Goal: Transaction & Acquisition: Book appointment/travel/reservation

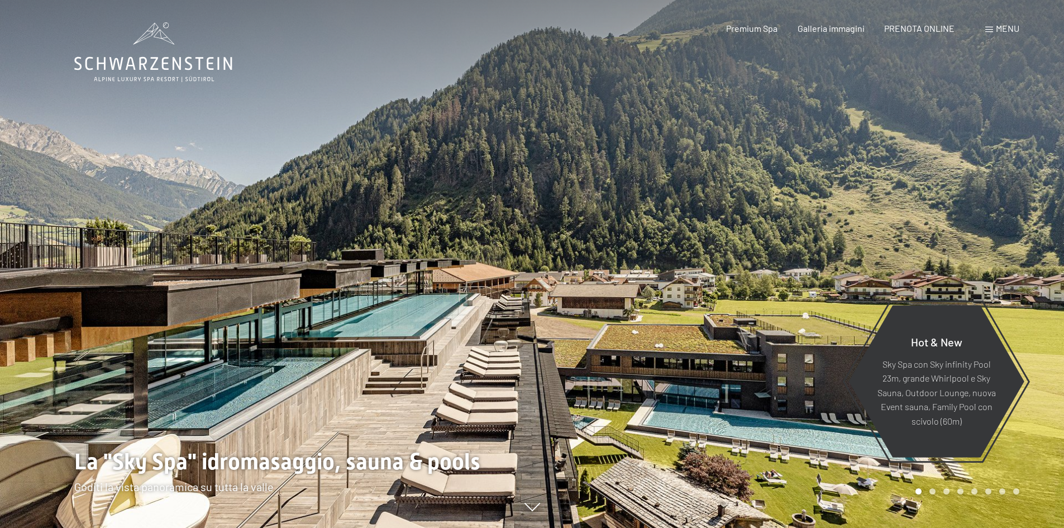
click at [994, 23] on div "Menu" at bounding box center [1002, 28] width 34 height 12
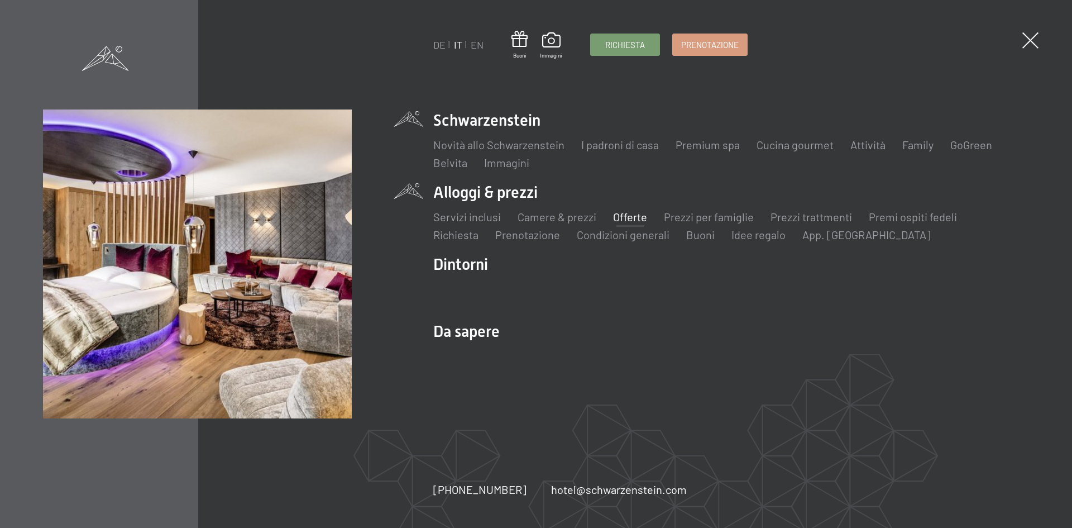
click at [624, 216] on link "Offerte" at bounding box center [630, 216] width 34 height 13
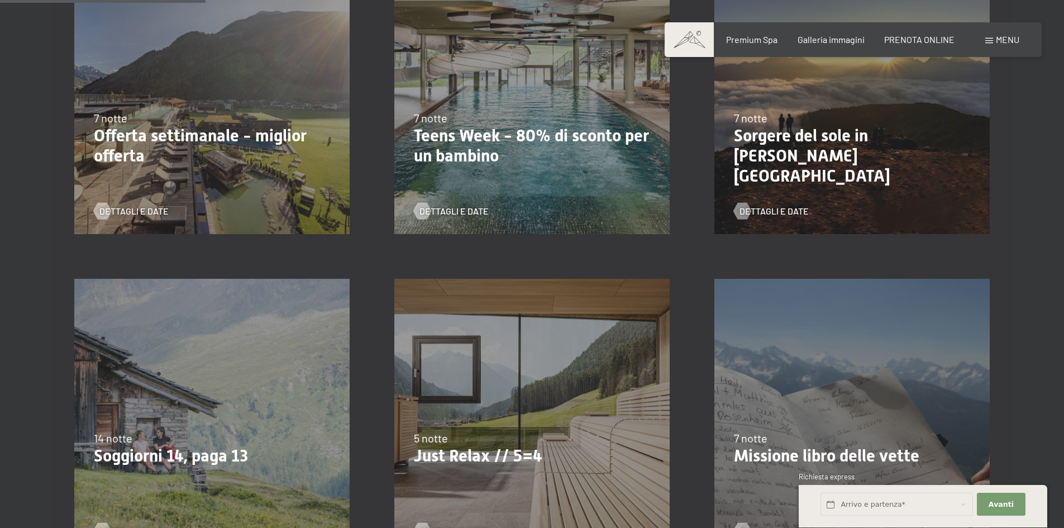
scroll to position [447, 0]
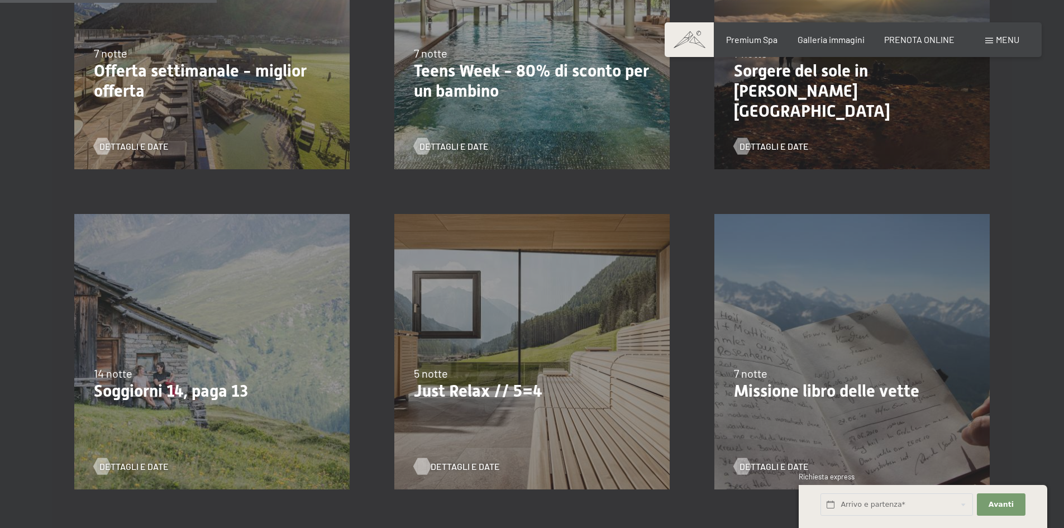
click at [452, 469] on span "Dettagli e Date" at bounding box center [464, 466] width 69 height 12
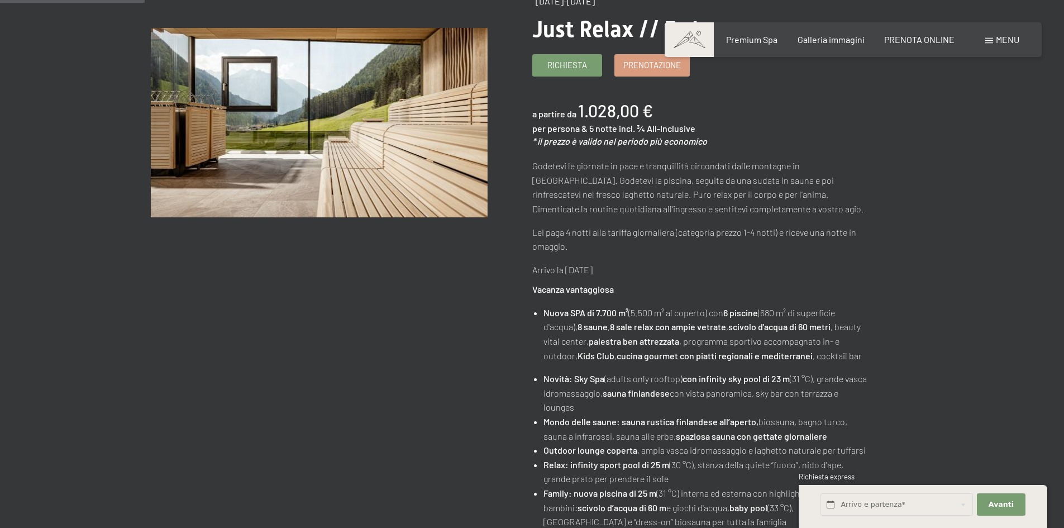
scroll to position [168, 0]
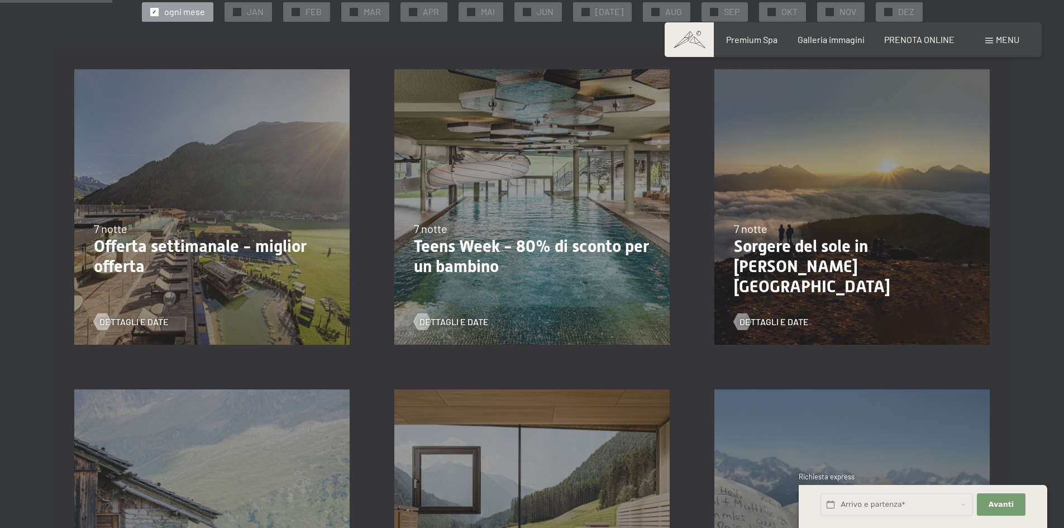
scroll to position [223, 0]
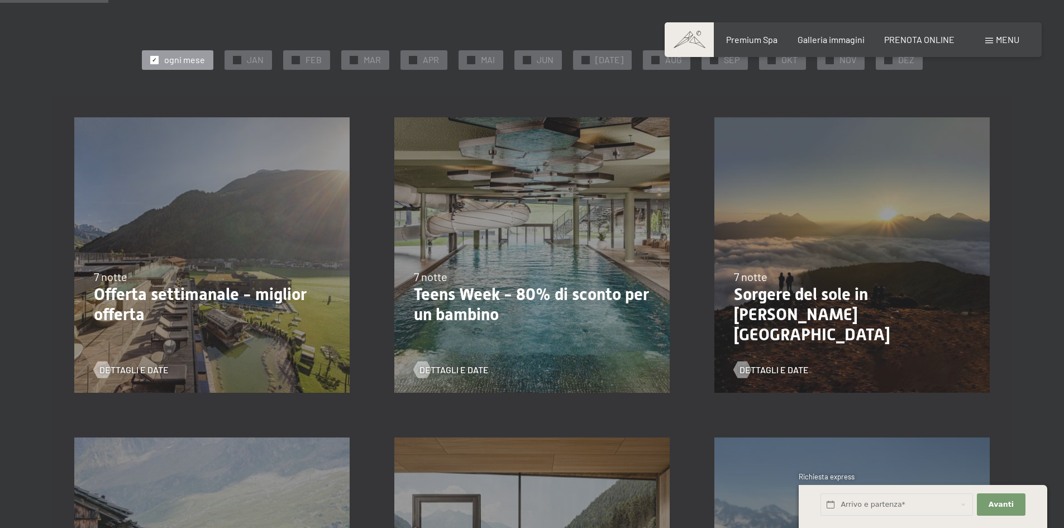
click at [221, 302] on p "Offerta settimanale - miglior offerta" at bounding box center [212, 304] width 236 height 40
click at [137, 370] on span "Dettagli e Date" at bounding box center [145, 369] width 69 height 12
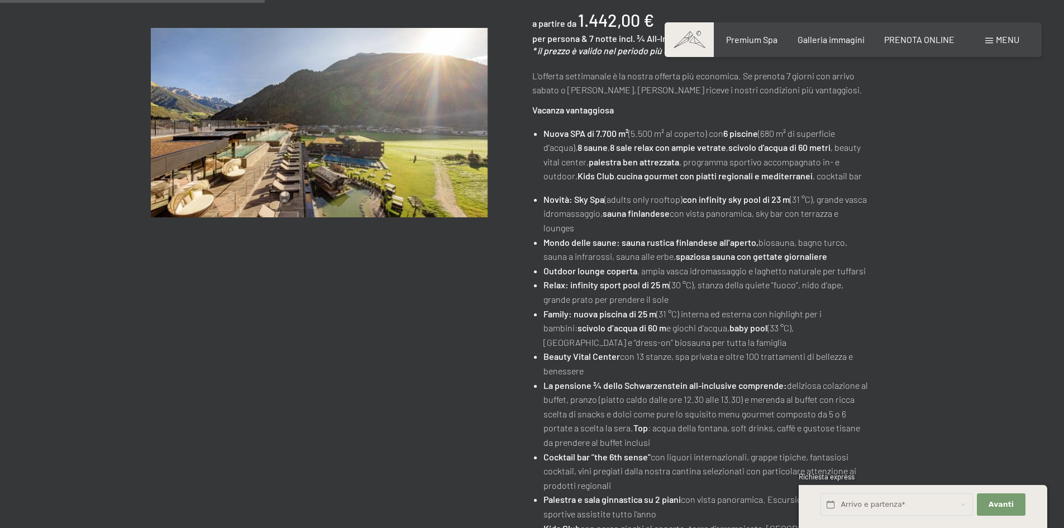
scroll to position [279, 0]
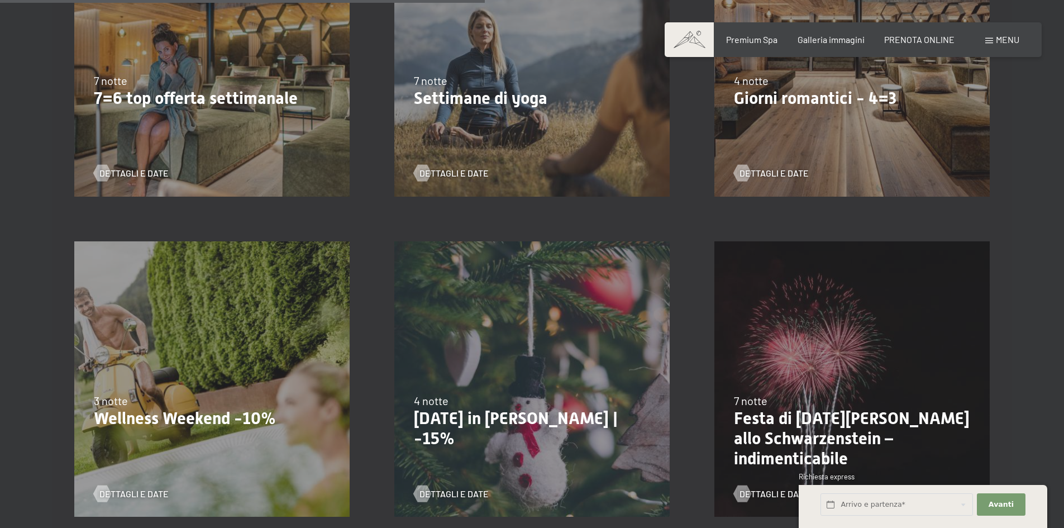
scroll to position [1061, 0]
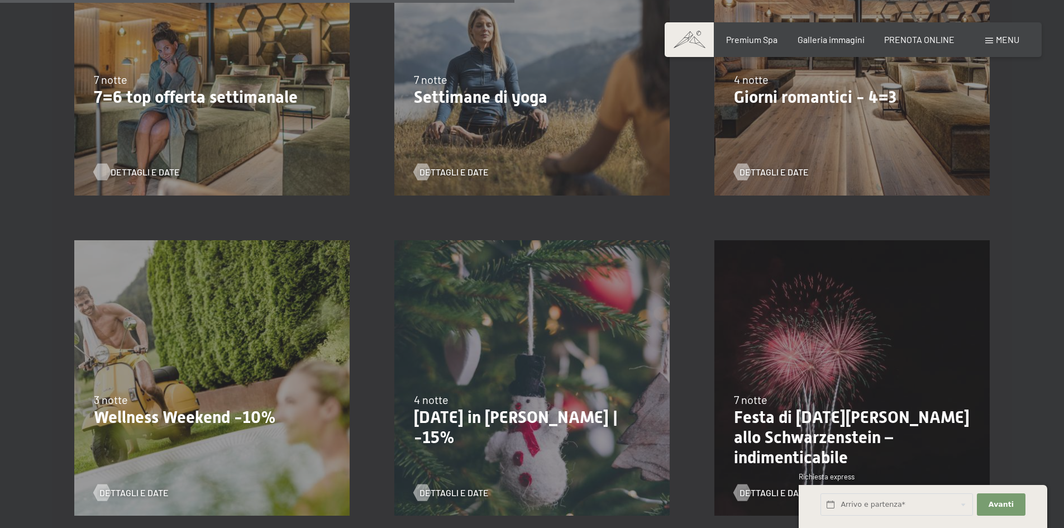
click at [131, 170] on span "Dettagli e Date" at bounding box center [145, 172] width 69 height 12
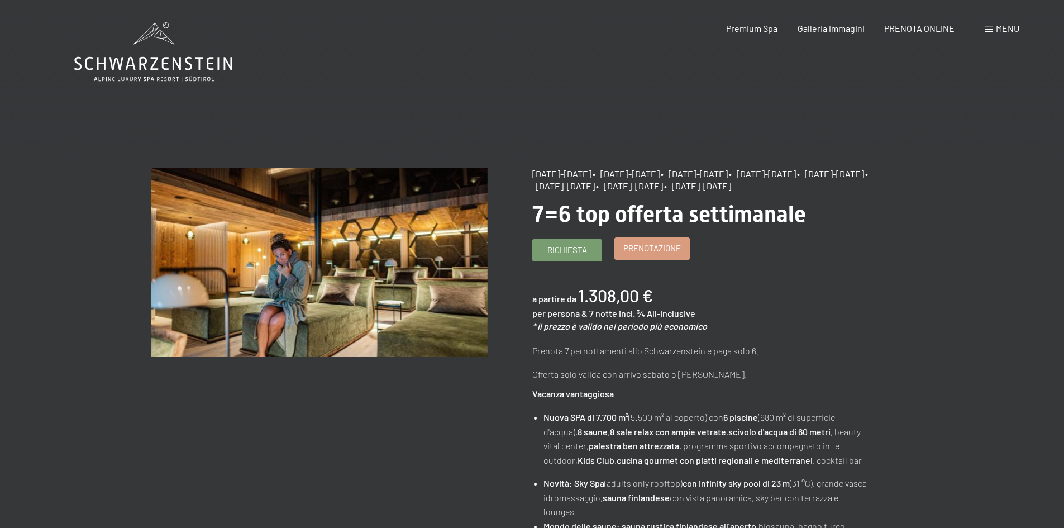
click at [673, 259] on link "Prenotazione" at bounding box center [652, 248] width 74 height 21
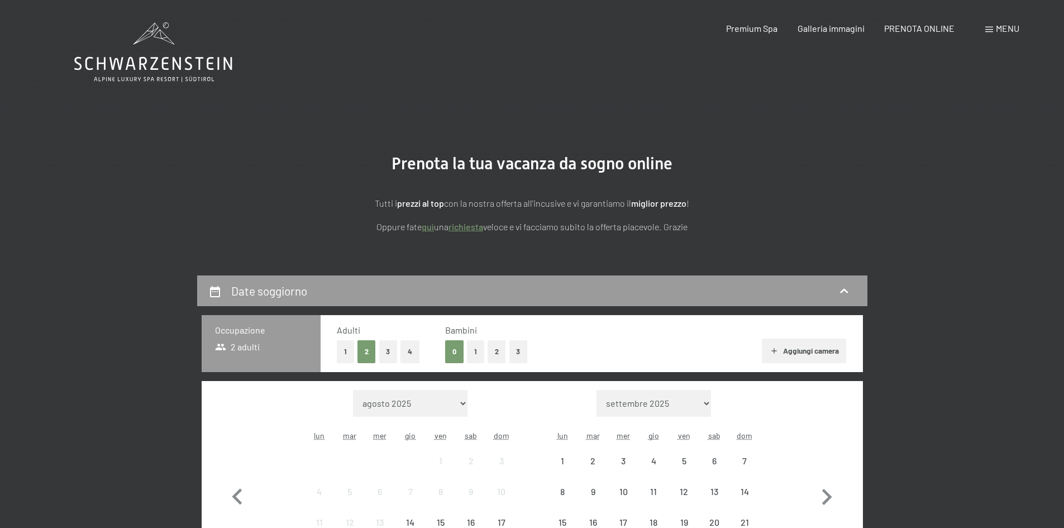
select select "2025-10-01"
select select "2025-11-01"
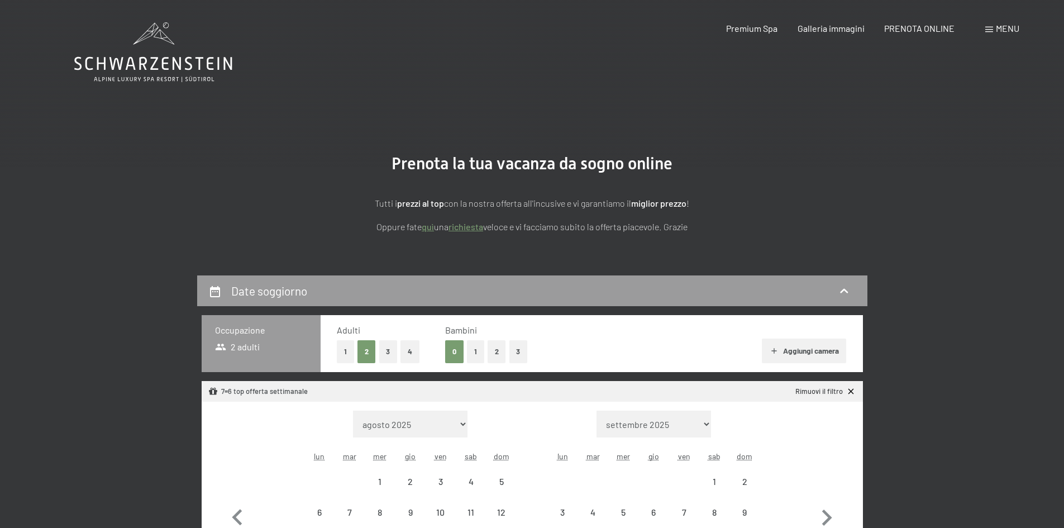
select select "2025-10-01"
select select "2025-11-01"
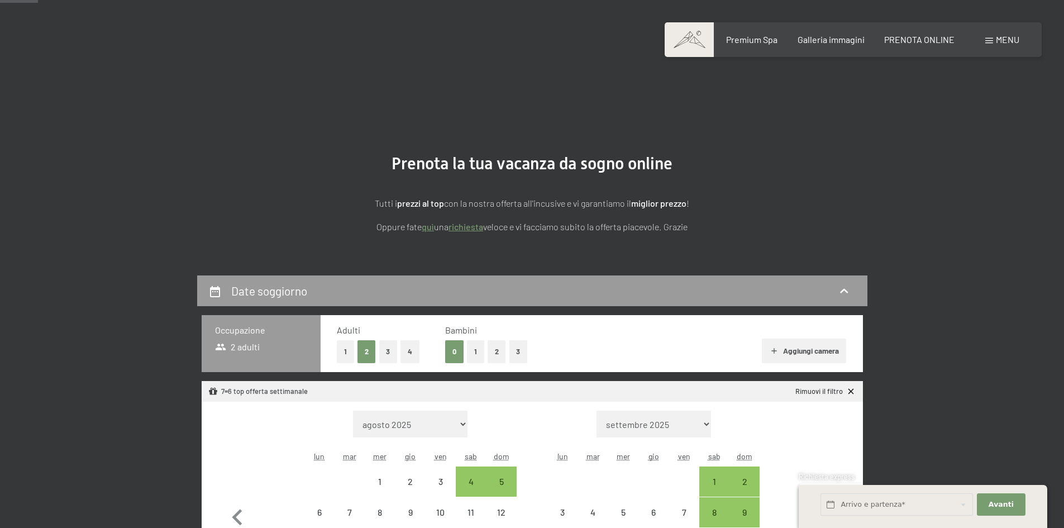
scroll to position [168, 0]
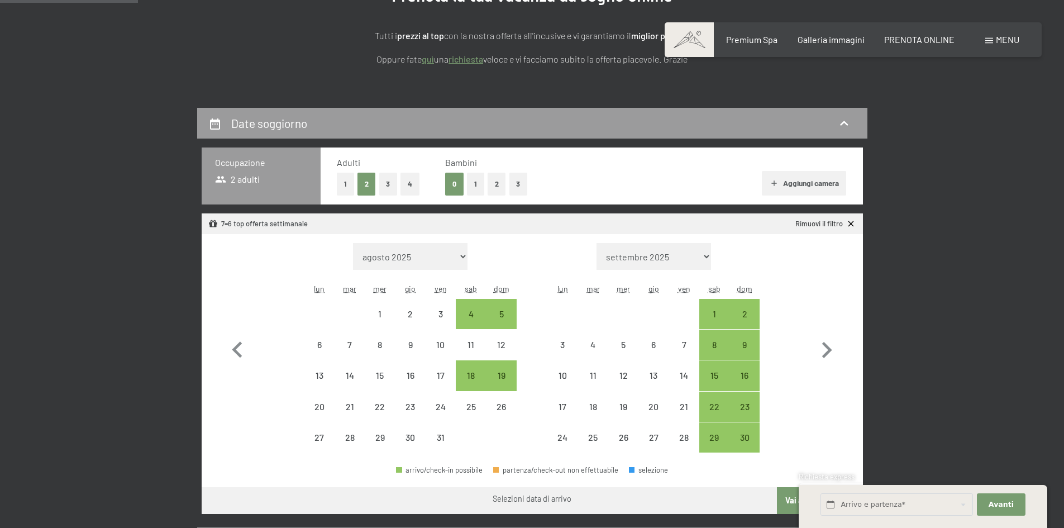
click at [496, 184] on button "2" at bounding box center [496, 184] width 18 height 23
select select "2025-10-01"
select select "2025-11-01"
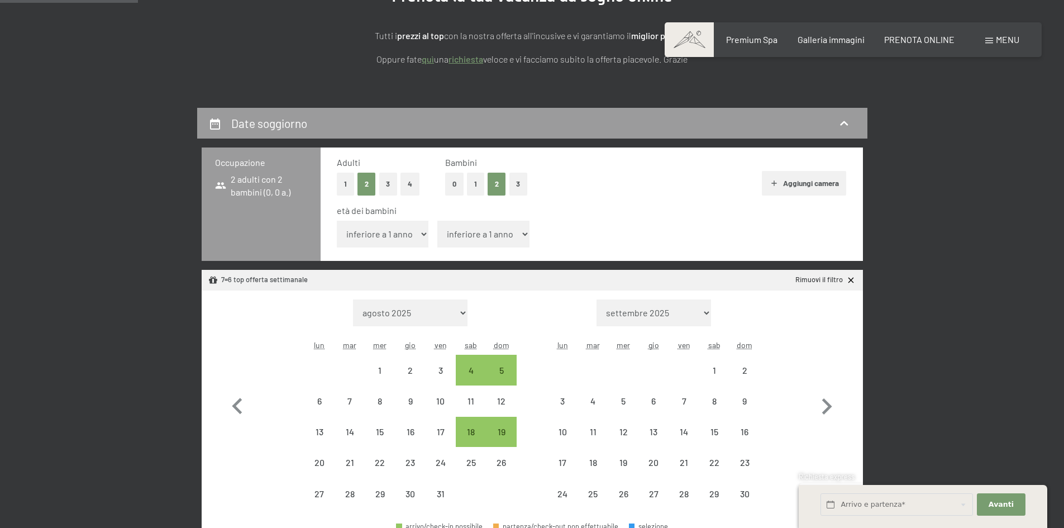
select select "2025-10-01"
select select "2025-11-01"
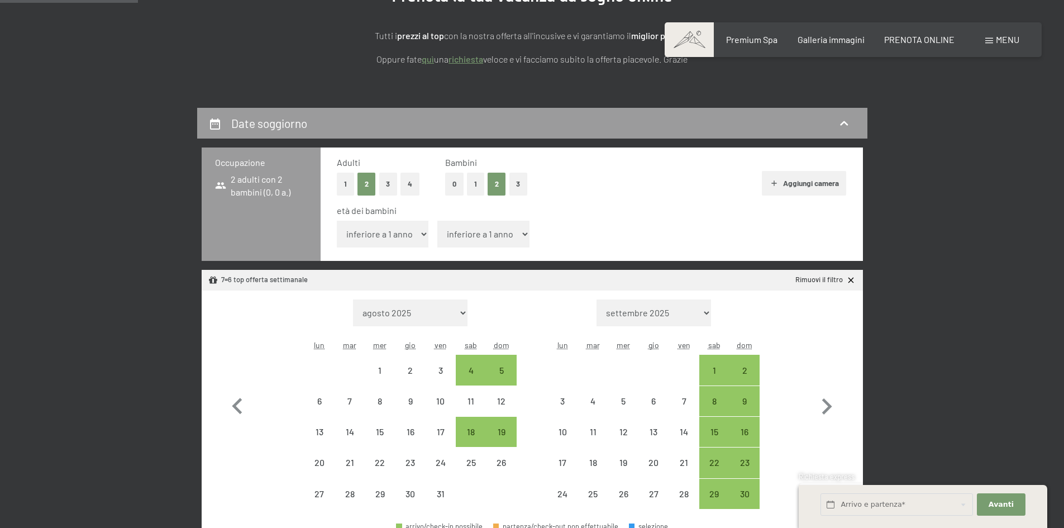
click at [691, 314] on select "settembre 2025 ottobre 2025 novembre 2025 dicembre 2025 gennaio 2026 febbraio 2…" at bounding box center [653, 312] width 114 height 27
select select "2025-12-01"
select select "2026-01-01"
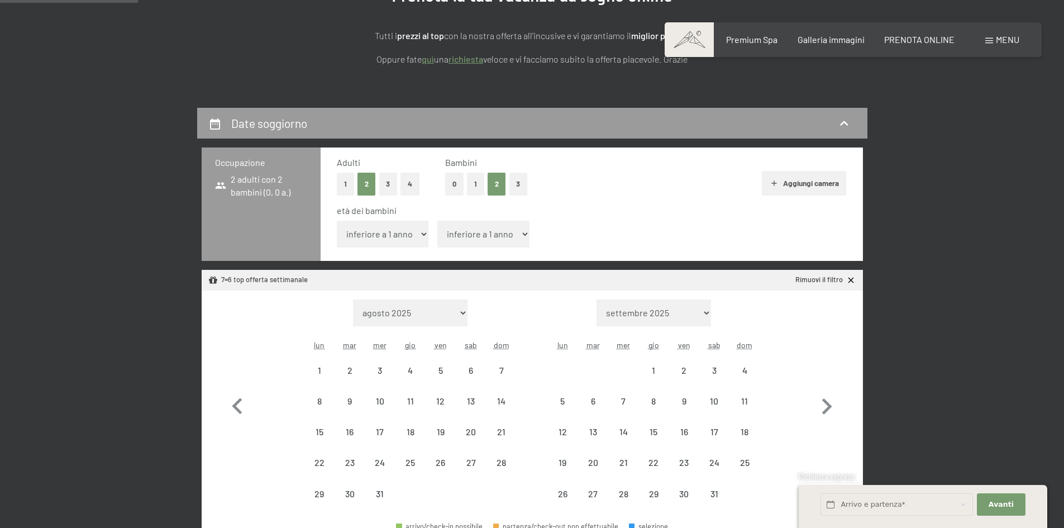
select select "2025-12-01"
select select "2026-01-01"
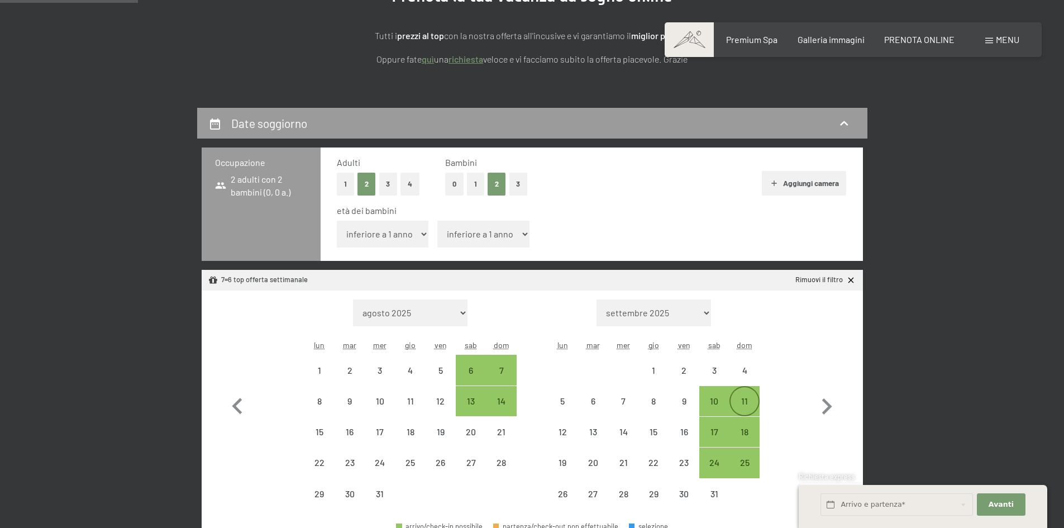
click at [750, 401] on div "11" at bounding box center [744, 410] width 28 height 28
select select "2025-12-01"
select select "2026-01-01"
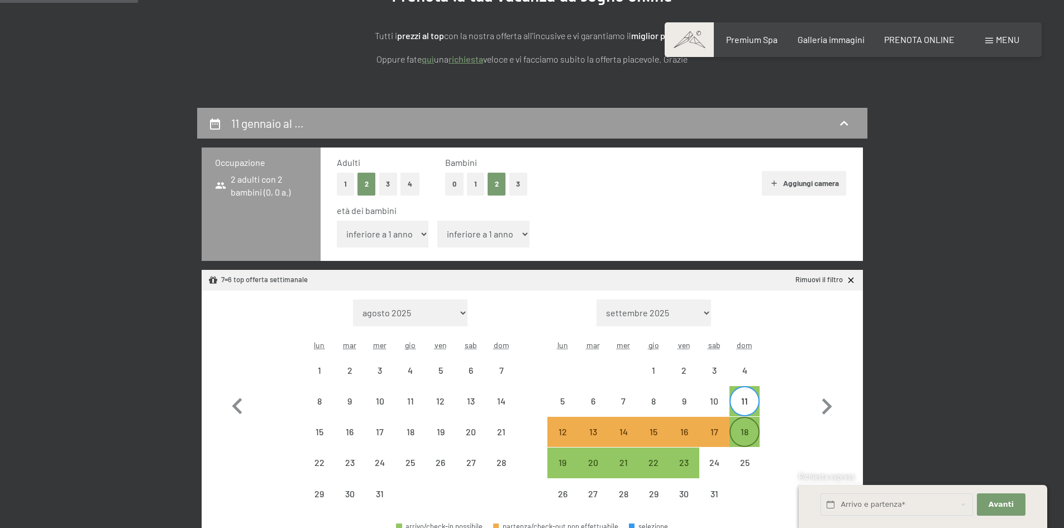
click at [745, 433] on div "18" at bounding box center [744, 441] width 28 height 28
select select "2025-12-01"
select select "2026-01-01"
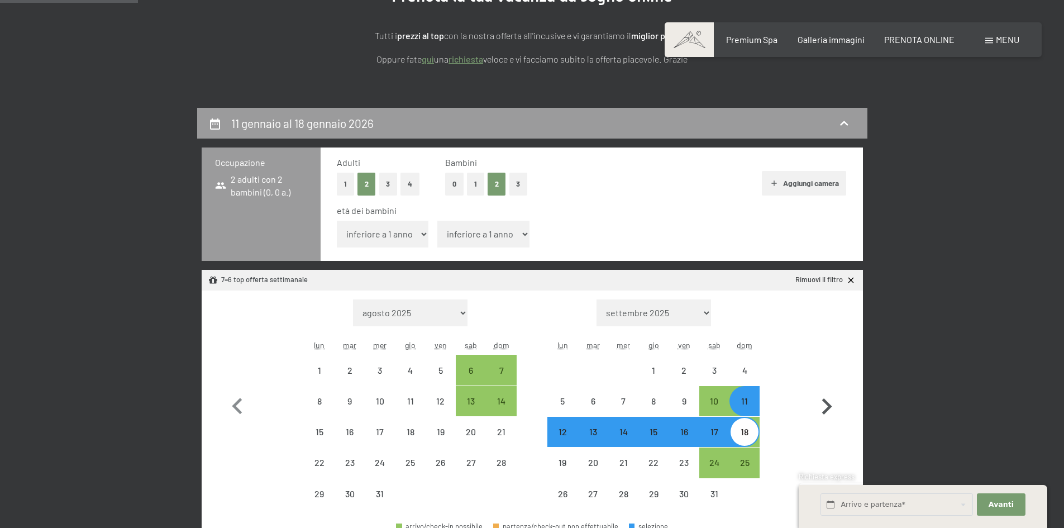
select select "2025-10-01"
select select "2025-11-01"
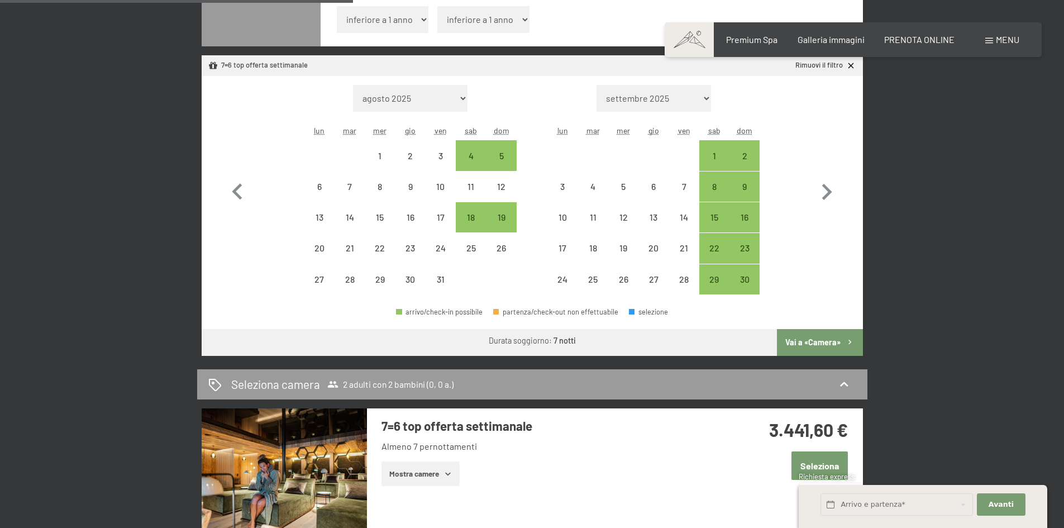
scroll to position [279, 0]
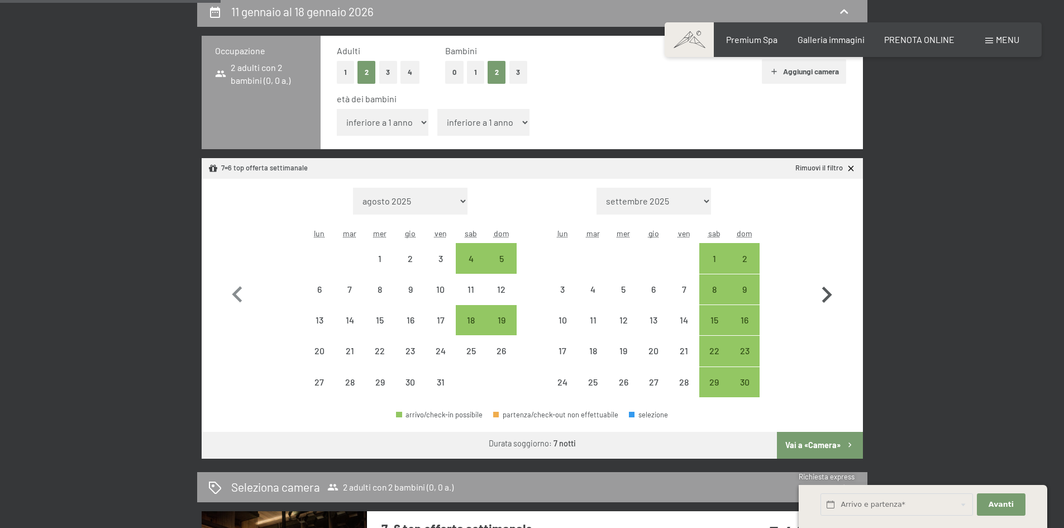
click at [828, 298] on icon "button" at bounding box center [827, 294] width 10 height 16
select select "[DATE]"
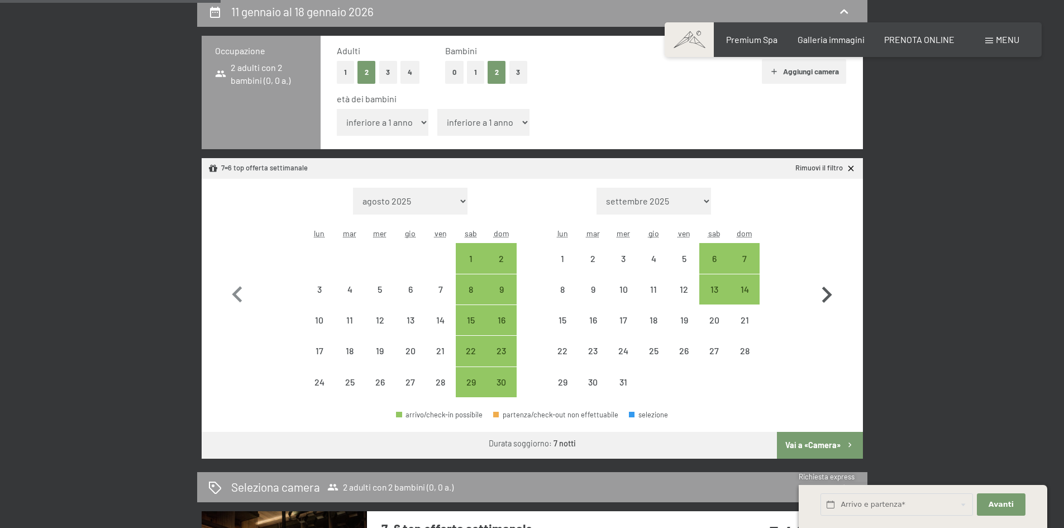
click at [828, 298] on icon "button" at bounding box center [827, 294] width 10 height 16
select select "2025-12-01"
select select "2026-01-01"
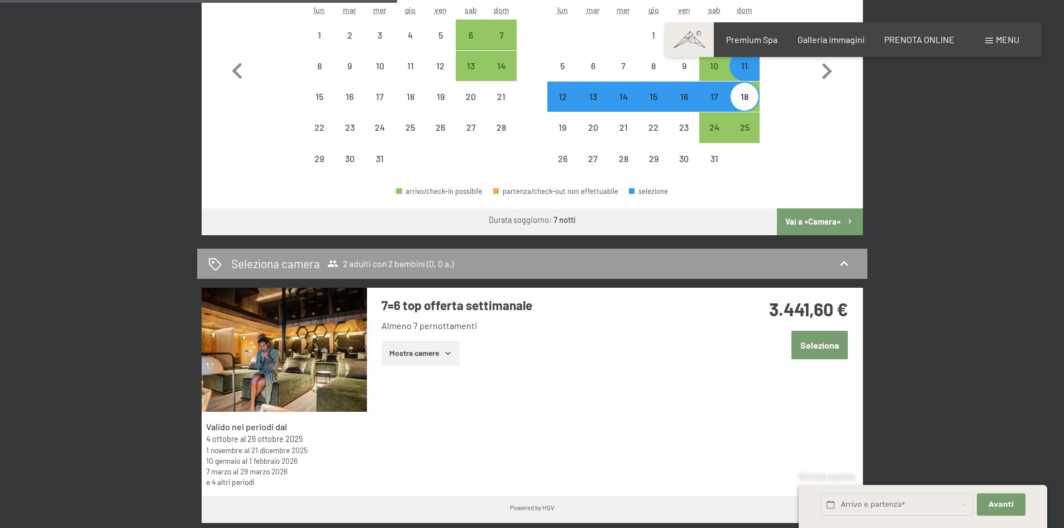
click at [827, 220] on button "Vai a «Camera»" at bounding box center [819, 221] width 85 height 27
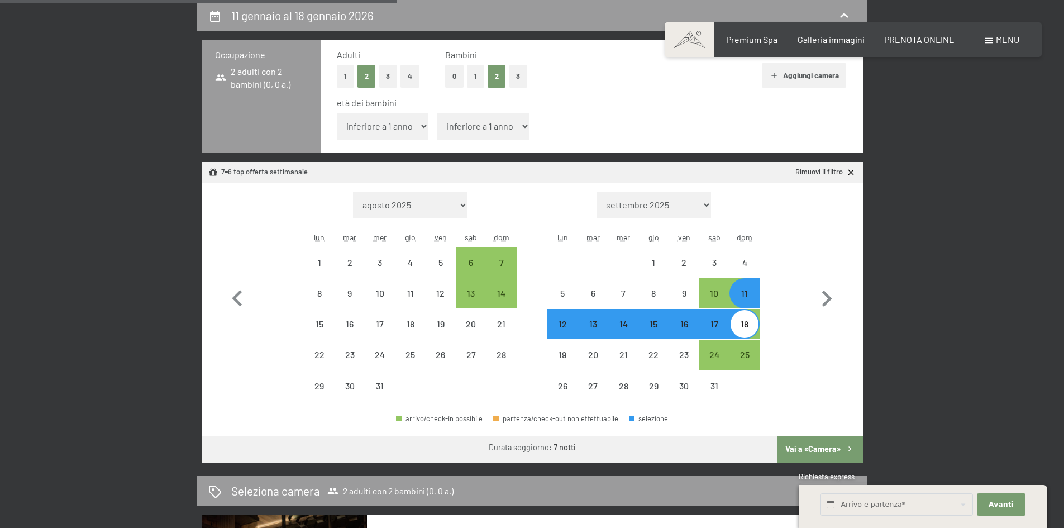
select select "2025-12-01"
select select "2026-01-01"
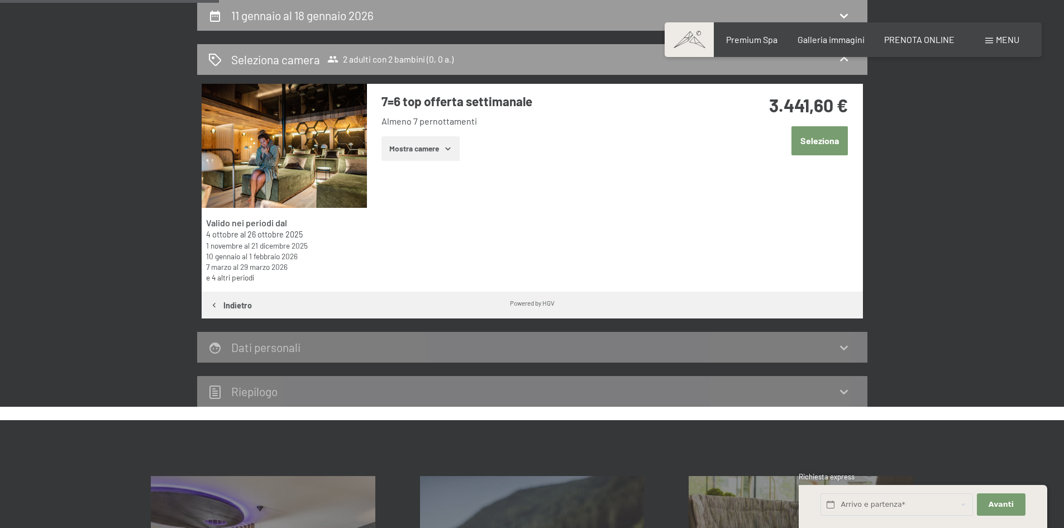
click at [816, 145] on button "Seleziona" at bounding box center [819, 140] width 56 height 28
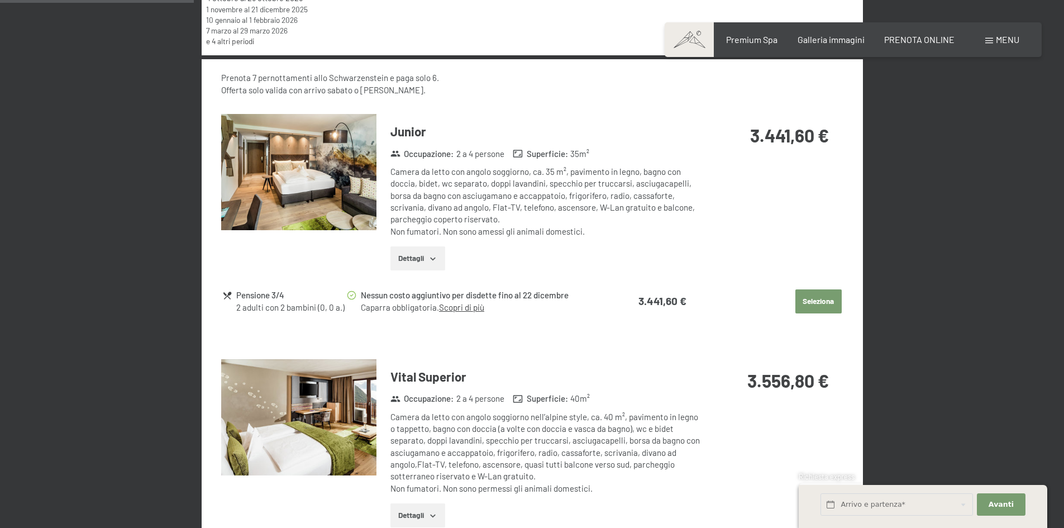
scroll to position [511, 0]
click at [428, 257] on button "Dettagli" at bounding box center [417, 259] width 54 height 25
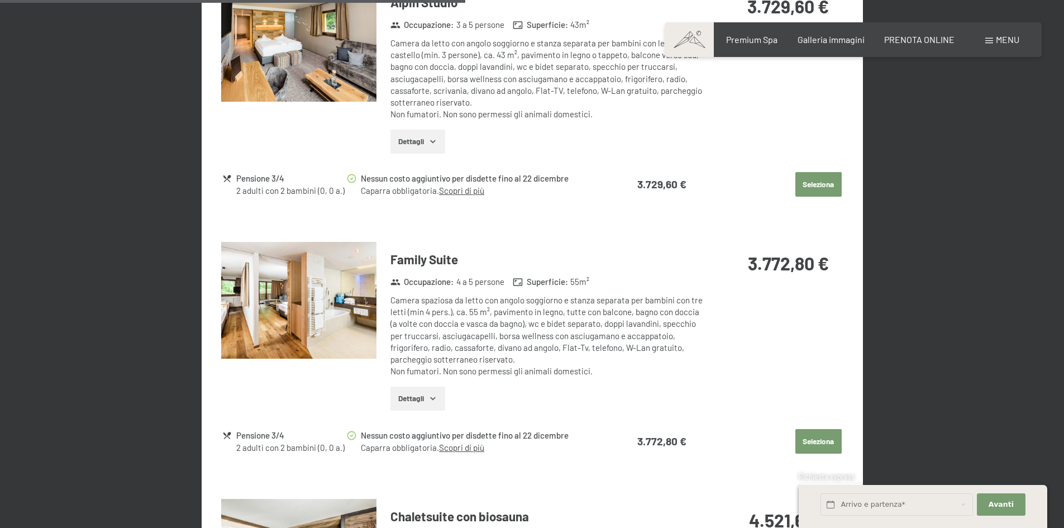
scroll to position [1293, 0]
click at [355, 335] on img at bounding box center [298, 299] width 155 height 117
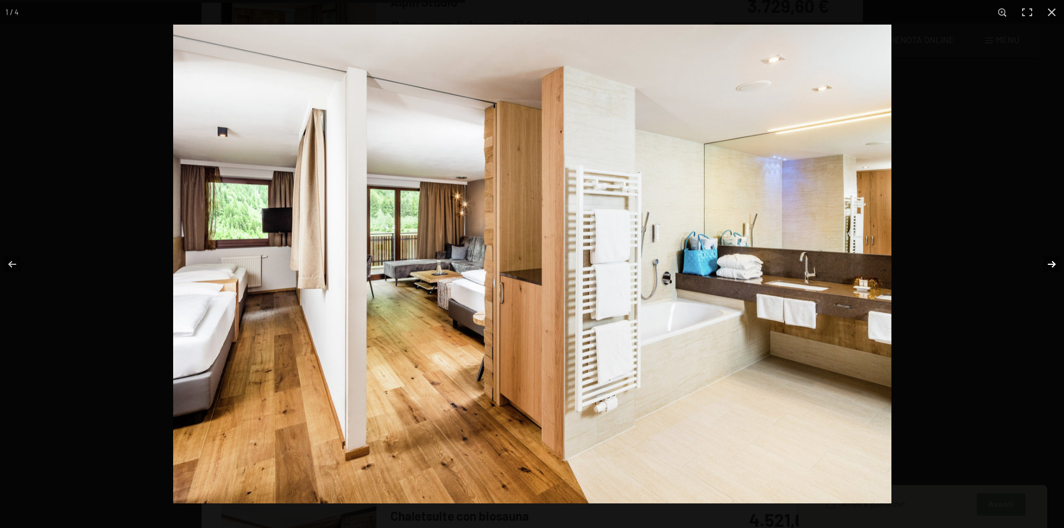
click at [1051, 261] on button "button" at bounding box center [1044, 264] width 39 height 56
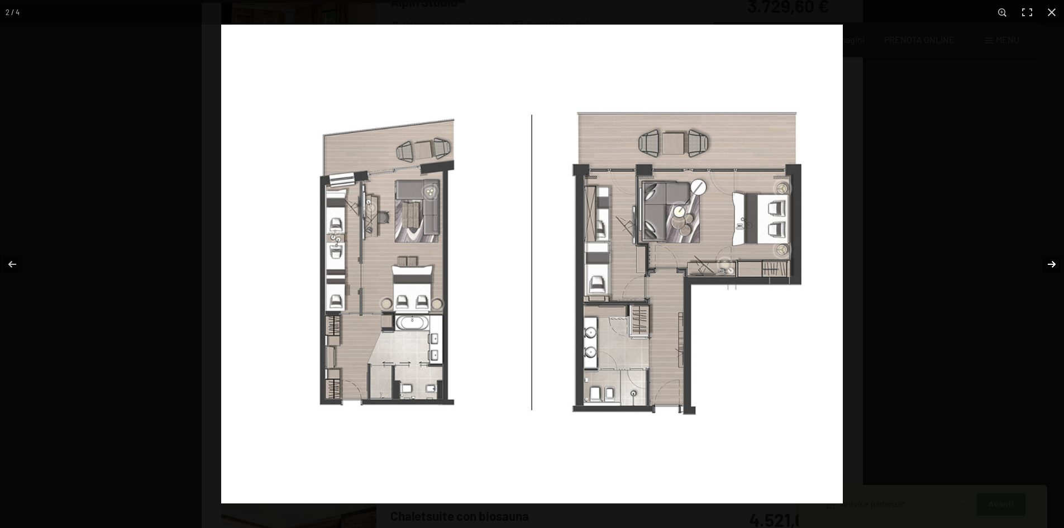
click at [1051, 261] on button "button" at bounding box center [1044, 264] width 39 height 56
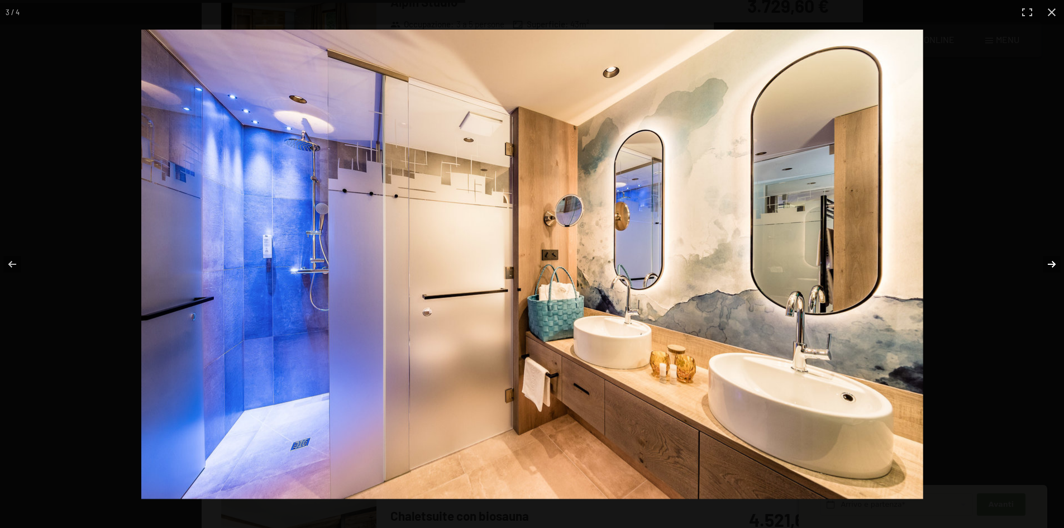
click at [1051, 261] on button "button" at bounding box center [1044, 264] width 39 height 56
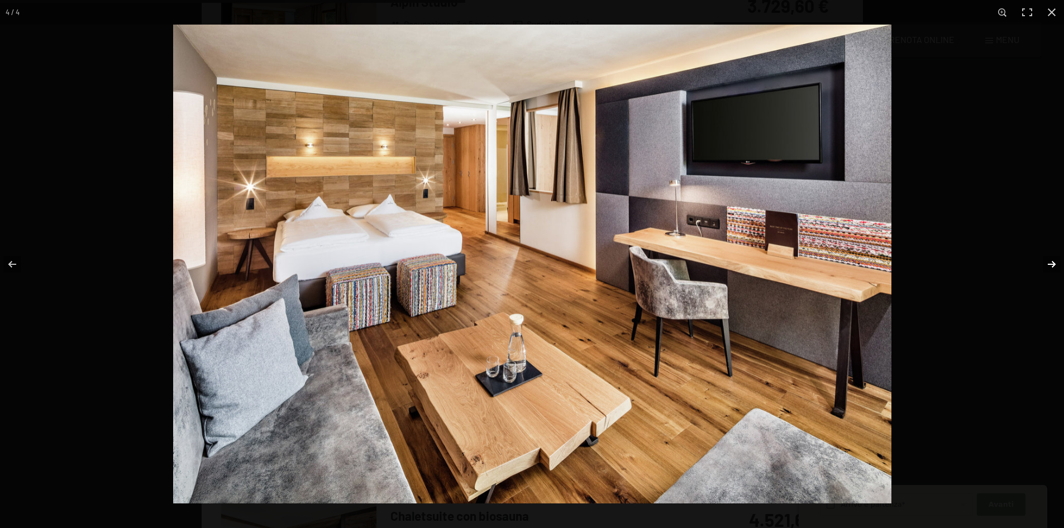
click at [1051, 261] on button "button" at bounding box center [1044, 264] width 39 height 56
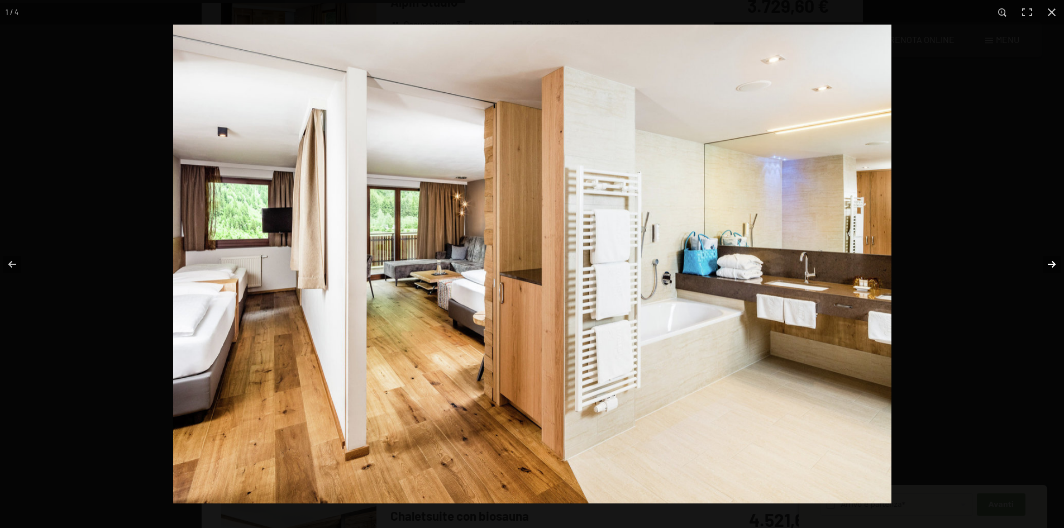
click at [1051, 261] on button "button" at bounding box center [1044, 264] width 39 height 56
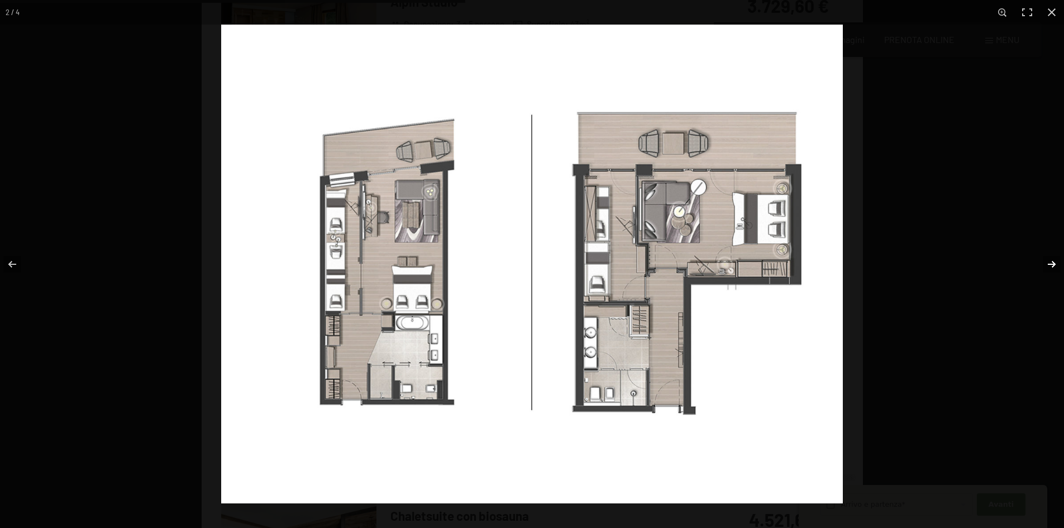
click at [1051, 261] on button "button" at bounding box center [1044, 264] width 39 height 56
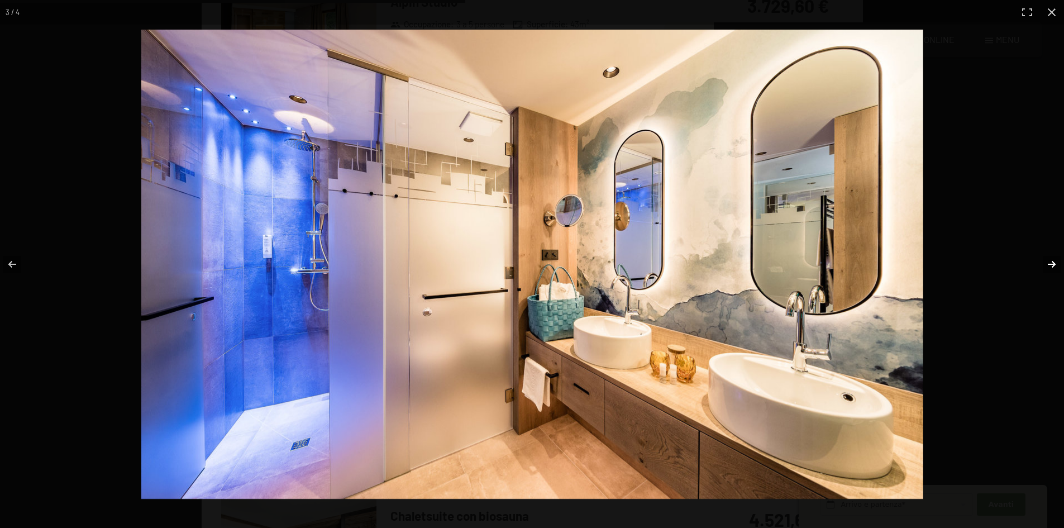
click at [1051, 261] on button "button" at bounding box center [1044, 264] width 39 height 56
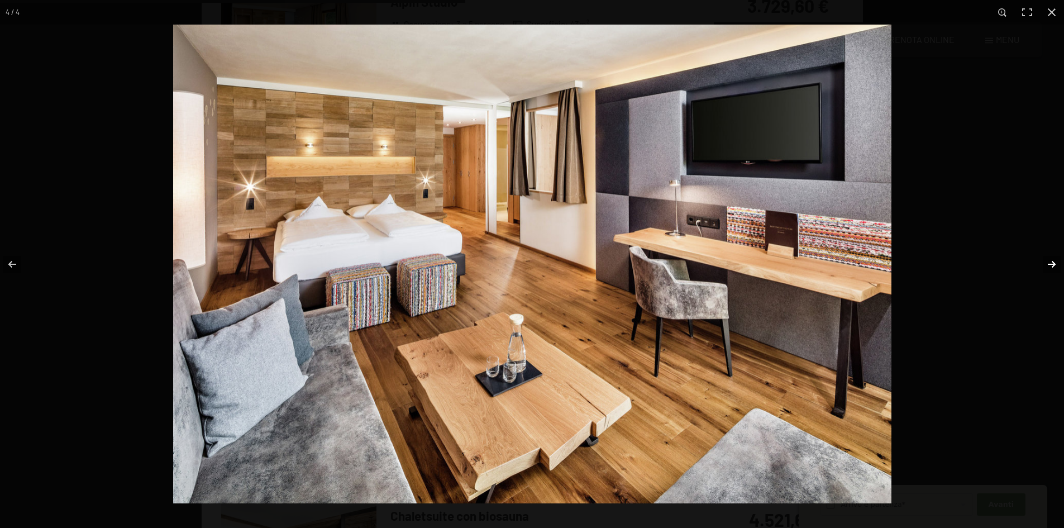
click at [1051, 261] on button "button" at bounding box center [1044, 264] width 39 height 56
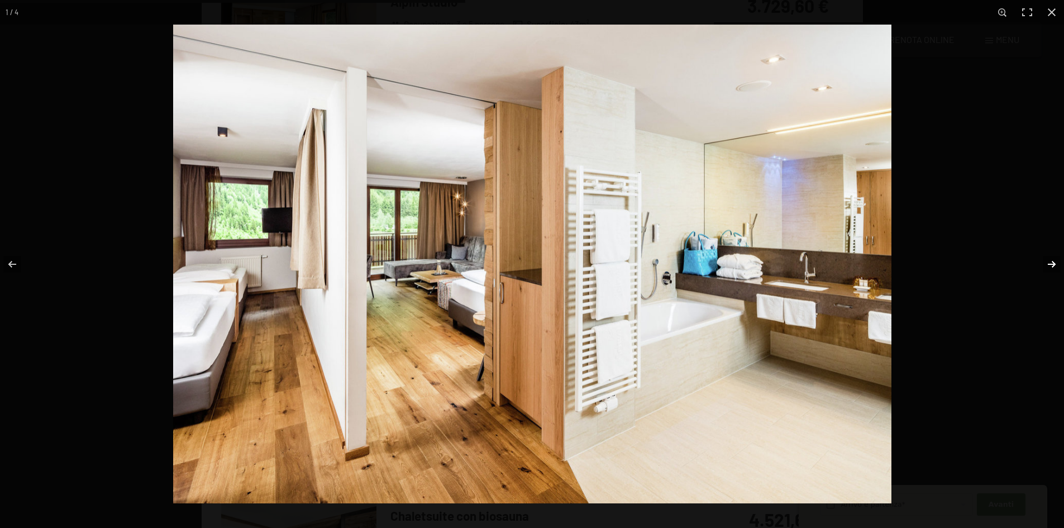
click at [1051, 261] on button "button" at bounding box center [1044, 264] width 39 height 56
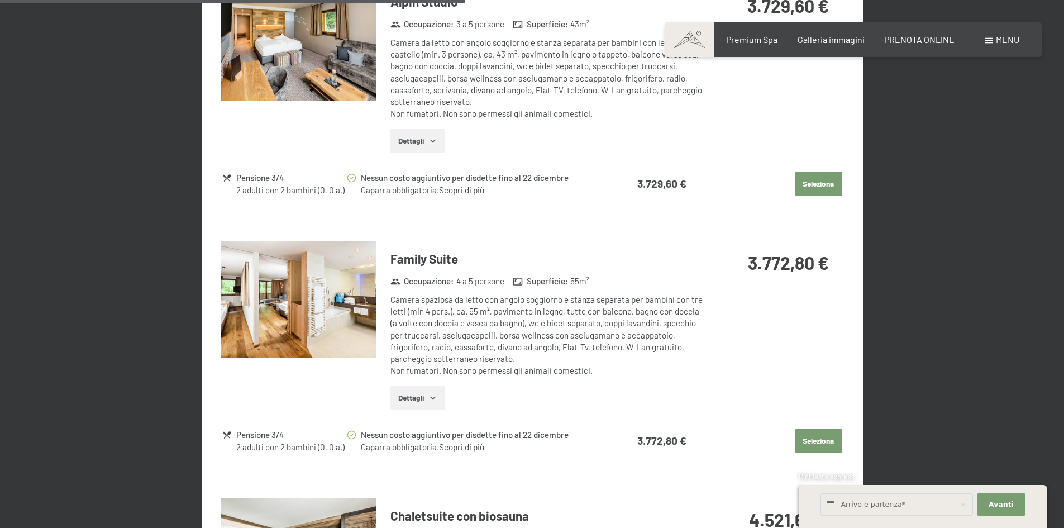
click at [0, 0] on button "button" at bounding box center [0, 0] width 0 height 0
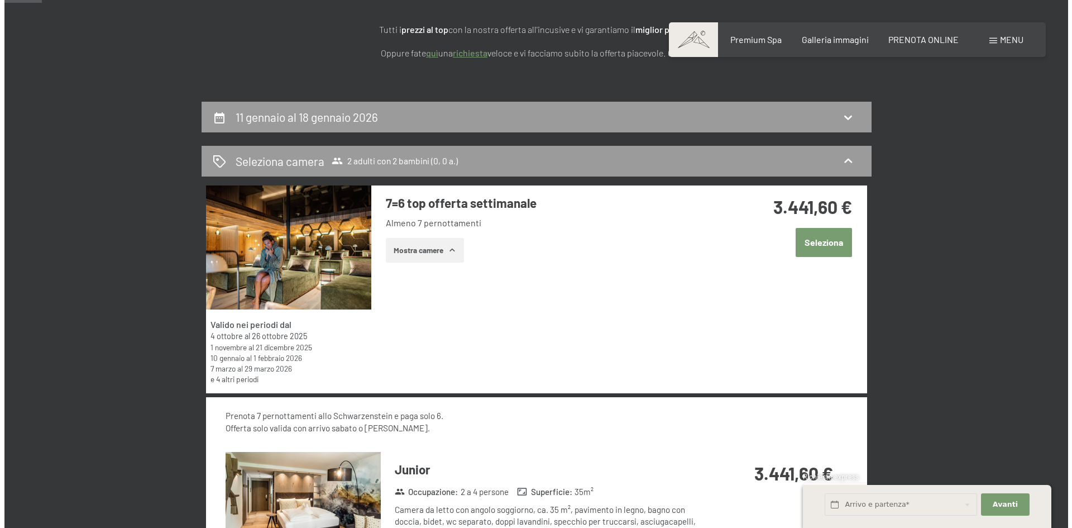
scroll to position [0, 0]
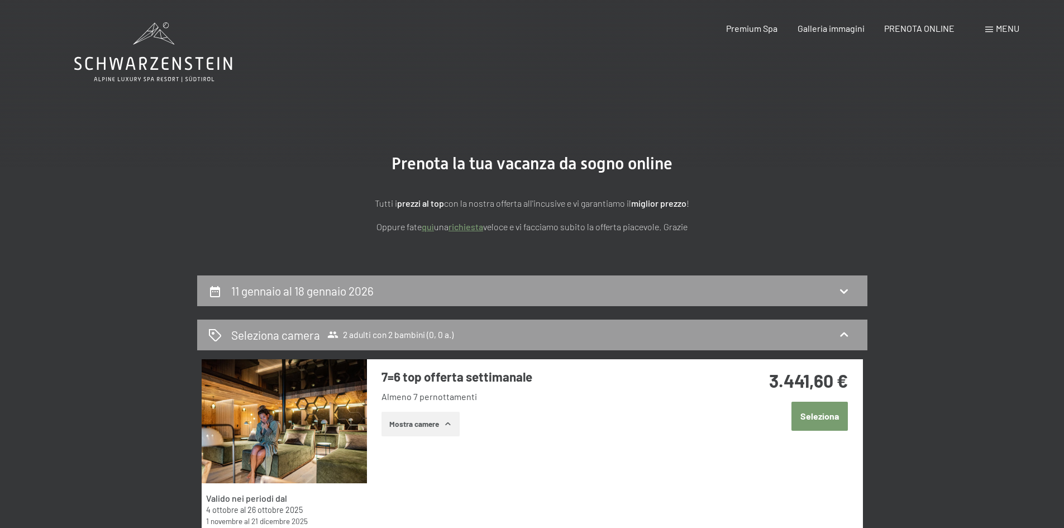
click at [988, 28] on span at bounding box center [989, 30] width 8 height 6
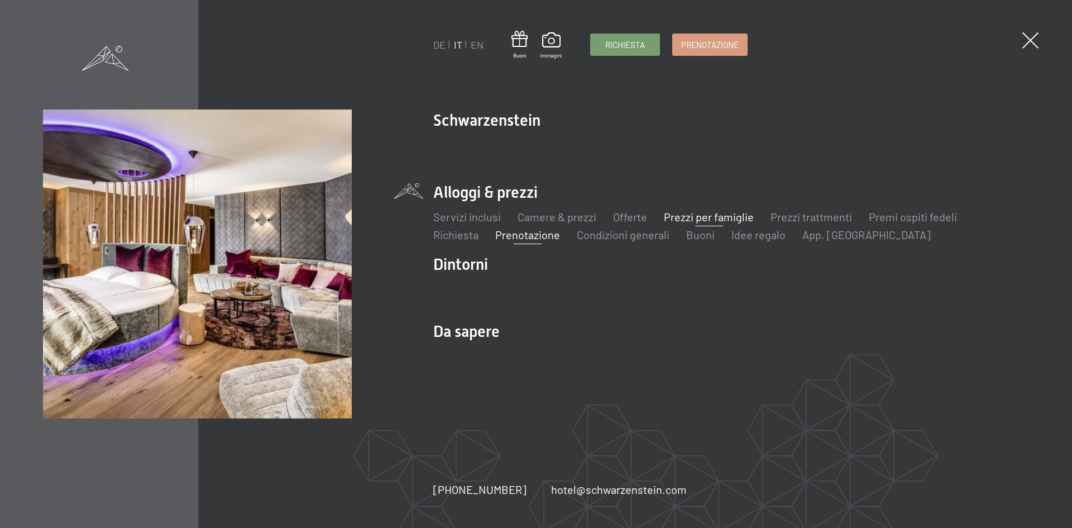
click at [716, 221] on link "Prezzi per famiglie" at bounding box center [709, 216] width 90 height 13
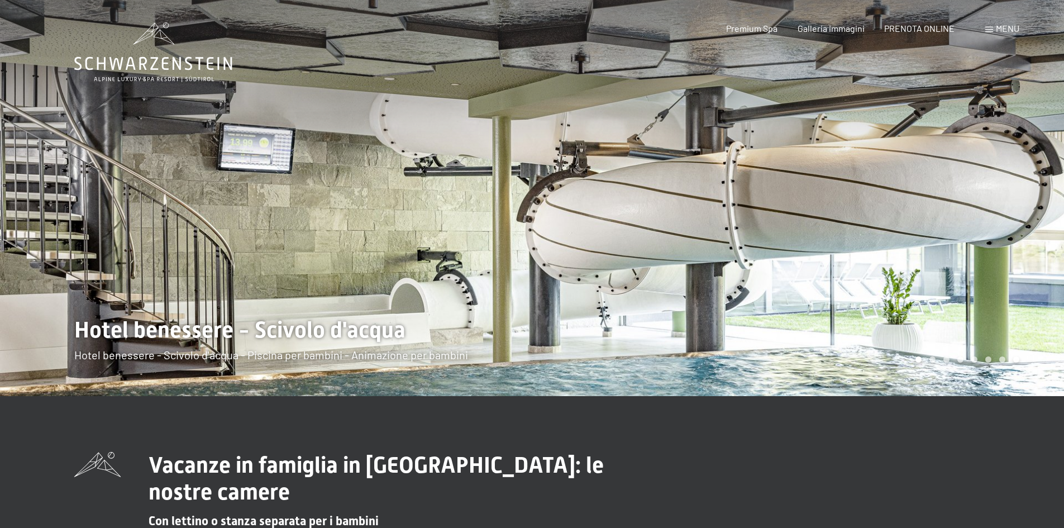
click at [988, 30] on span at bounding box center [989, 30] width 8 height 6
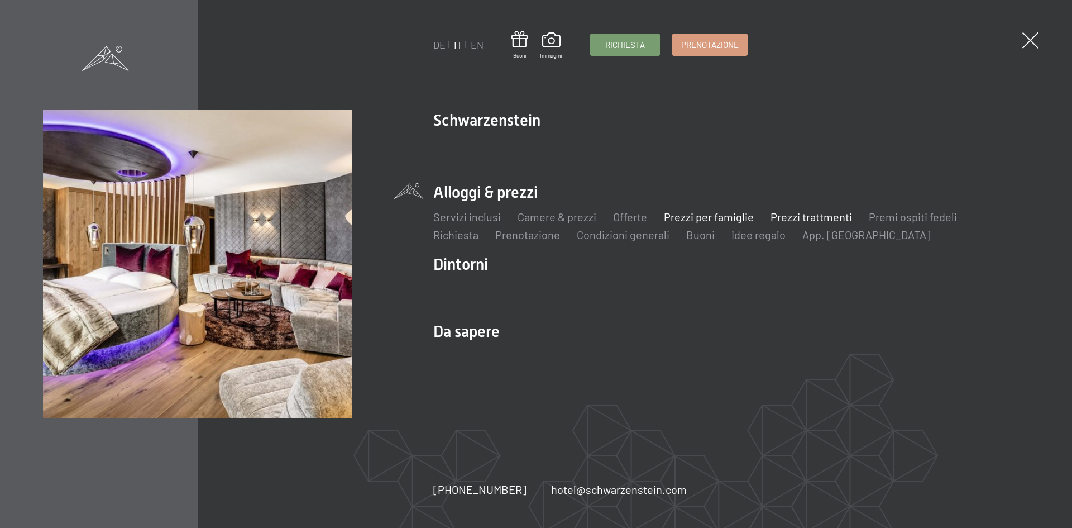
click at [821, 215] on link "Prezzi trattmenti" at bounding box center [812, 216] width 82 height 13
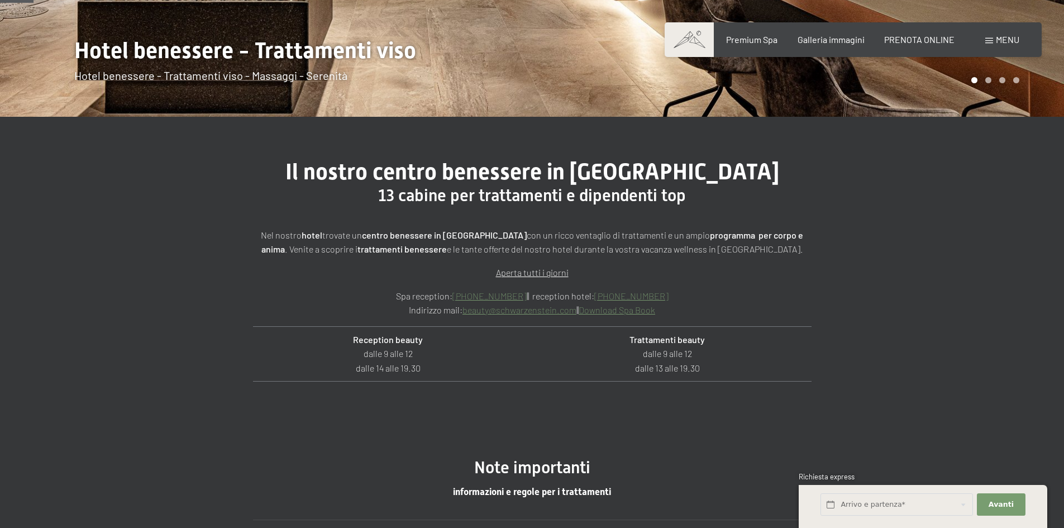
click at [989, 39] on span at bounding box center [989, 41] width 8 height 6
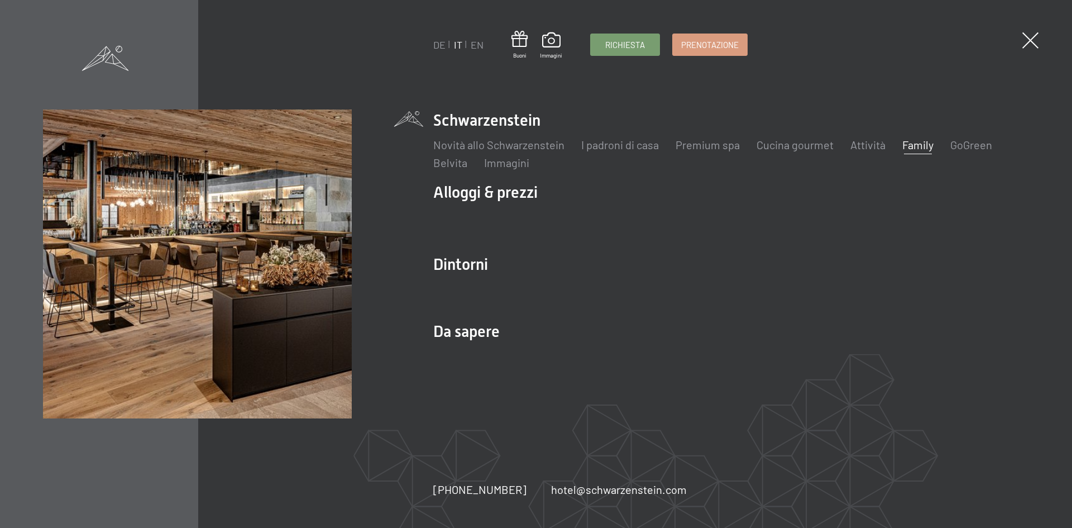
click at [910, 142] on link "Family" at bounding box center [917, 144] width 31 height 13
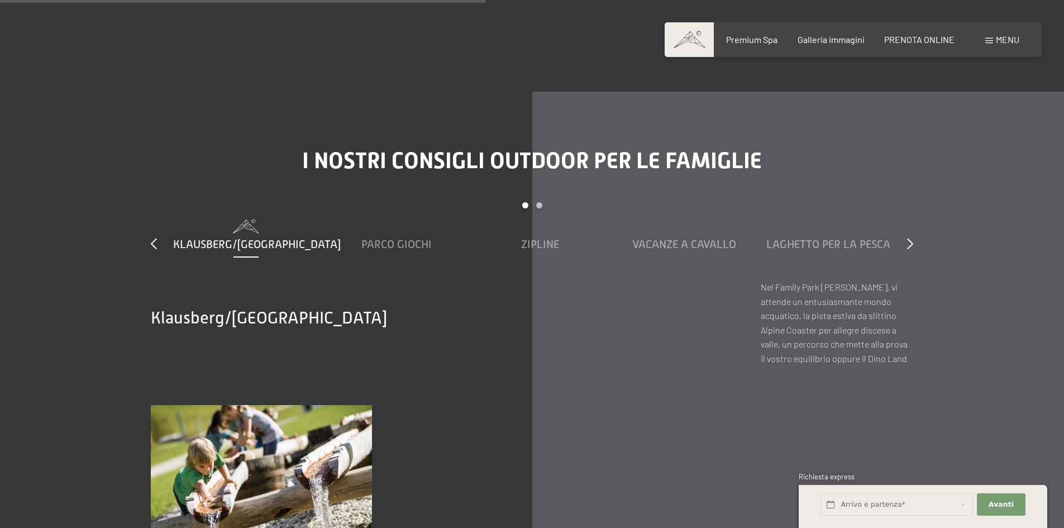
scroll to position [4020, 0]
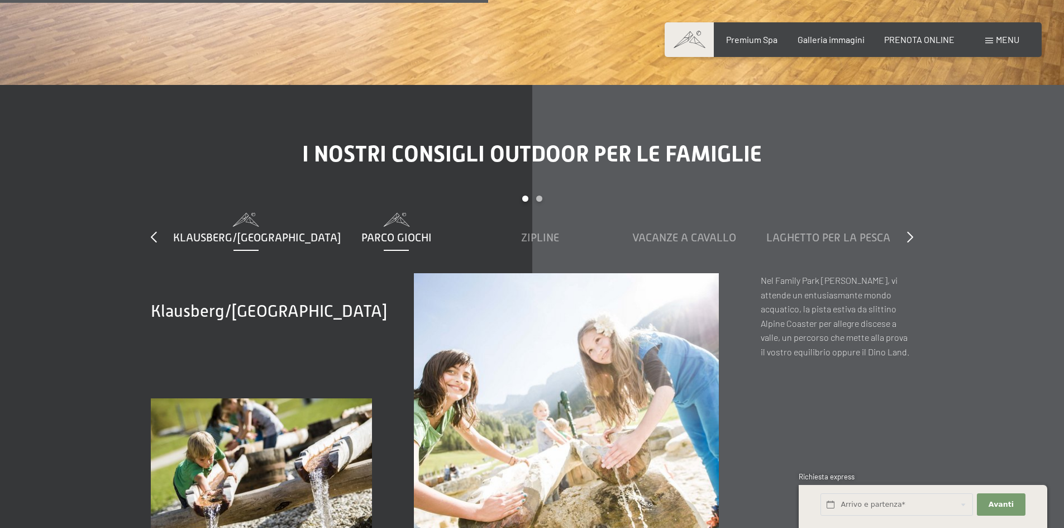
click at [395, 231] on span "Parco giochi" at bounding box center [396, 237] width 70 height 12
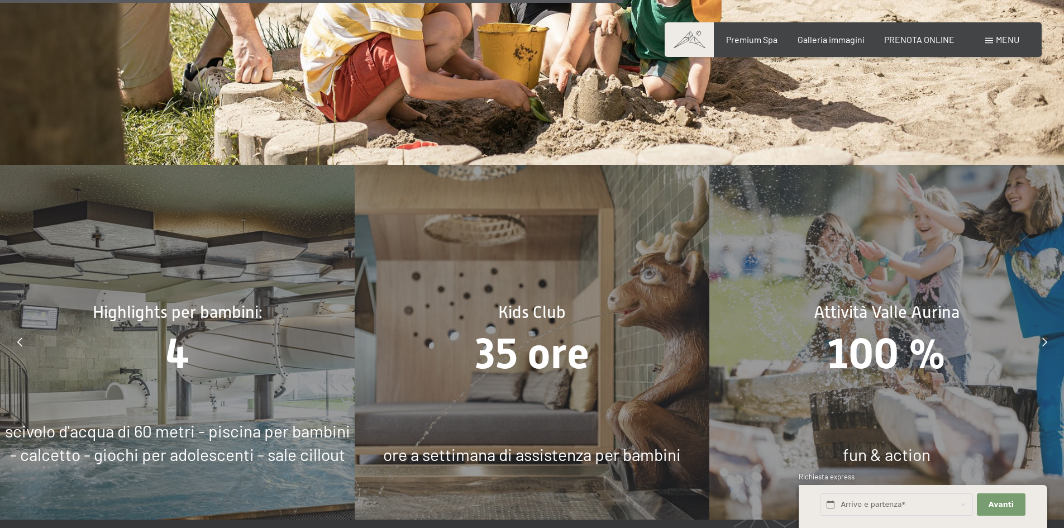
scroll to position [5249, 0]
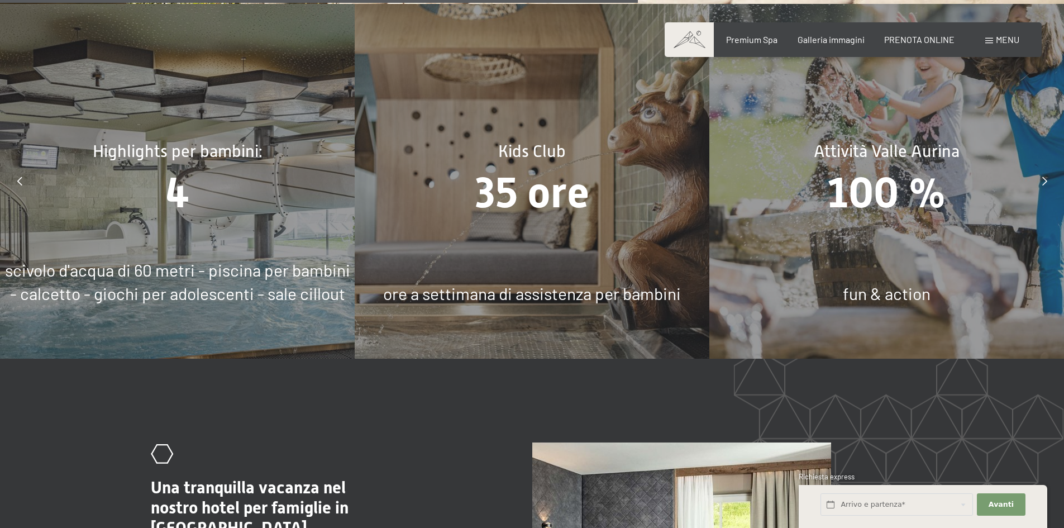
click at [541, 210] on span "35 ore" at bounding box center [532, 192] width 114 height 49
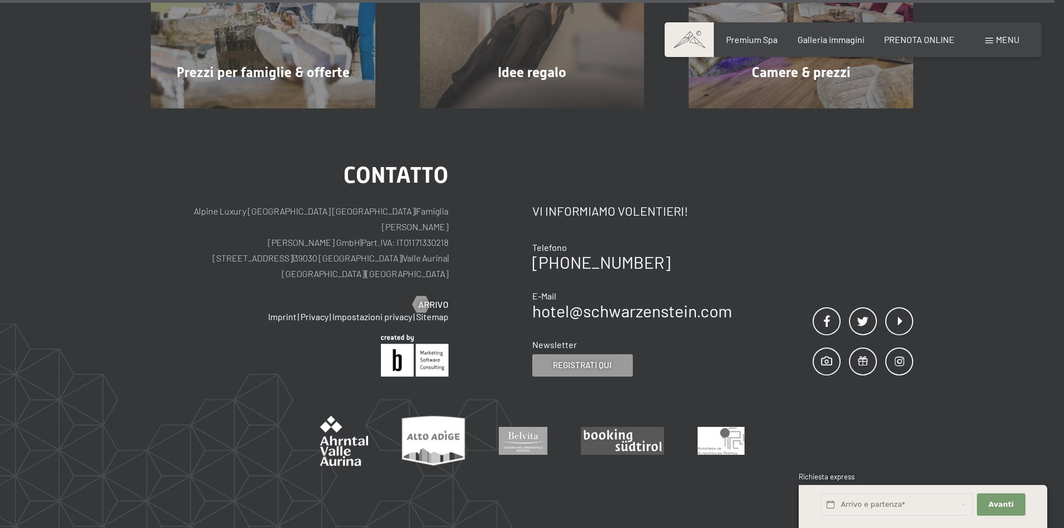
scroll to position [8766, 0]
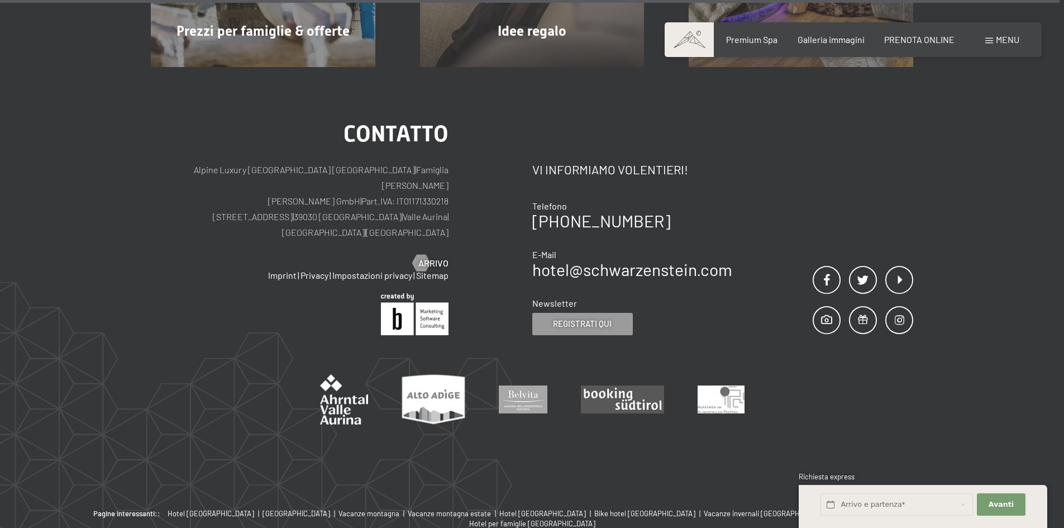
click at [988, 40] on span at bounding box center [989, 41] width 8 height 6
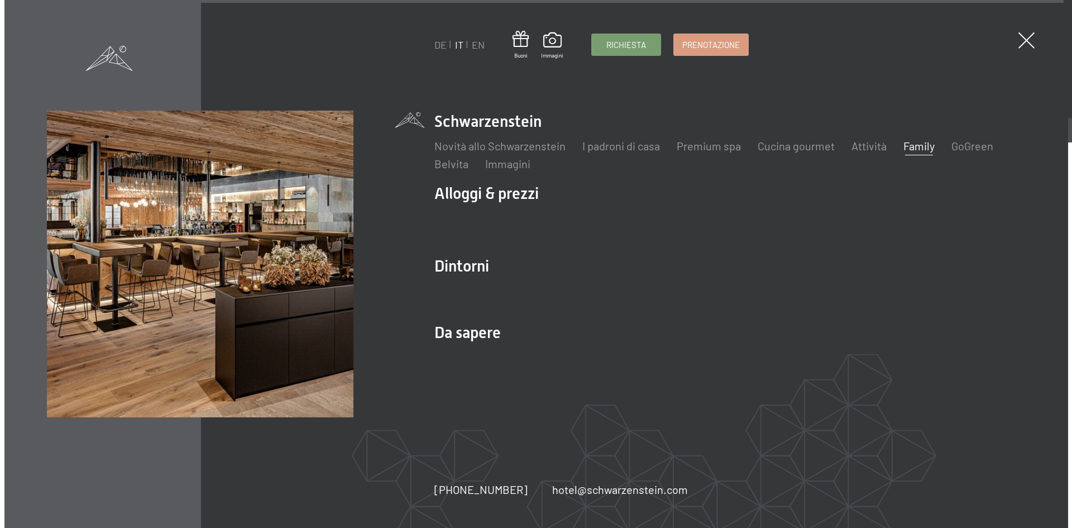
scroll to position [8800, 0]
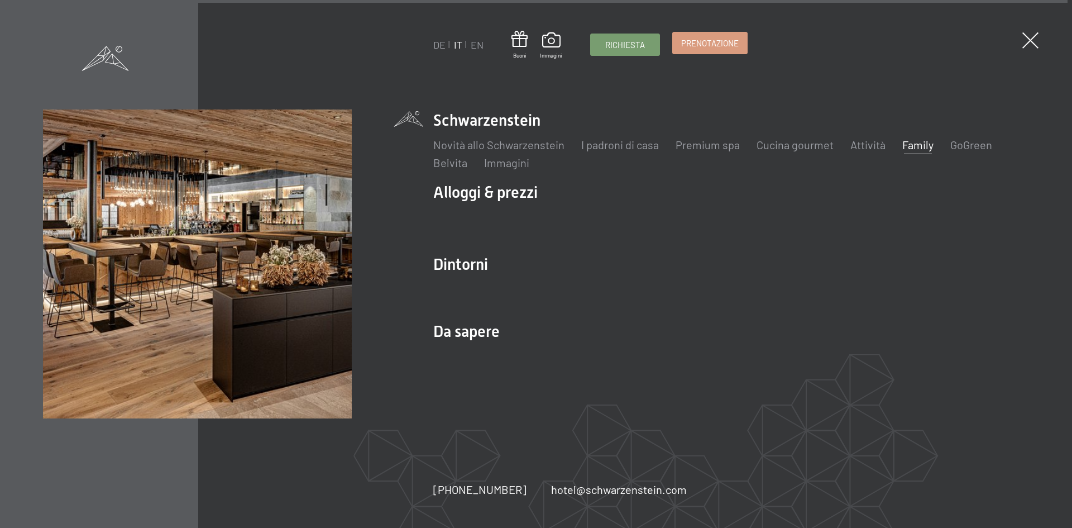
click at [703, 44] on span "Prenotazione" at bounding box center [710, 43] width 58 height 12
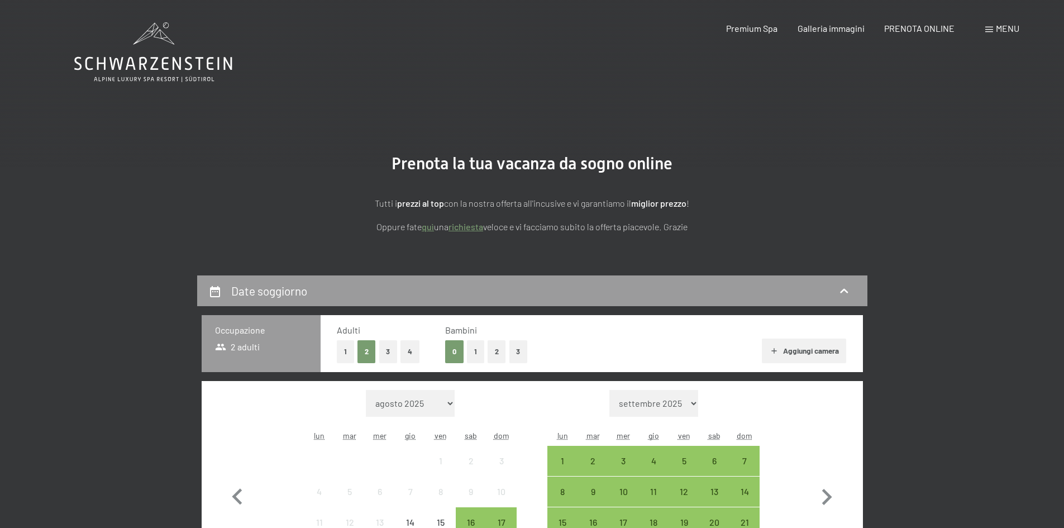
click at [495, 355] on button "2" at bounding box center [496, 351] width 18 height 23
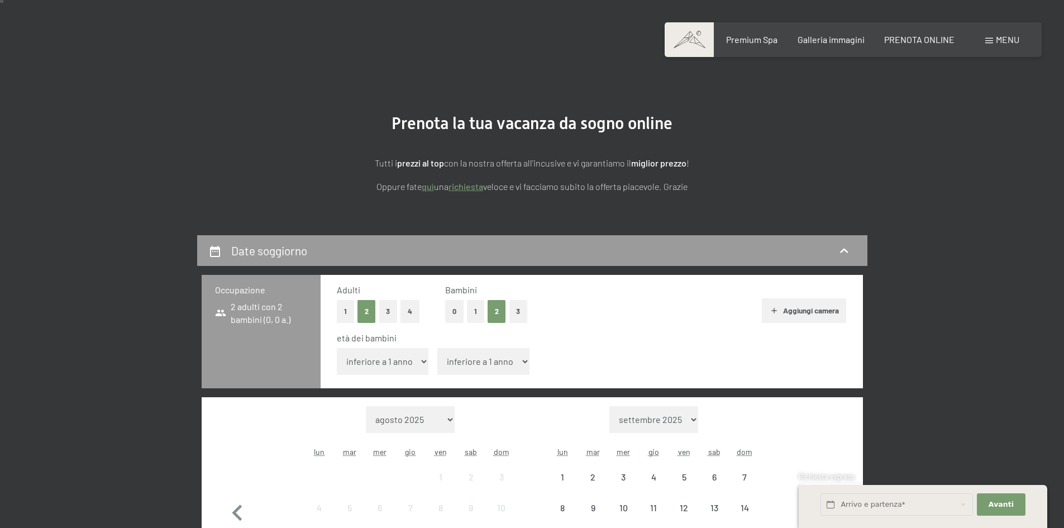
scroll to position [223, 0]
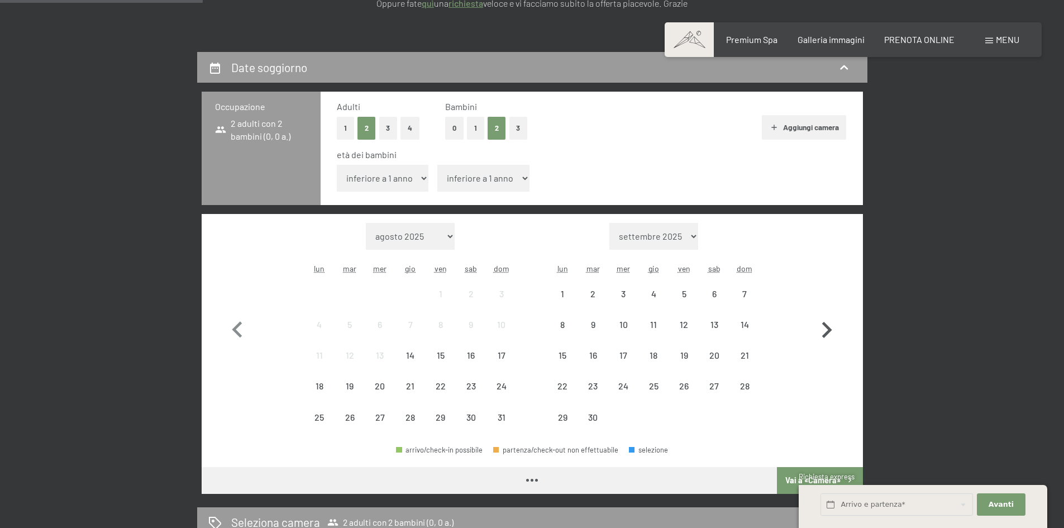
click at [829, 330] on icon "button" at bounding box center [827, 330] width 10 height 16
select select "2025-09-01"
select select "2025-10-01"
click at [829, 330] on icon "button" at bounding box center [827, 330] width 10 height 16
select select "2025-10-01"
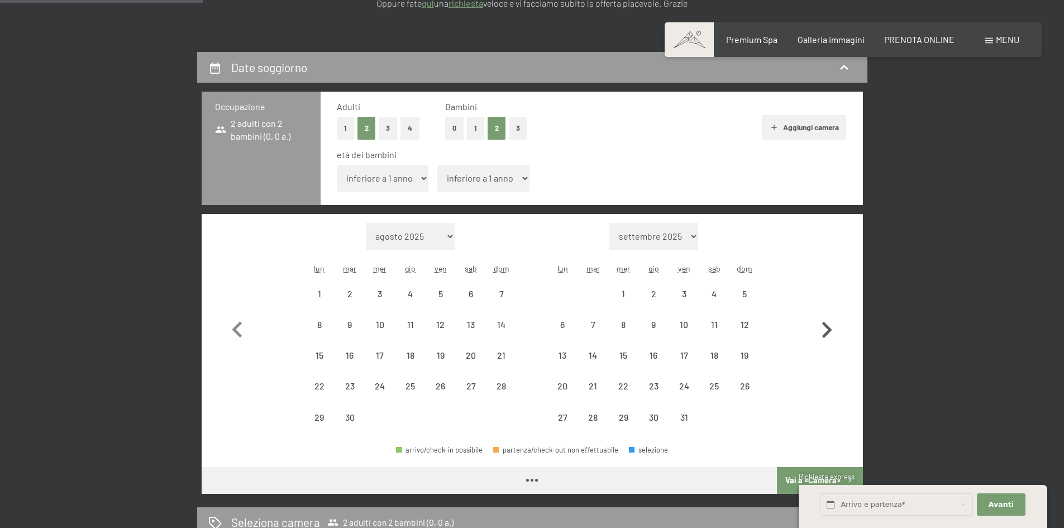
select select "2025-11-01"
click at [829, 330] on icon "button" at bounding box center [827, 330] width 10 height 16
select select "2025-11-01"
select select "2025-12-01"
select select "[DATE]"
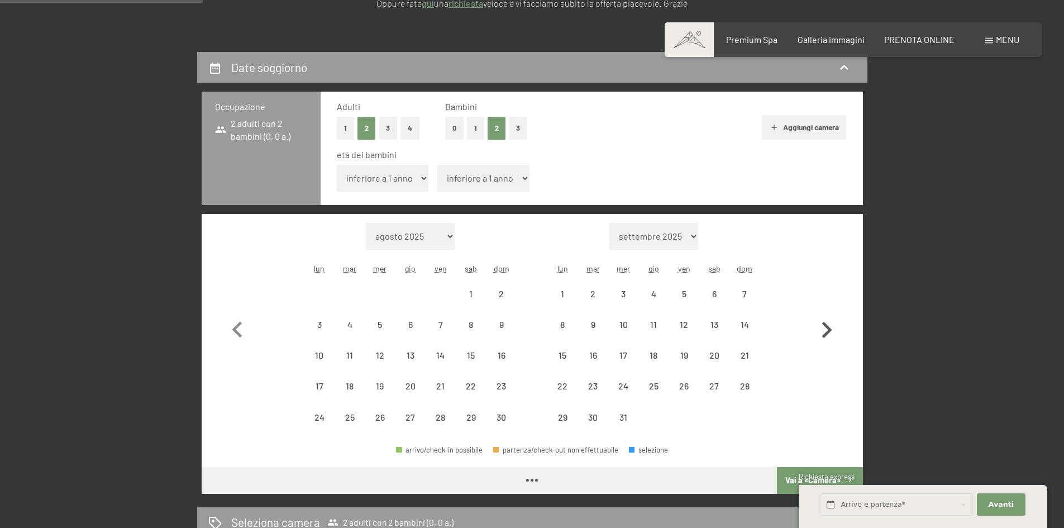
select select "[DATE]"
click at [829, 330] on icon "button" at bounding box center [827, 330] width 10 height 16
select select "[DATE]"
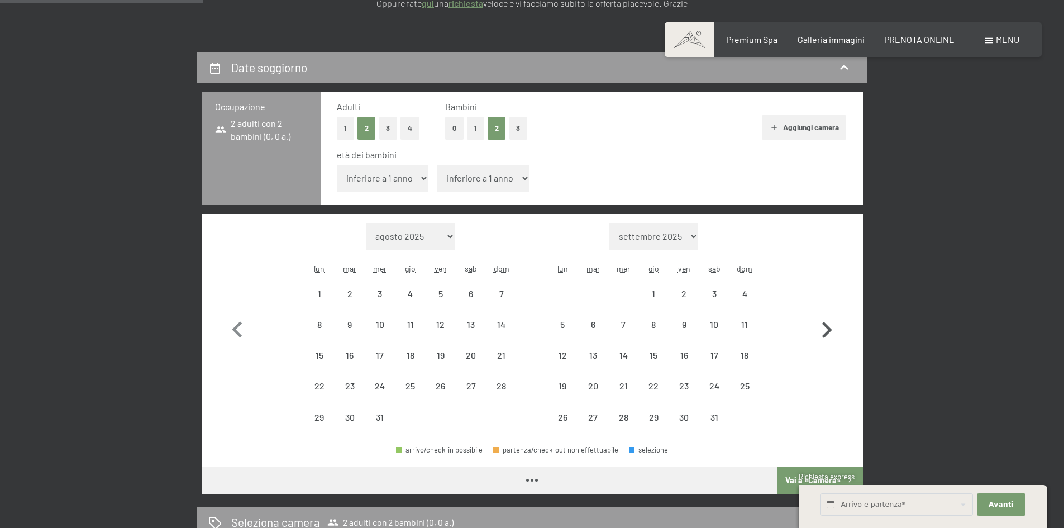
select select "[DATE]"
select select "2026-01-01"
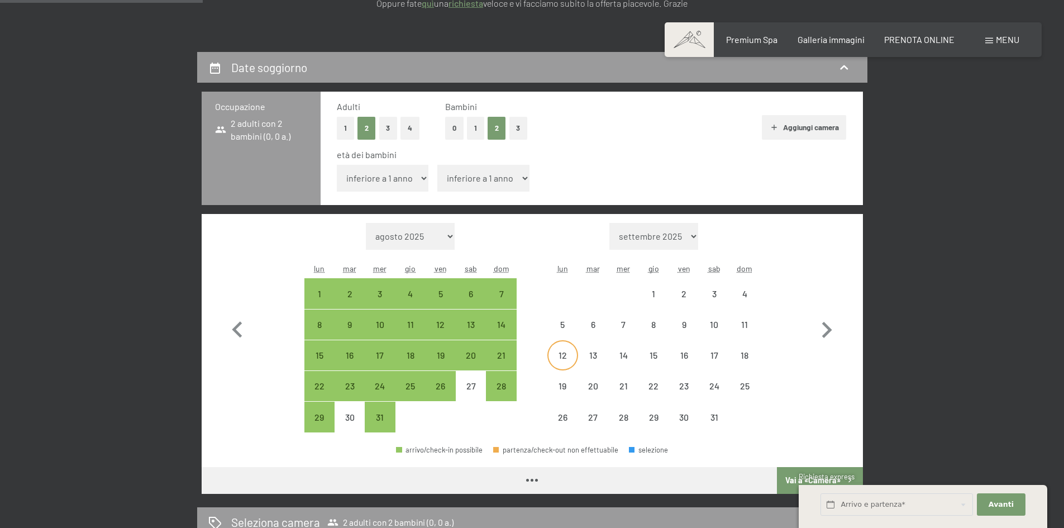
select select "2025-12-01"
select select "2026-01-01"
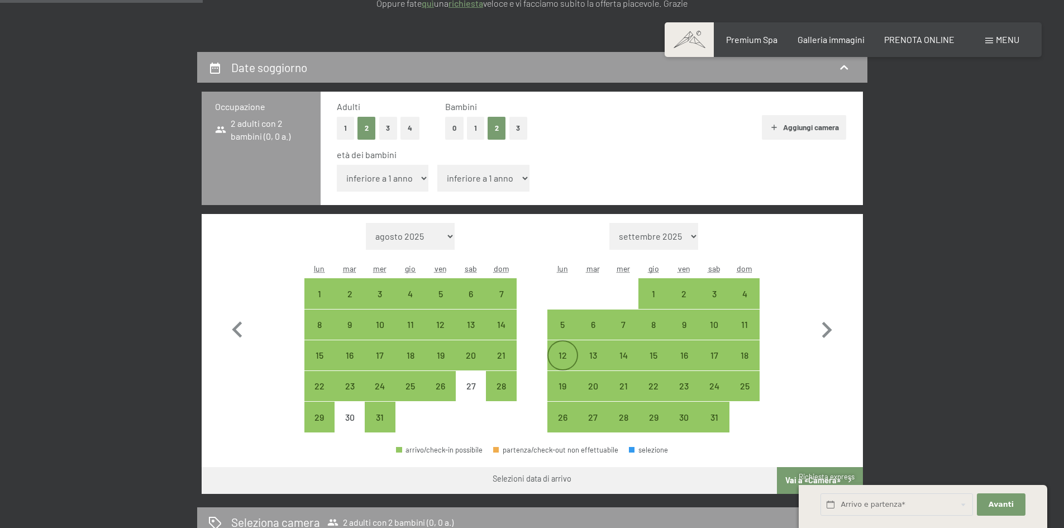
click at [561, 357] on div "12" at bounding box center [562, 365] width 28 height 28
select select "[DATE]"
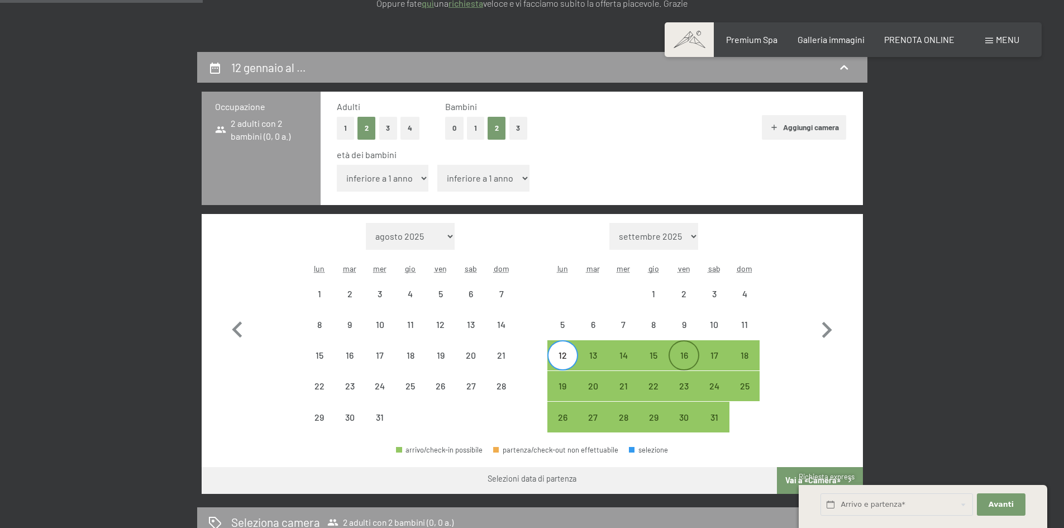
click at [686, 354] on div "16" at bounding box center [683, 365] width 28 height 28
select select "[DATE]"
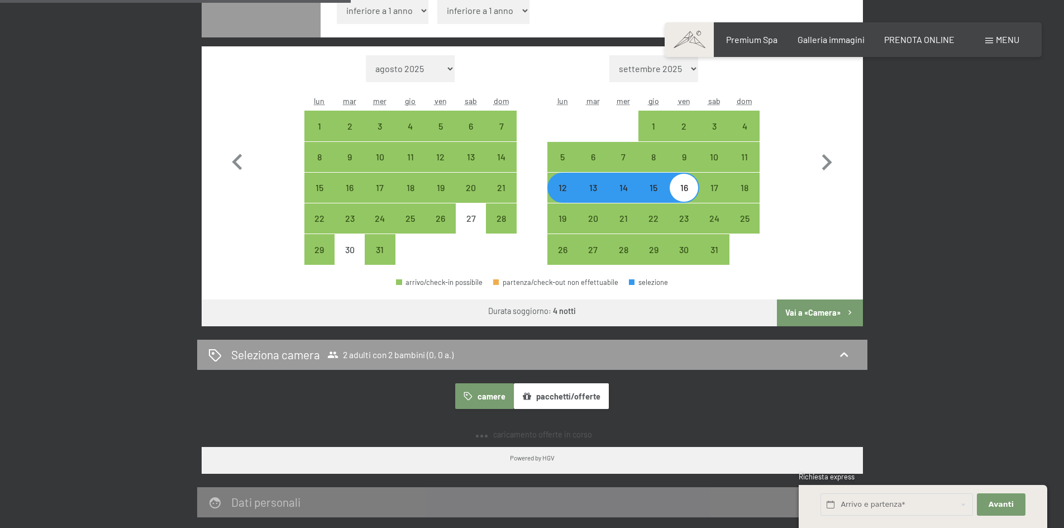
click at [827, 309] on button "Vai a «Camera»" at bounding box center [819, 312] width 85 height 27
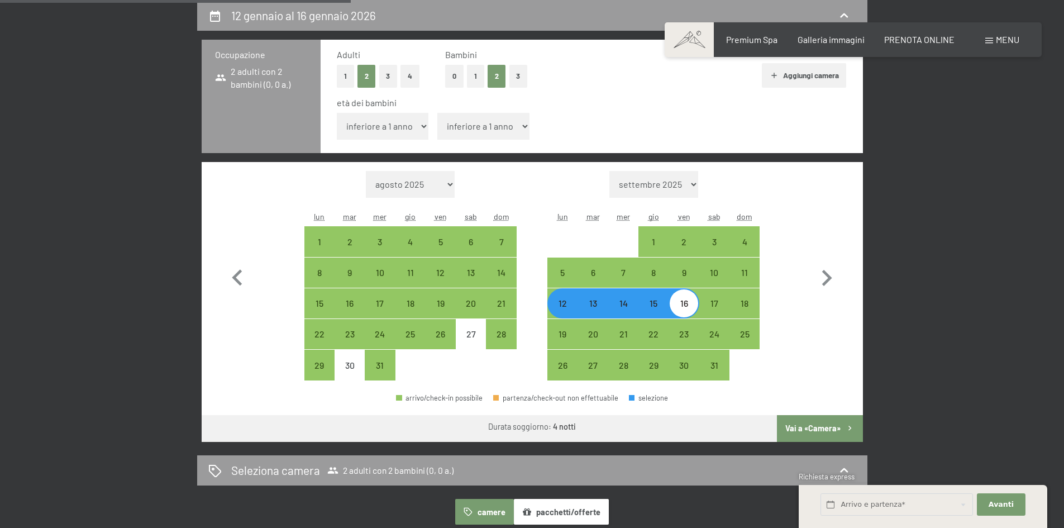
select select "[DATE]"
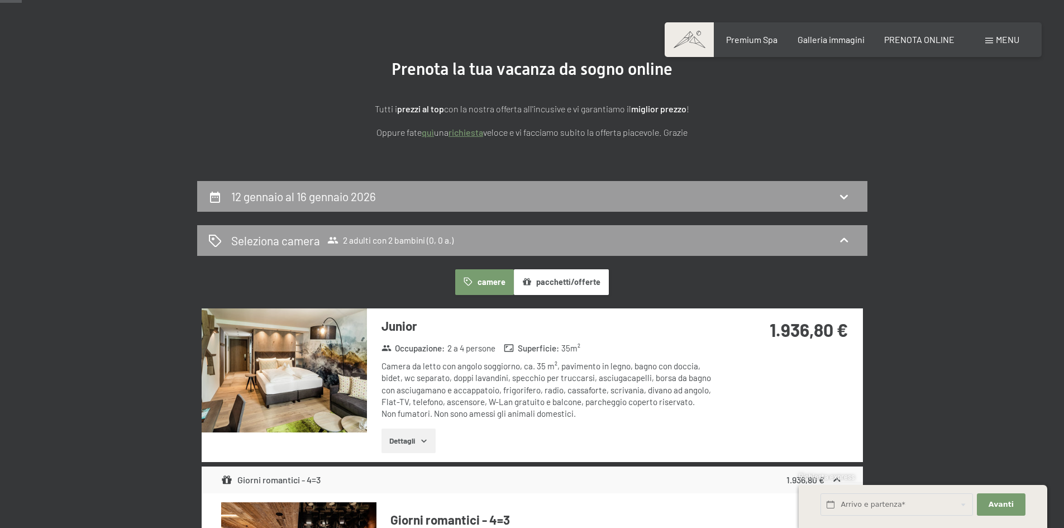
scroll to position [52, 0]
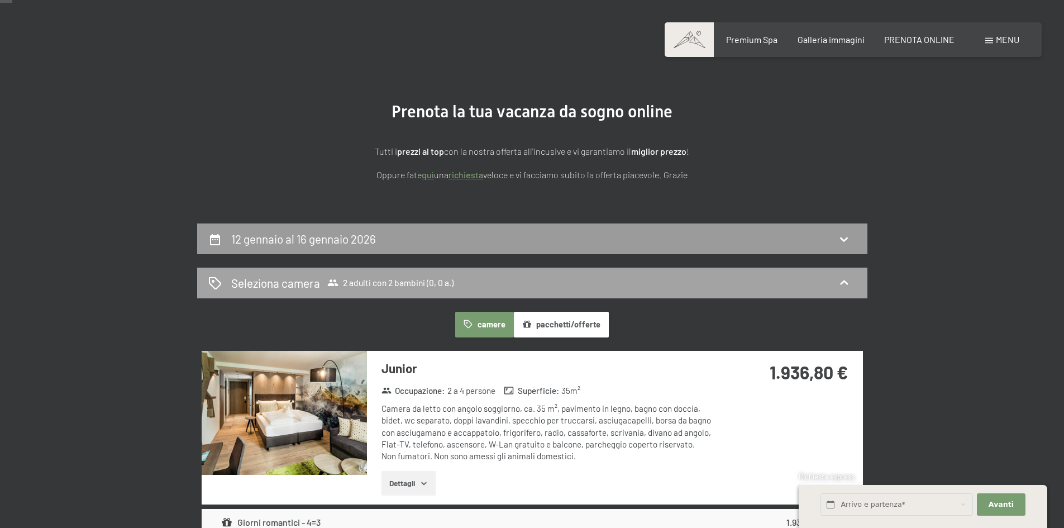
click at [733, 275] on div "Seleziona camera 2 adulti con 2 bambini (0, 0 a.)" at bounding box center [532, 283] width 648 height 16
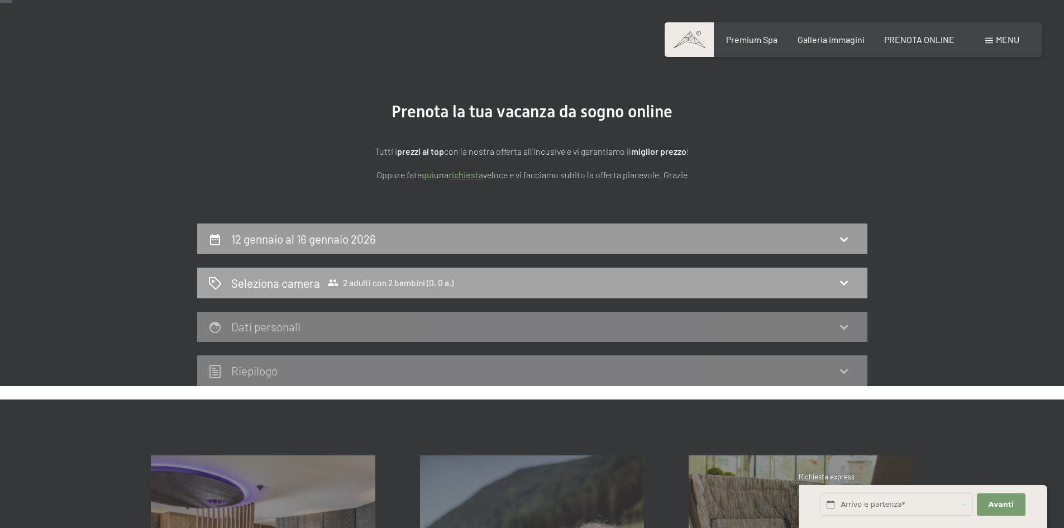
click at [835, 278] on div "Seleziona camera 2 adulti con 2 bambini (0, 0 a.)" at bounding box center [532, 283] width 648 height 16
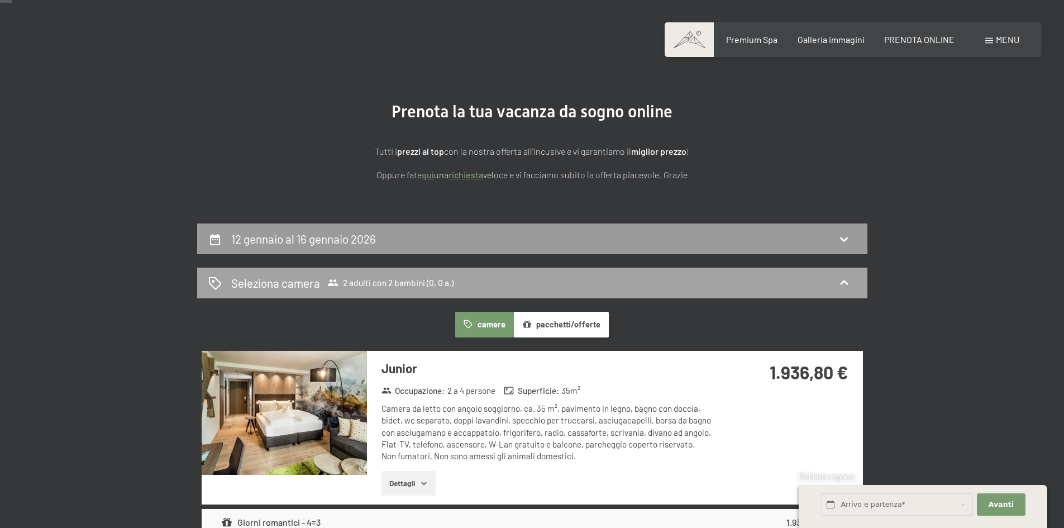
click at [417, 284] on span "2 adulti con 2 bambini (0, 0 a.)" at bounding box center [390, 282] width 126 height 11
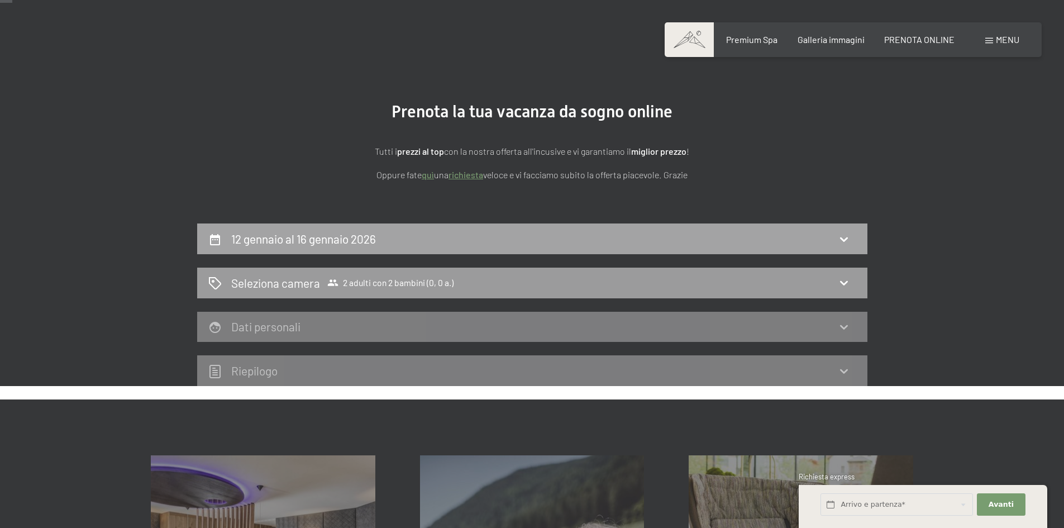
click at [380, 234] on div "12 gennaio al 16 gennaio 2026" at bounding box center [305, 239] width 149 height 16
select select "[DATE]"
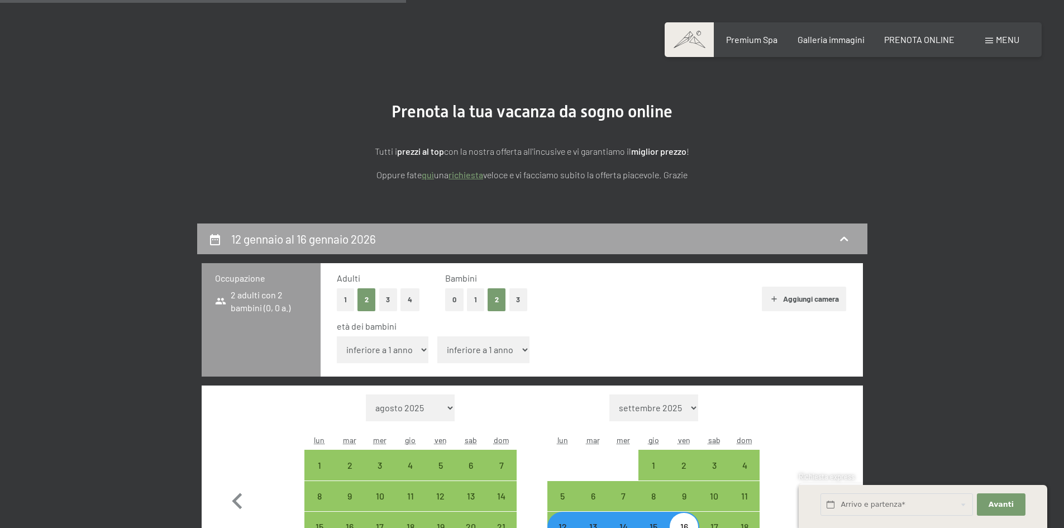
scroll to position [275, 0]
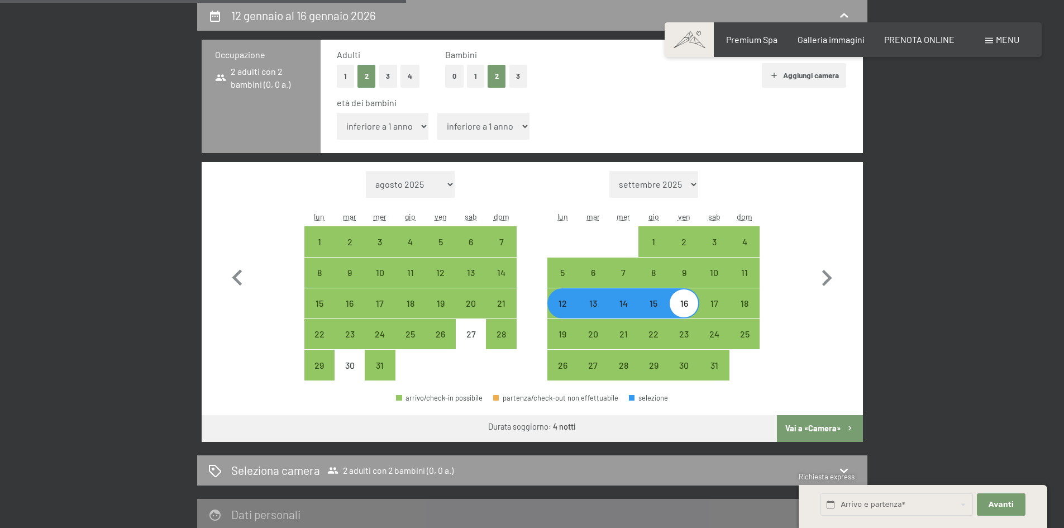
click at [495, 78] on button "2" at bounding box center [496, 76] width 18 height 23
select select "[DATE]"
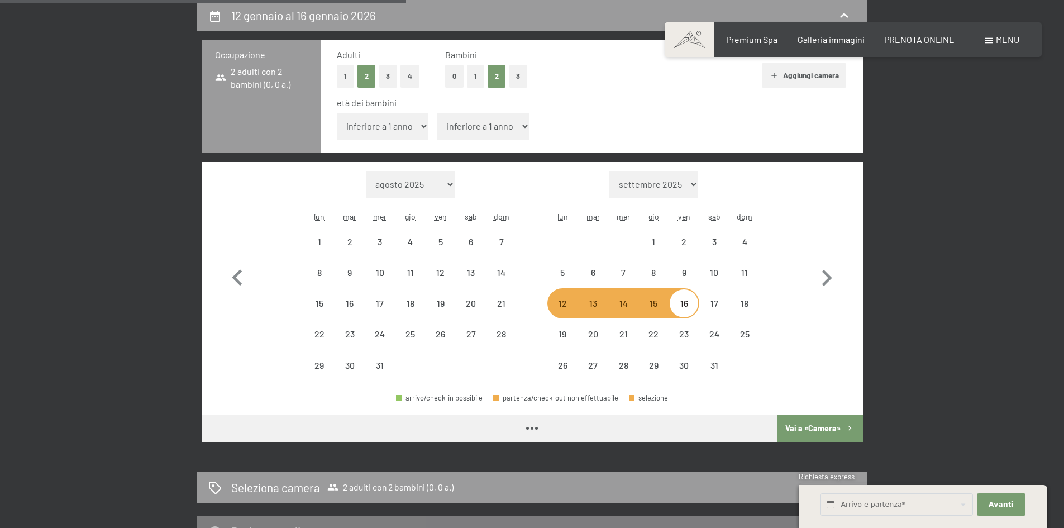
click at [394, 133] on select "inferiore a 1 anno 1 anno 2 anni 3 anni 4 anni 5 anni 6 anni 7 anni 8 anni 9 an…" at bounding box center [383, 126] width 92 height 27
select select "[DATE]"
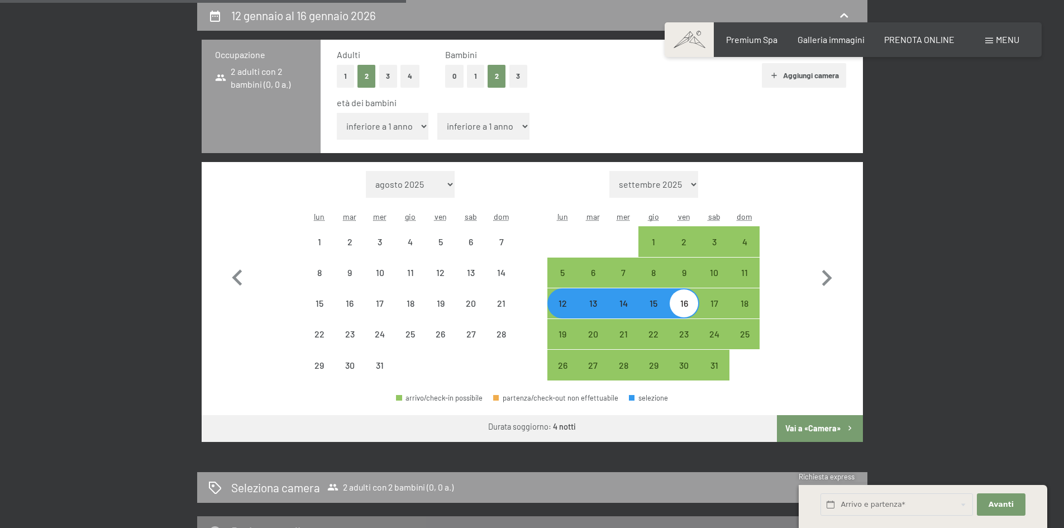
select select "[DATE]"
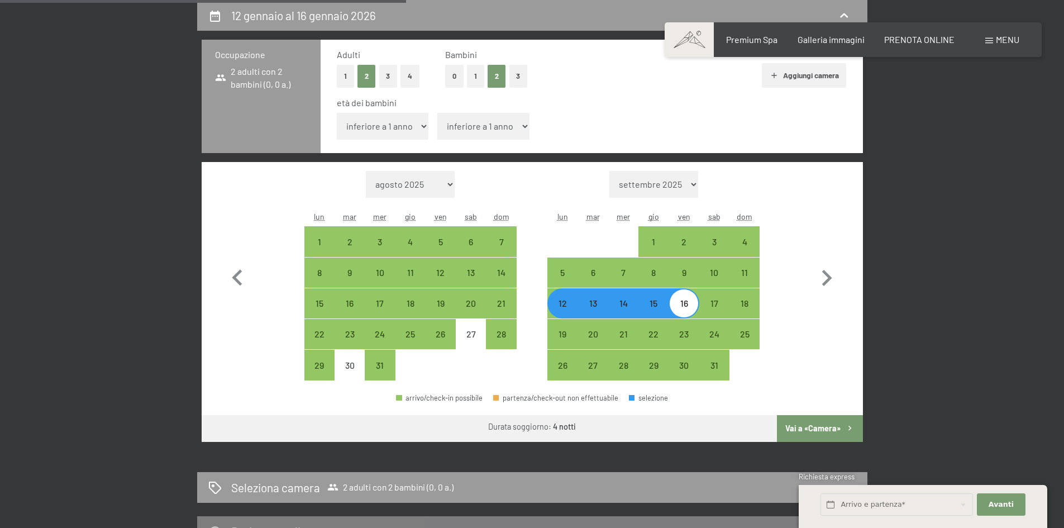
select select "3"
click at [337, 113] on select "inferiore a 1 anno 1 anno 2 anni 3 anni 4 anni 5 anni 6 anni 7 anni 8 anni 9 an…" at bounding box center [383, 126] width 92 height 27
select select "[DATE]"
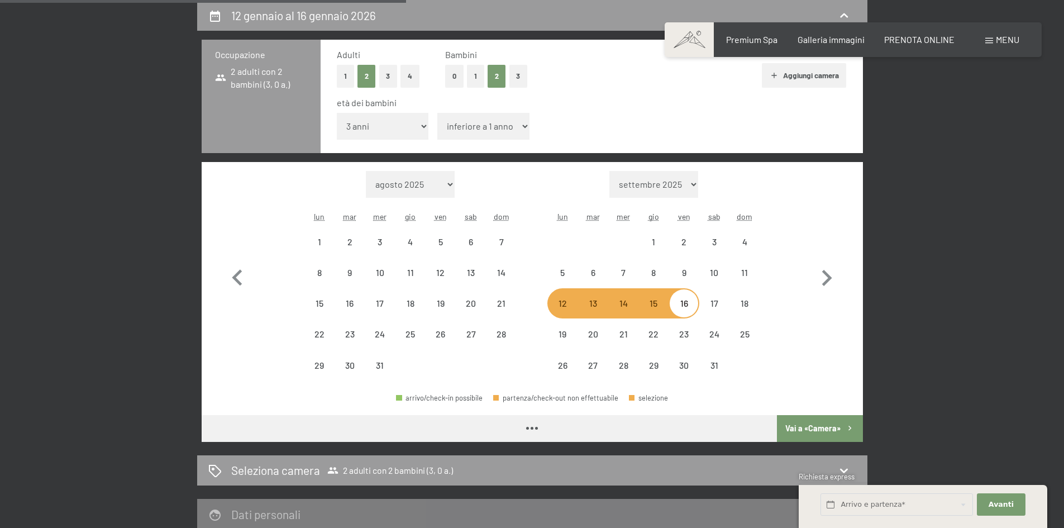
click at [461, 122] on select "inferiore a 1 anno 1 anno 2 anni 3 anni 4 anni 5 anni 6 anni 7 anni 8 anni 9 an…" at bounding box center [483, 126] width 92 height 27
select select "[DATE]"
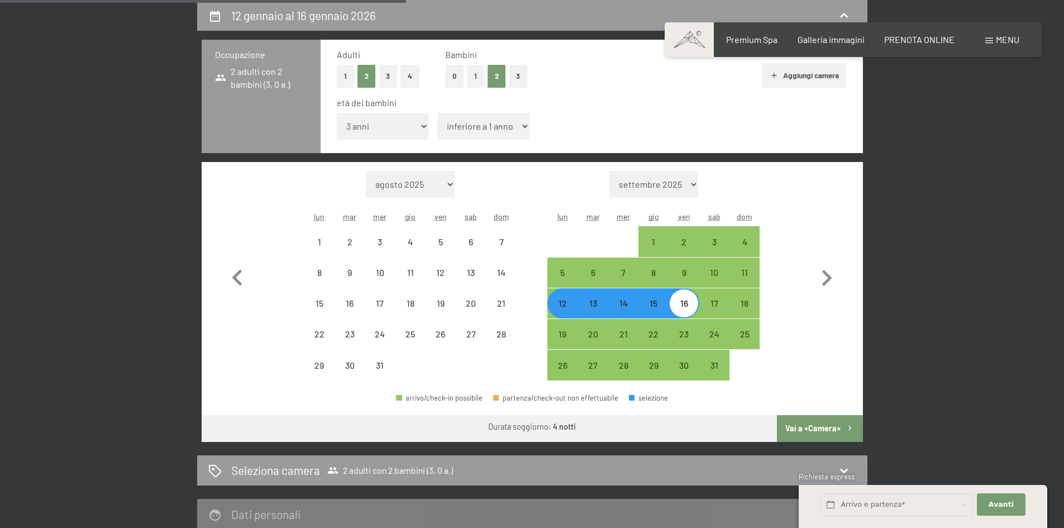
select select "7"
click at [437, 113] on select "inferiore a 1 anno 1 anno 2 anni 3 anni 4 anni 5 anni 6 anni 7 anni 8 anni 9 an…" at bounding box center [483, 126] width 92 height 27
select select "[DATE]"
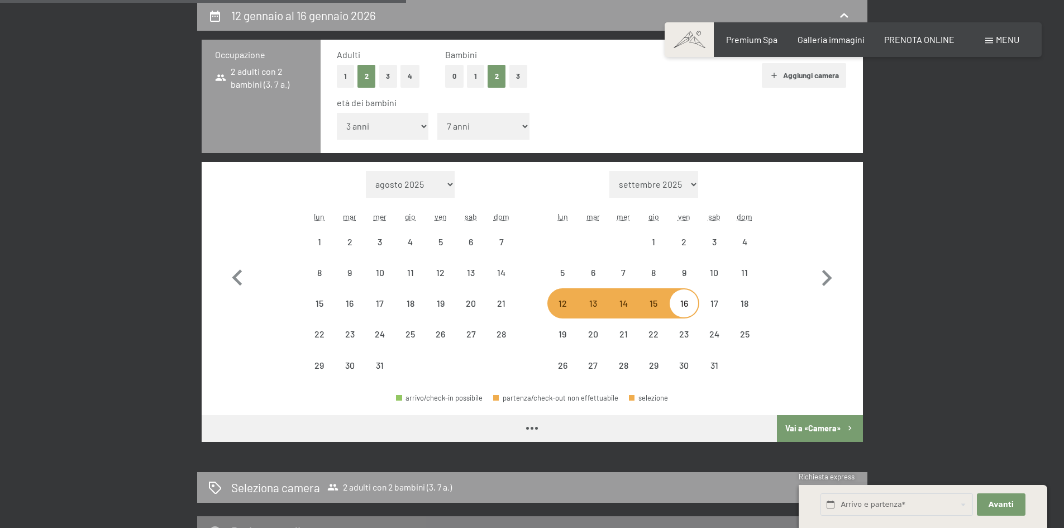
select select "[DATE]"
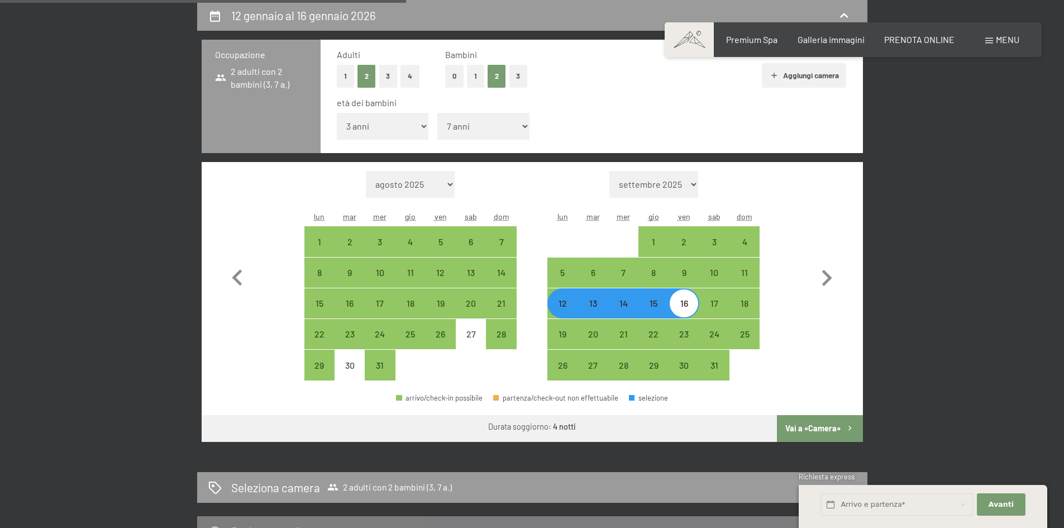
click at [820, 423] on button "Vai a «Camera»" at bounding box center [819, 428] width 85 height 27
select select "[DATE]"
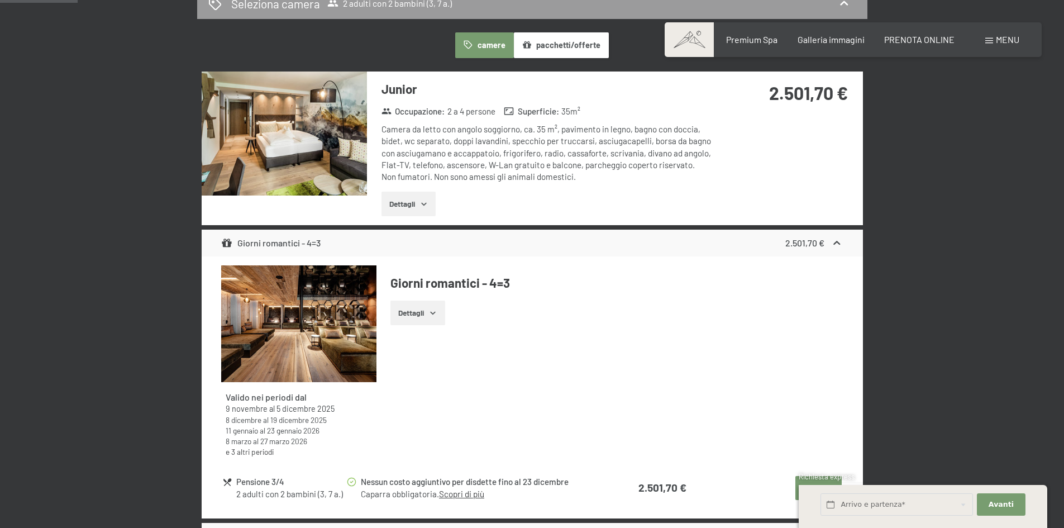
scroll to position [387, 0]
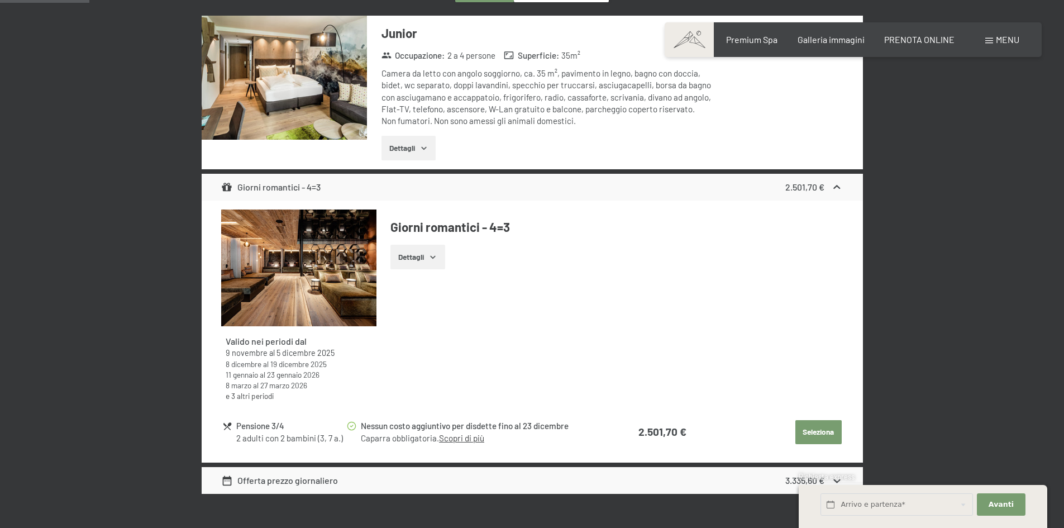
click at [432, 257] on icon "button" at bounding box center [432, 257] width 5 height 3
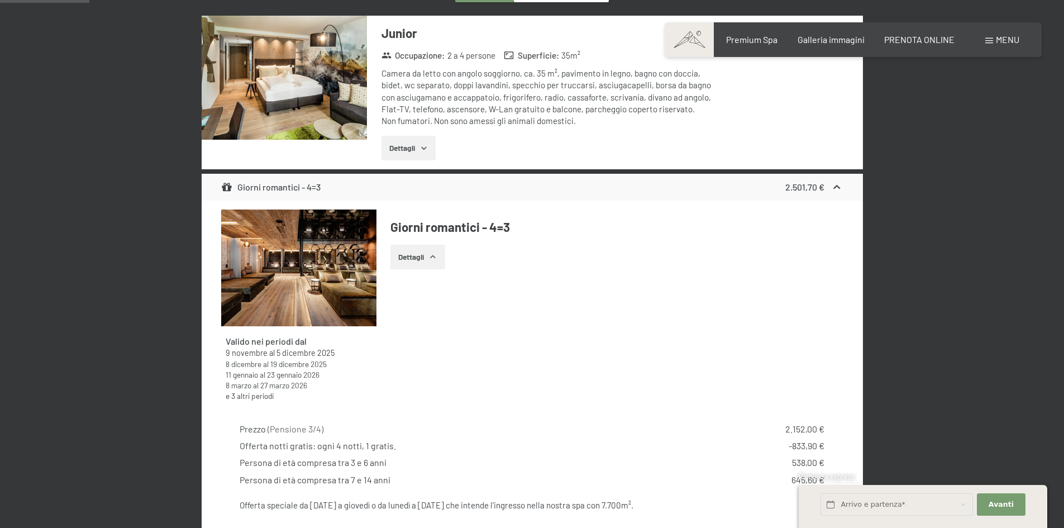
click at [432, 257] on icon "button" at bounding box center [432, 256] width 5 height 3
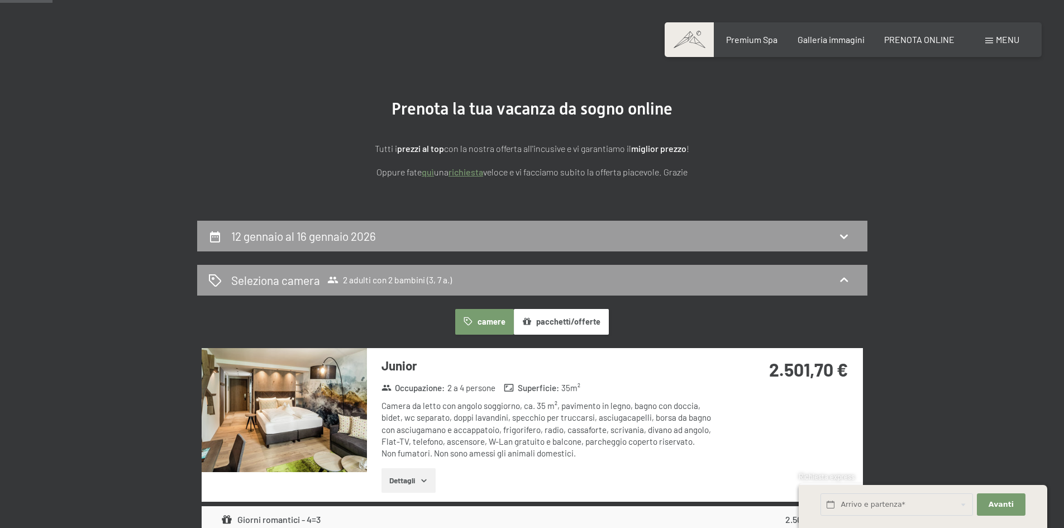
scroll to position [0, 0]
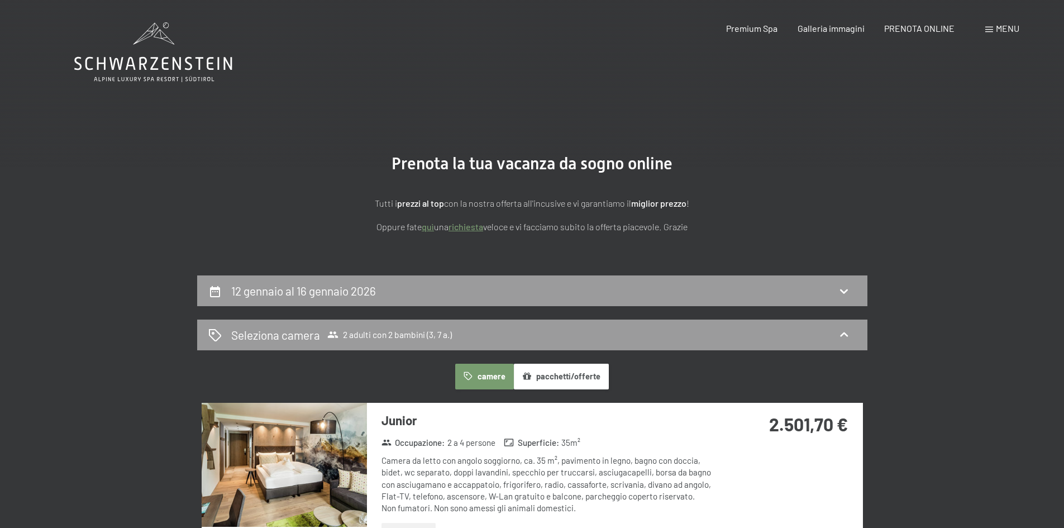
click at [549, 376] on button "pacchetti/offerte" at bounding box center [561, 376] width 95 height 26
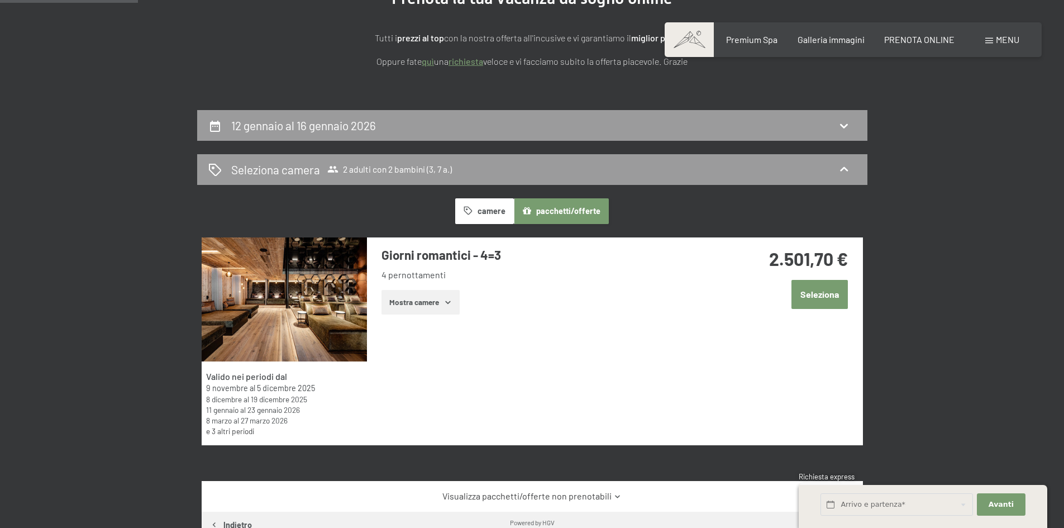
scroll to position [168, 0]
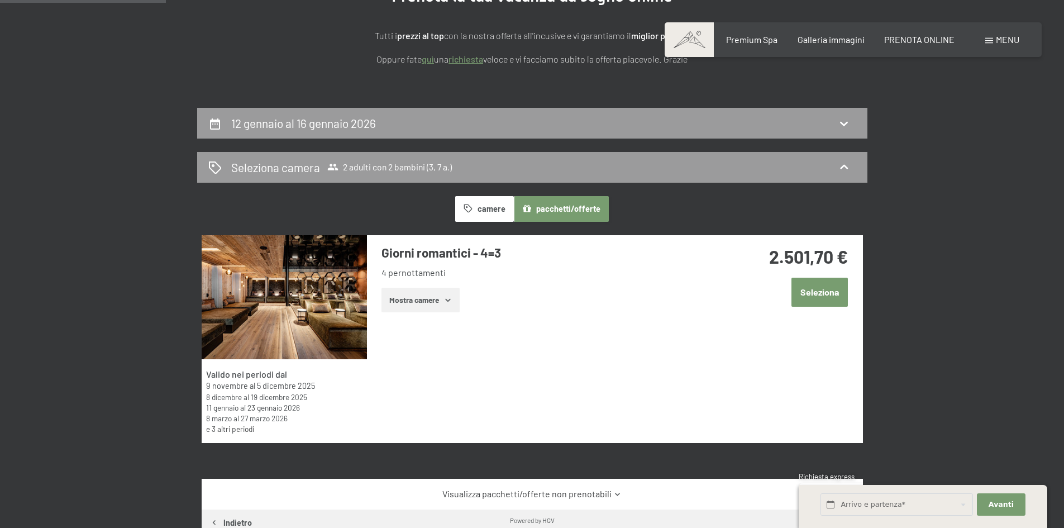
click at [483, 207] on button "camere" at bounding box center [484, 209] width 58 height 26
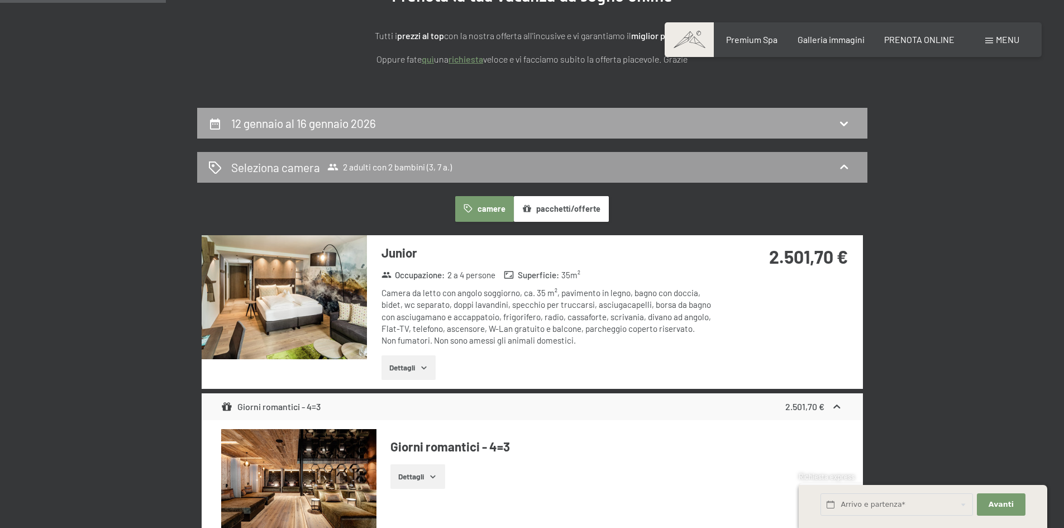
click at [441, 123] on div "12 gennaio al 16 gennaio 2026" at bounding box center [532, 123] width 648 height 16
select select "3"
select select "7"
select select "[DATE]"
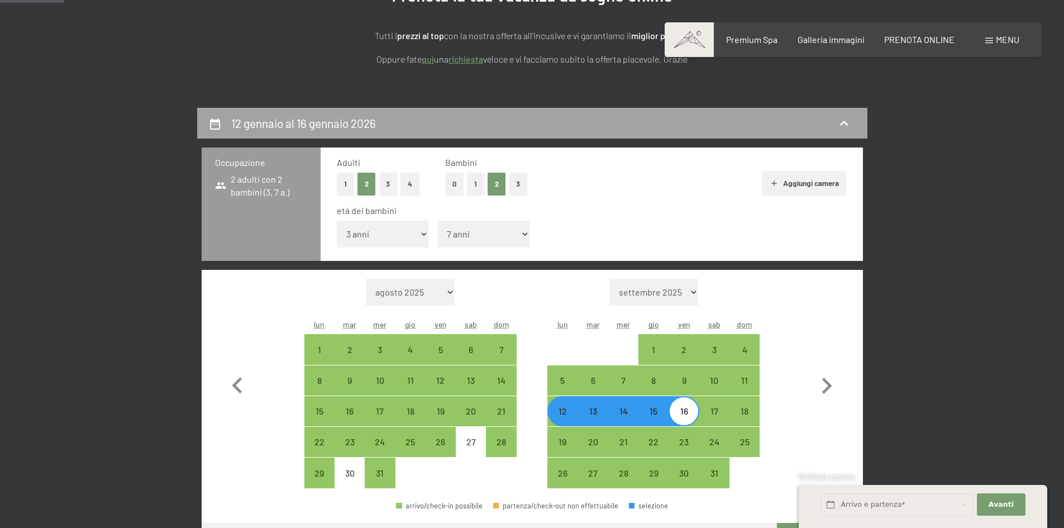
scroll to position [275, 0]
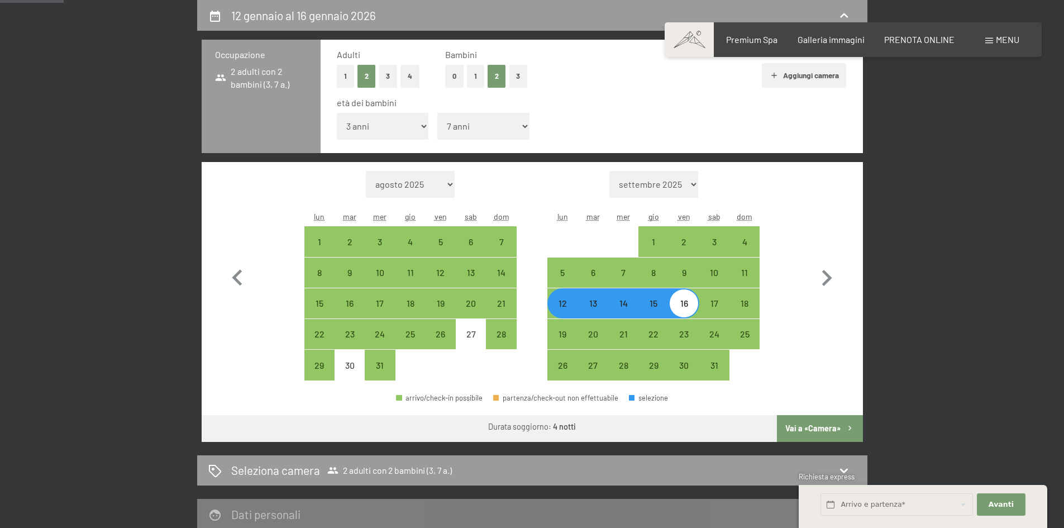
click at [566, 309] on div "12" at bounding box center [562, 313] width 28 height 28
select select "[DATE]"
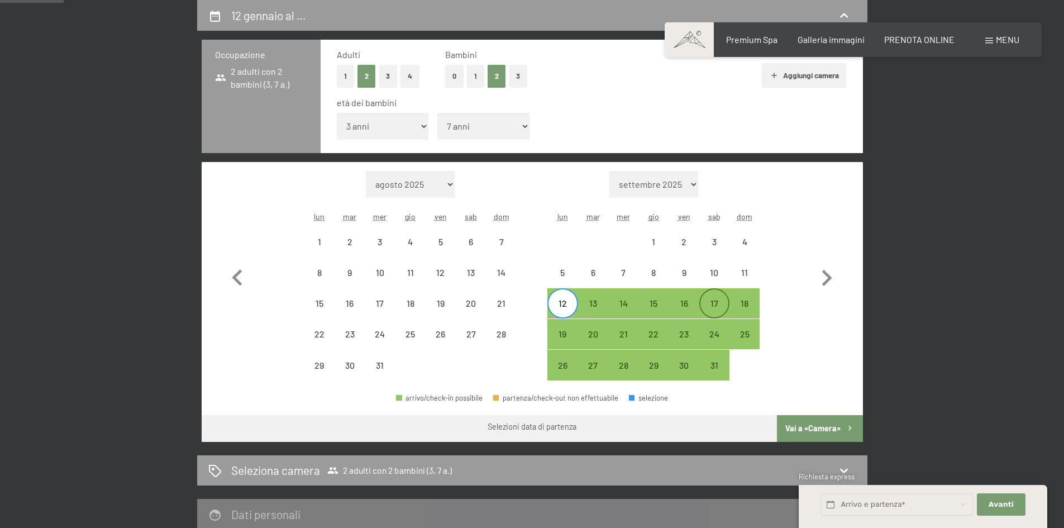
click at [712, 296] on div "17" at bounding box center [714, 303] width 28 height 28
select select "[DATE]"
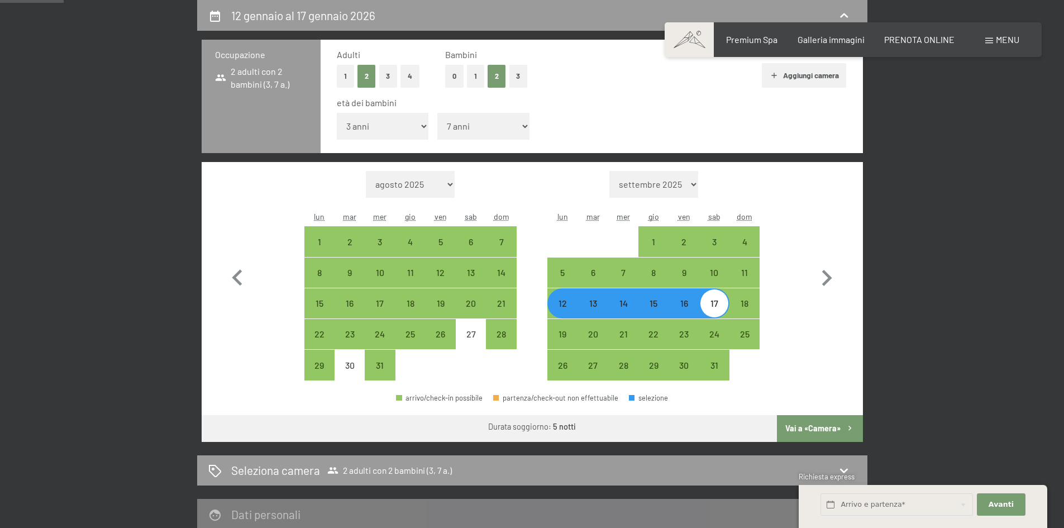
click at [806, 424] on button "Vai a «Camera»" at bounding box center [819, 428] width 85 height 27
select select "[DATE]"
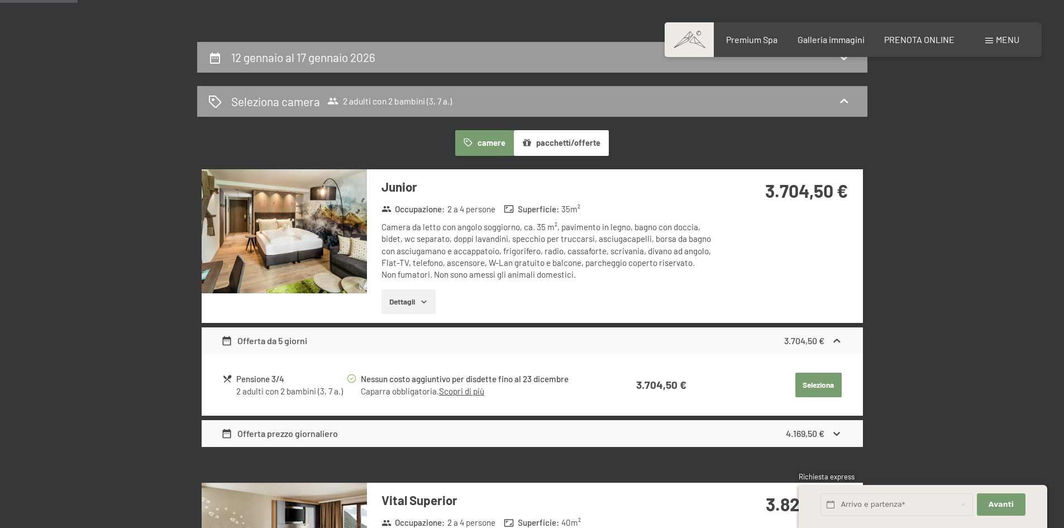
scroll to position [219, 0]
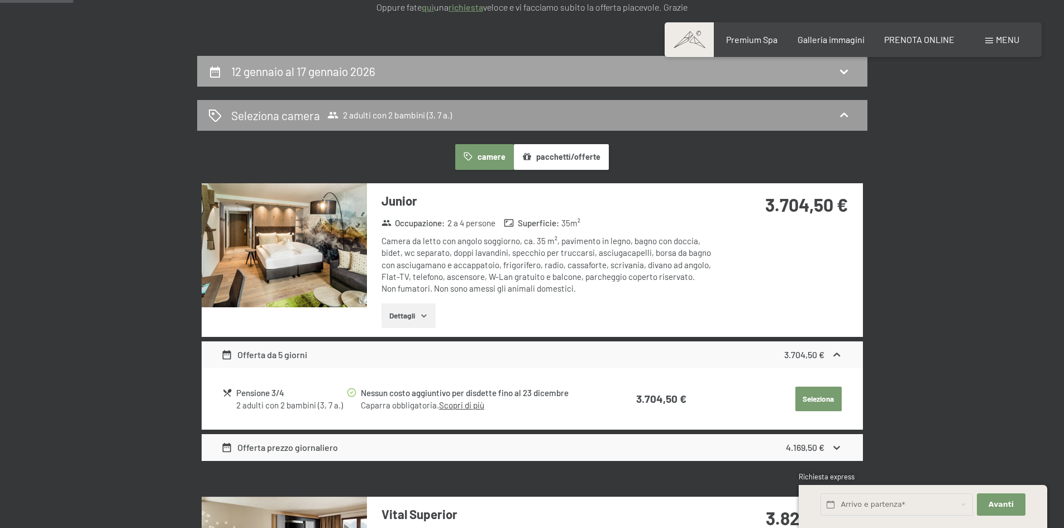
click at [450, 76] on div "12 gennaio al 17 gennaio 2026" at bounding box center [532, 71] width 648 height 16
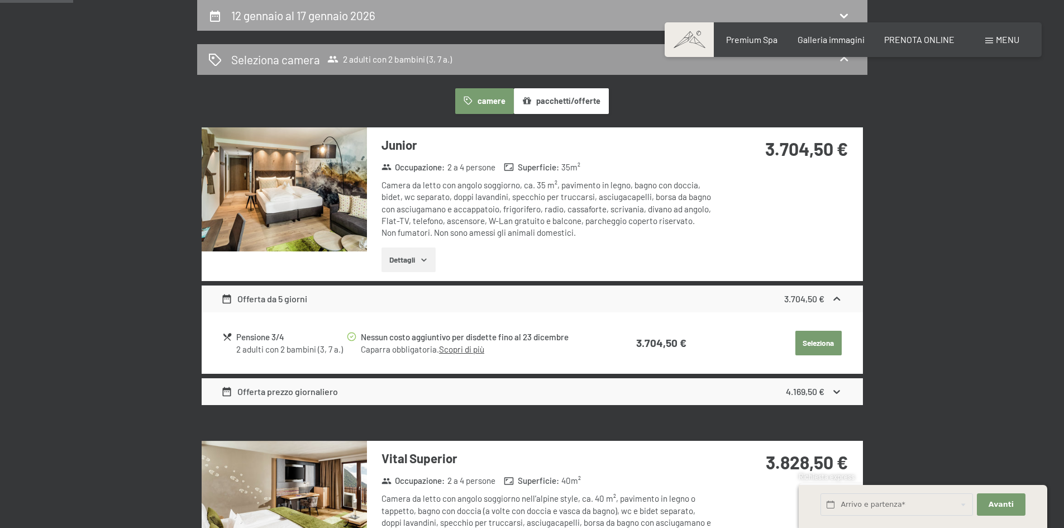
select select "3"
select select "7"
select select "[DATE]"
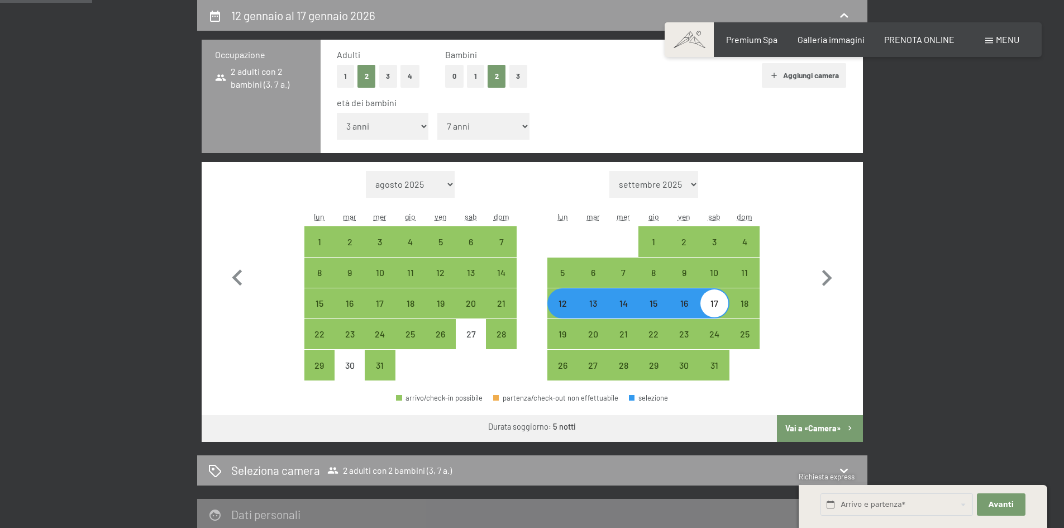
click at [562, 307] on div "12" at bounding box center [562, 313] width 28 height 28
select select "[DATE]"
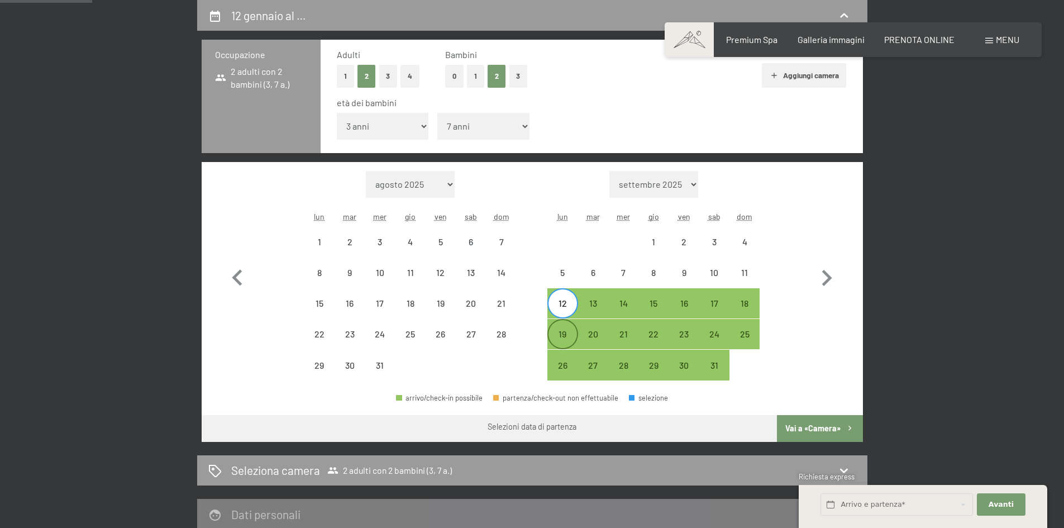
click at [563, 333] on div "19" at bounding box center [562, 343] width 28 height 28
select select "[DATE]"
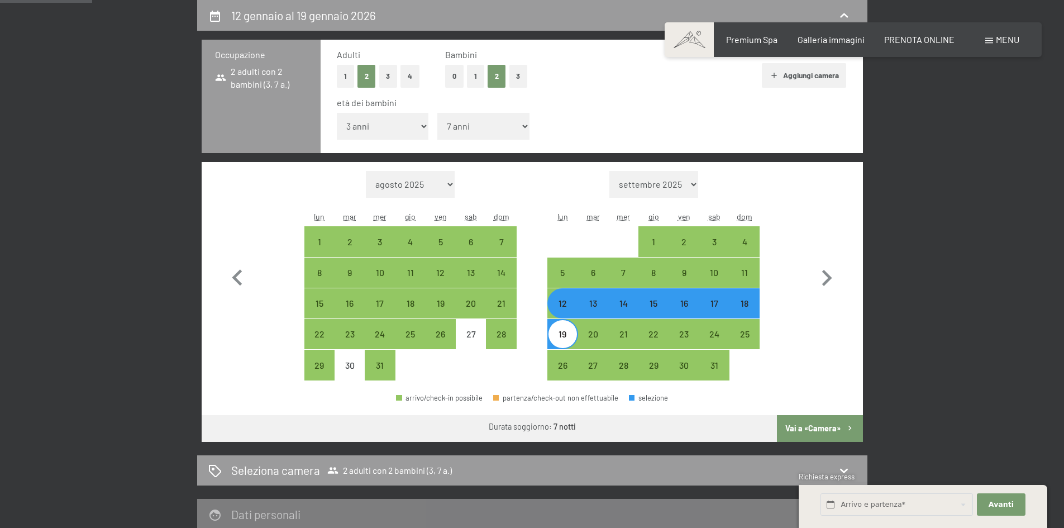
click at [803, 419] on button "Vai a «Camera»" at bounding box center [819, 428] width 85 height 27
select select "[DATE]"
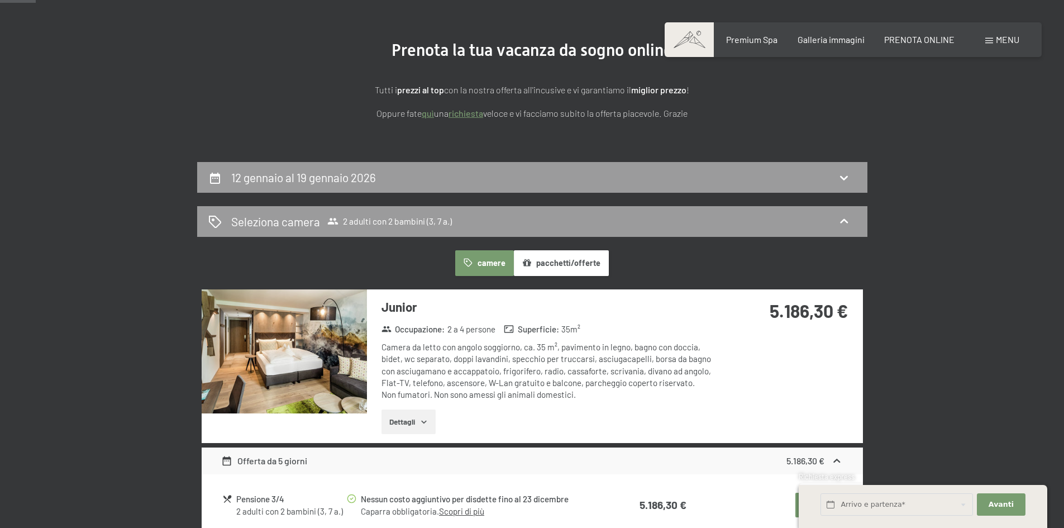
scroll to position [108, 0]
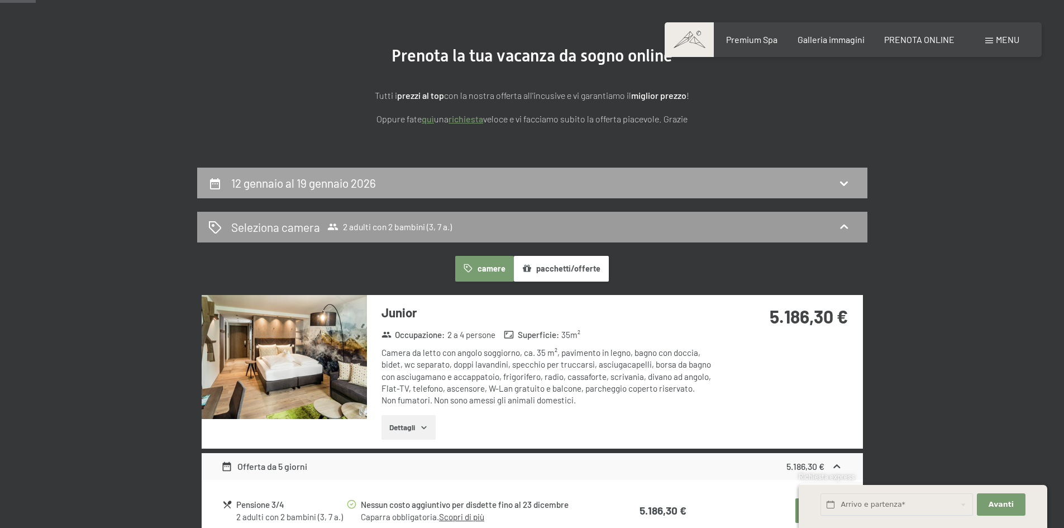
click at [465, 190] on div "12 gennaio al 19 gennaio 2026" at bounding box center [532, 183] width 648 height 16
select select "3"
select select "7"
select select "[DATE]"
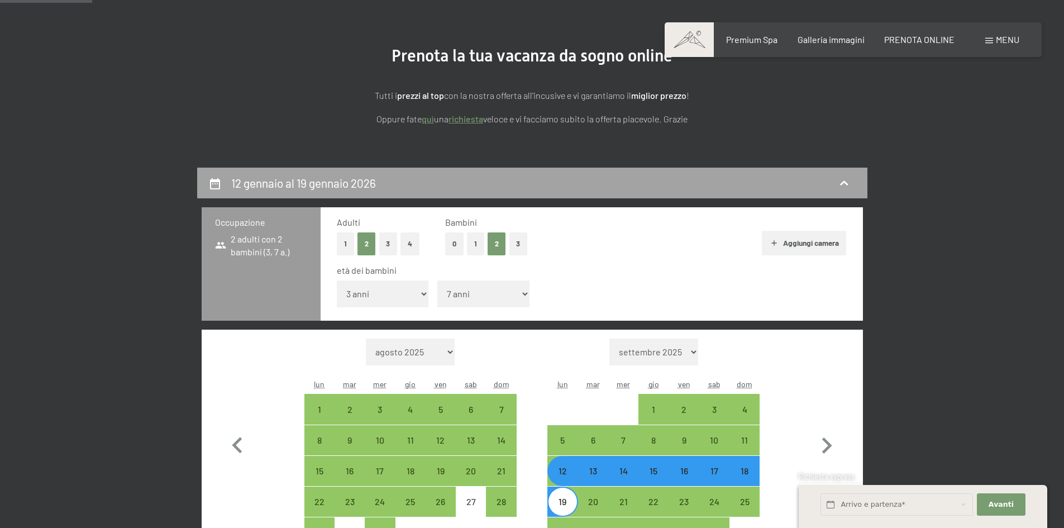
scroll to position [275, 0]
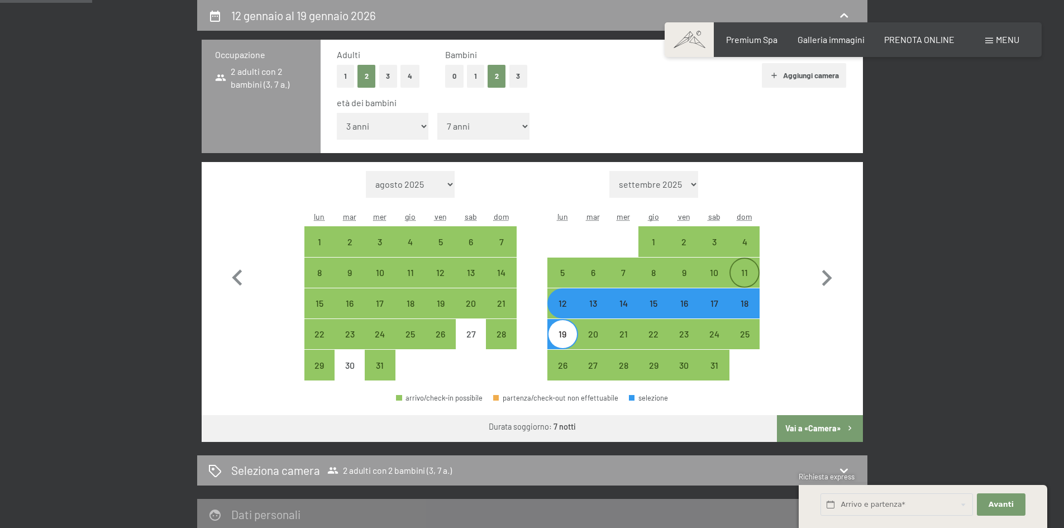
click at [742, 274] on div "11" at bounding box center [744, 282] width 28 height 28
select select "[DATE]"
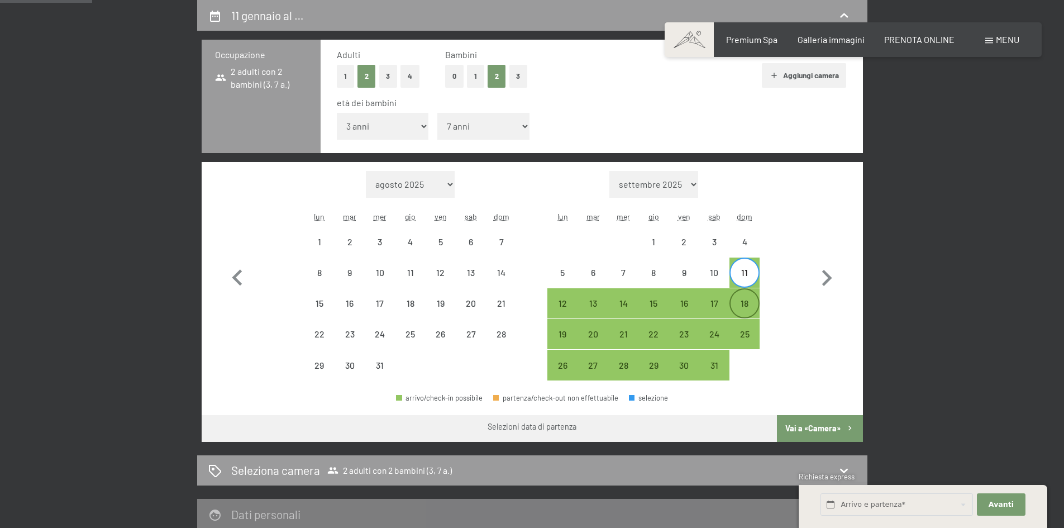
click at [745, 303] on div "18" at bounding box center [744, 313] width 28 height 28
select select "[DATE]"
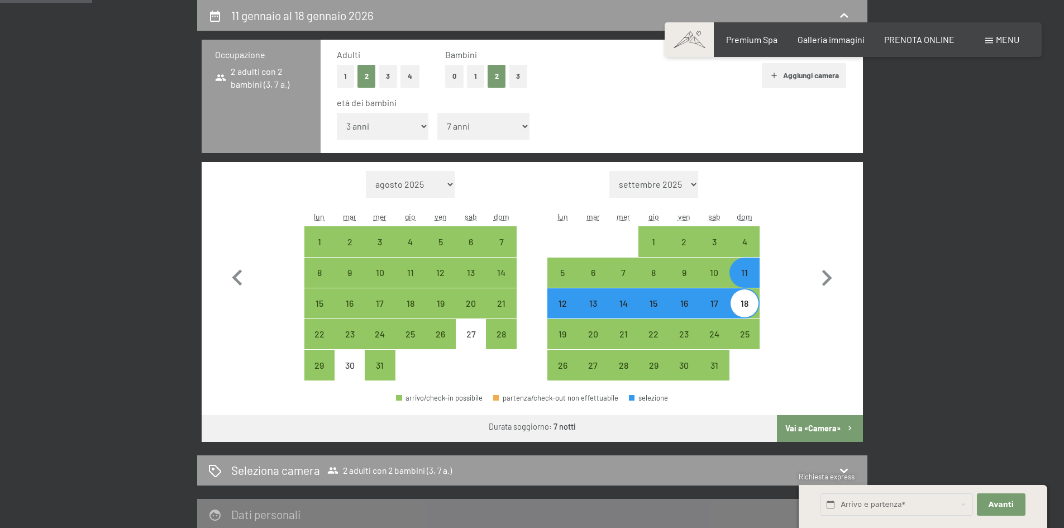
click at [812, 432] on button "Vai a «Camera»" at bounding box center [819, 428] width 85 height 27
select select "[DATE]"
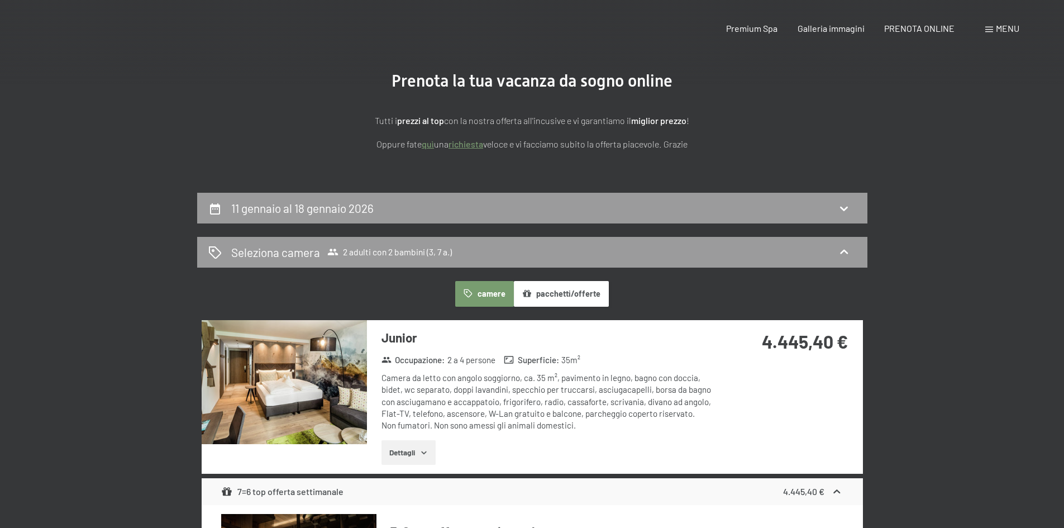
scroll to position [0, 0]
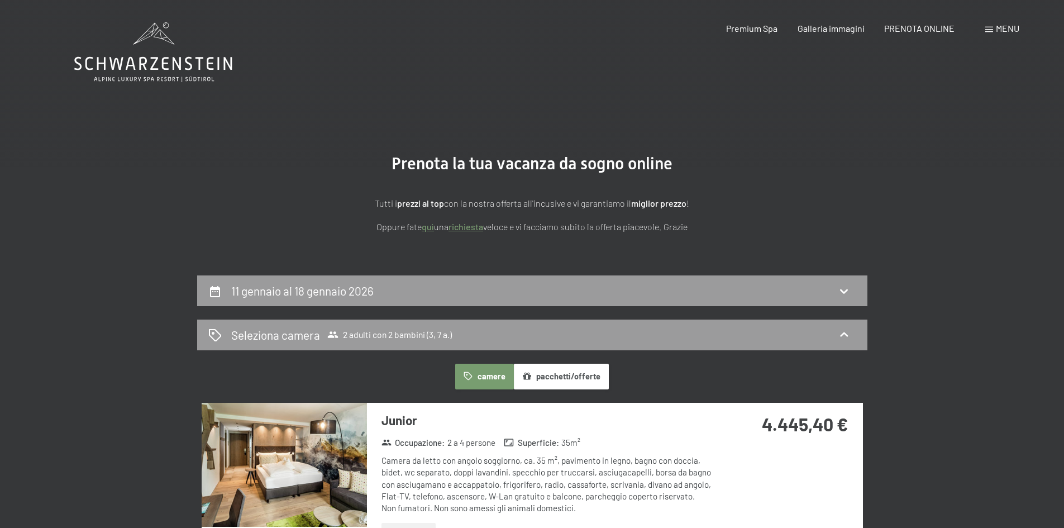
click at [551, 376] on button "pacchetti/offerte" at bounding box center [561, 376] width 95 height 26
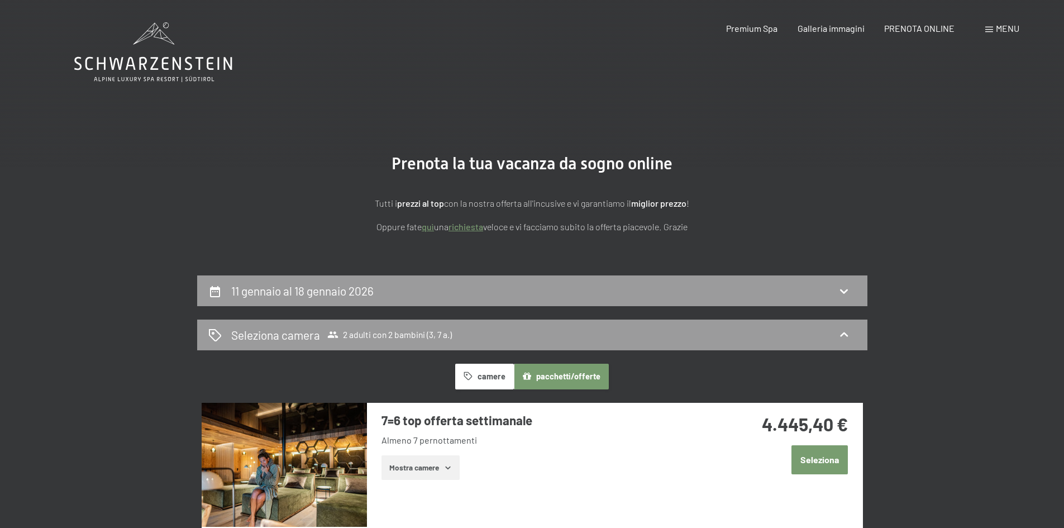
click at [428, 467] on button "Mostra camere" at bounding box center [420, 467] width 78 height 25
click at [809, 463] on button "Seleziona" at bounding box center [819, 459] width 56 height 28
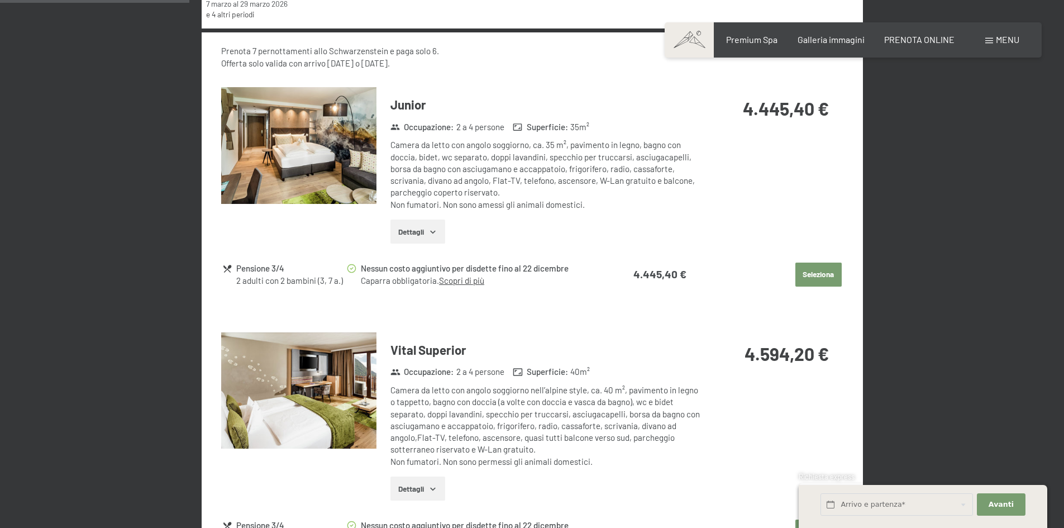
scroll to position [610, 0]
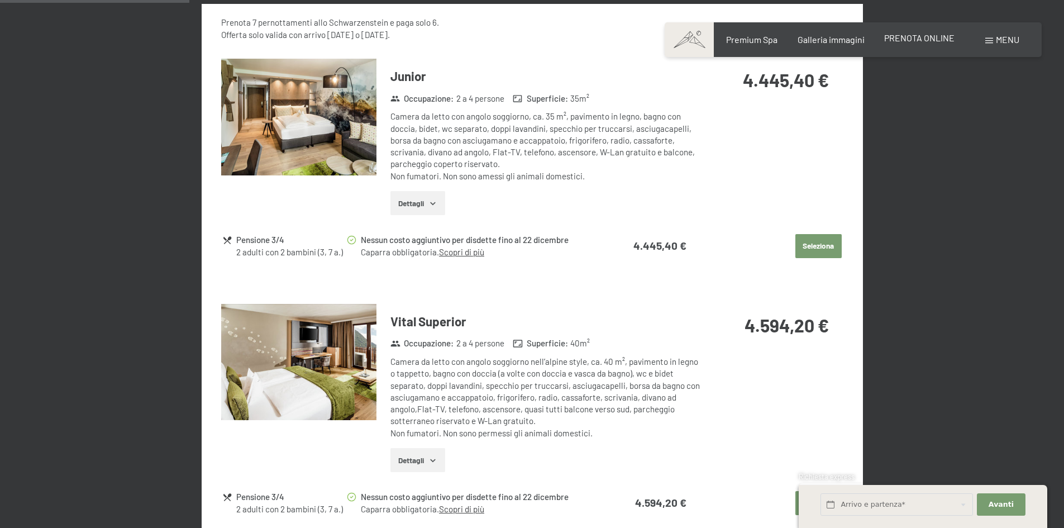
click at [925, 40] on span "PRENOTA ONLINE" at bounding box center [919, 37] width 70 height 11
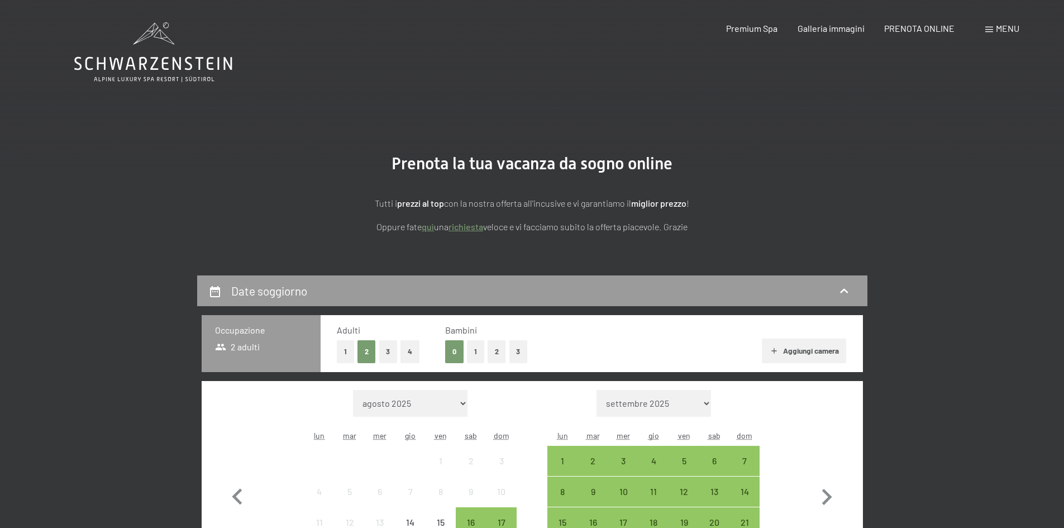
click at [161, 70] on icon at bounding box center [153, 52] width 158 height 60
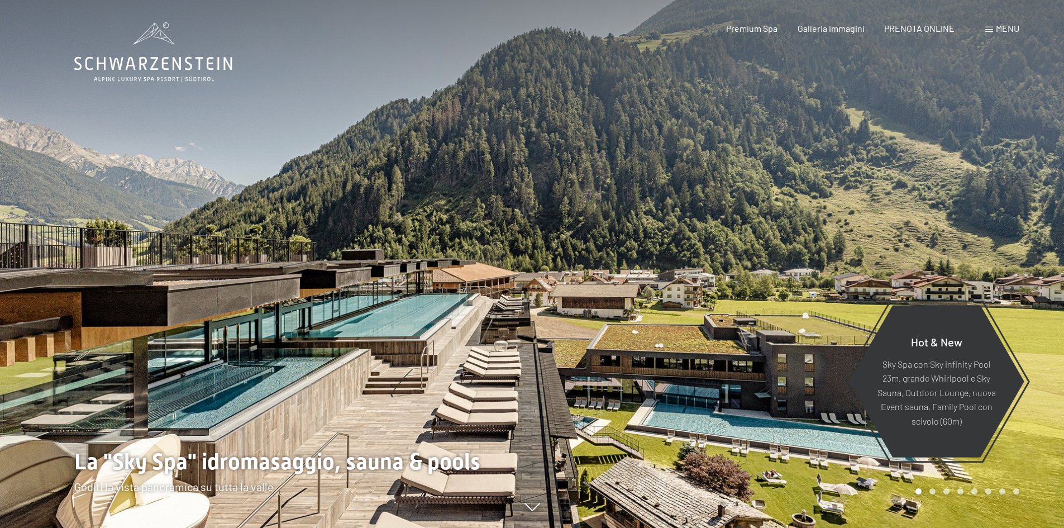
click at [990, 27] on span at bounding box center [989, 30] width 8 height 6
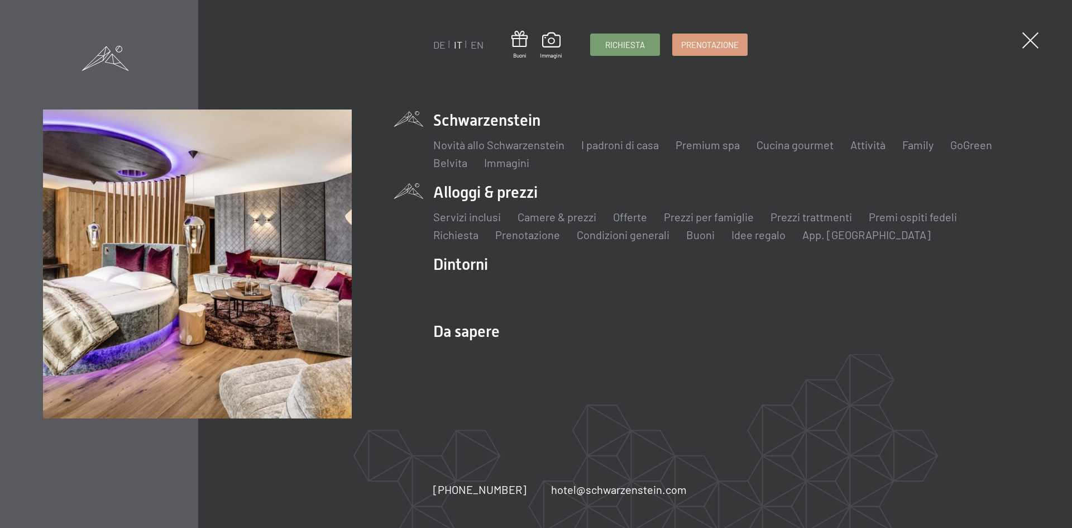
click at [488, 196] on li "Alloggi & prezzi Servizi inclusi Camere & prezzi Lista Offerte Lista Prezzi per…" at bounding box center [731, 211] width 596 height 61
click at [634, 219] on link "Offerte" at bounding box center [630, 216] width 34 height 13
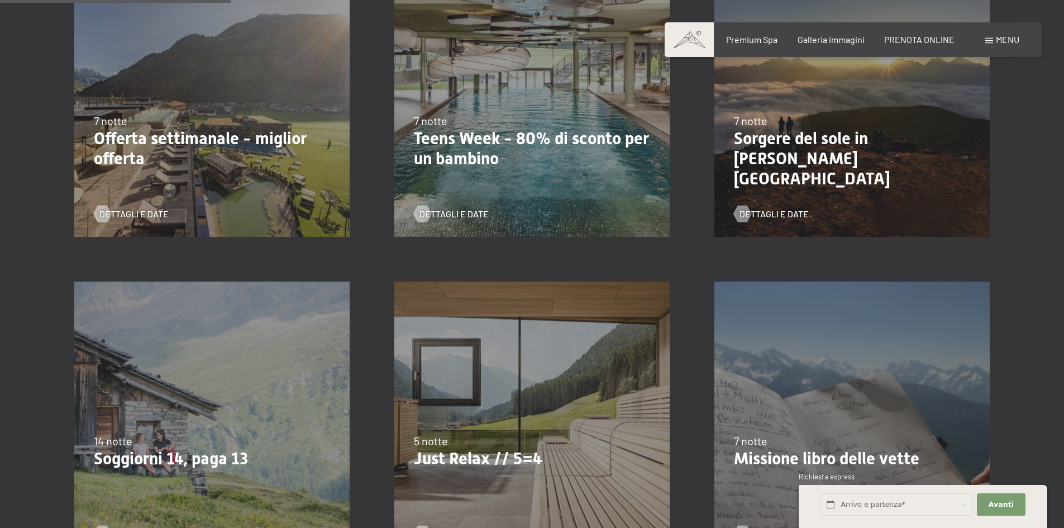
scroll to position [335, 0]
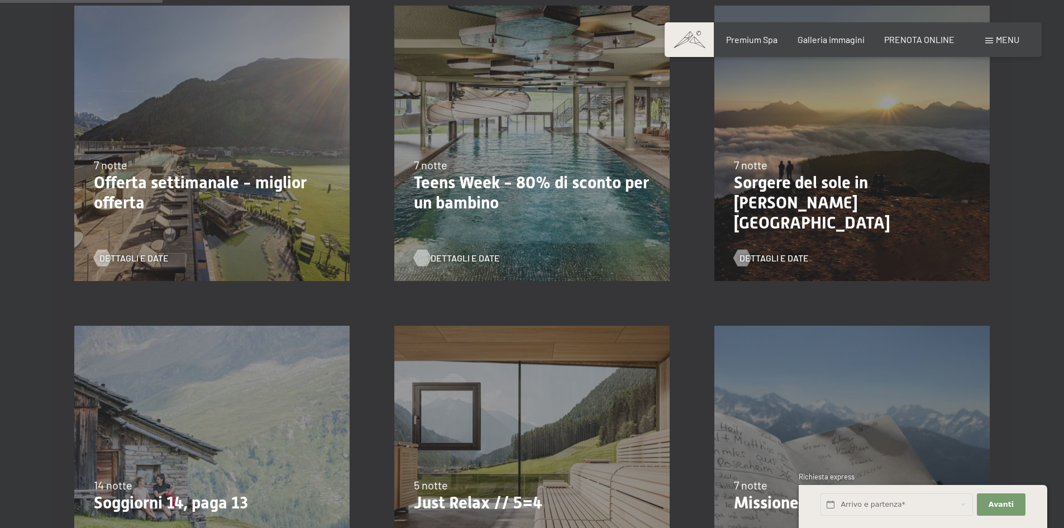
click at [462, 254] on span "Dettagli e Date" at bounding box center [464, 258] width 69 height 12
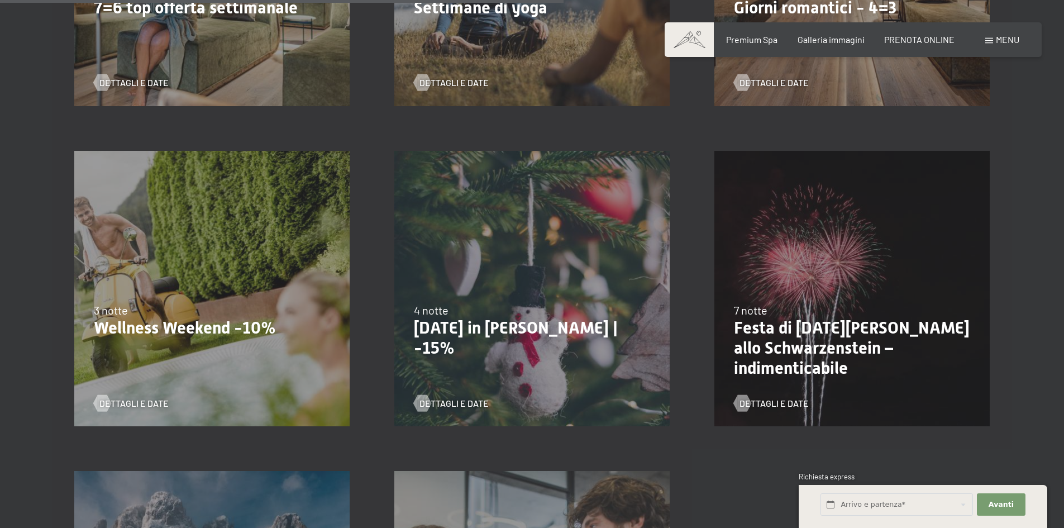
scroll to position [1173, 0]
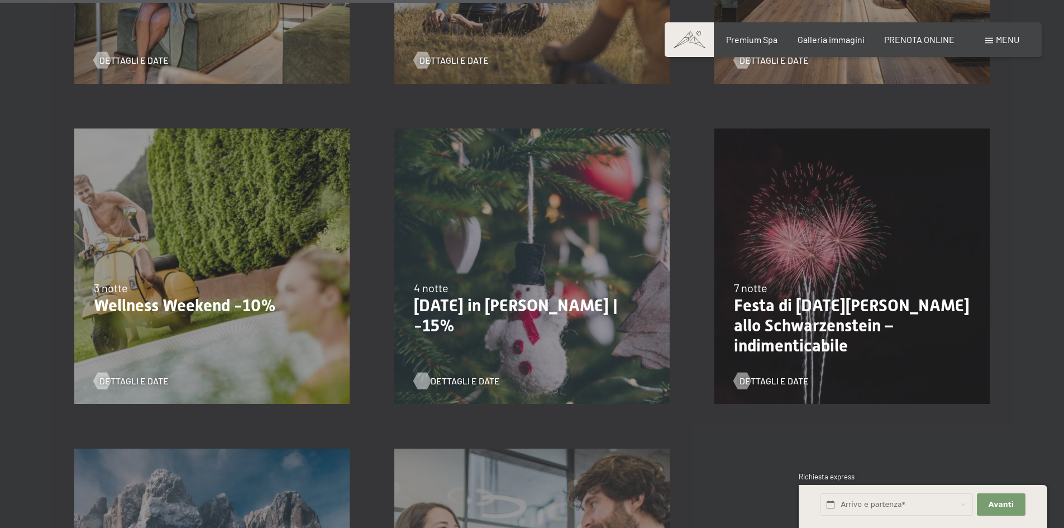
click at [445, 380] on span "Dettagli e Date" at bounding box center [464, 381] width 69 height 12
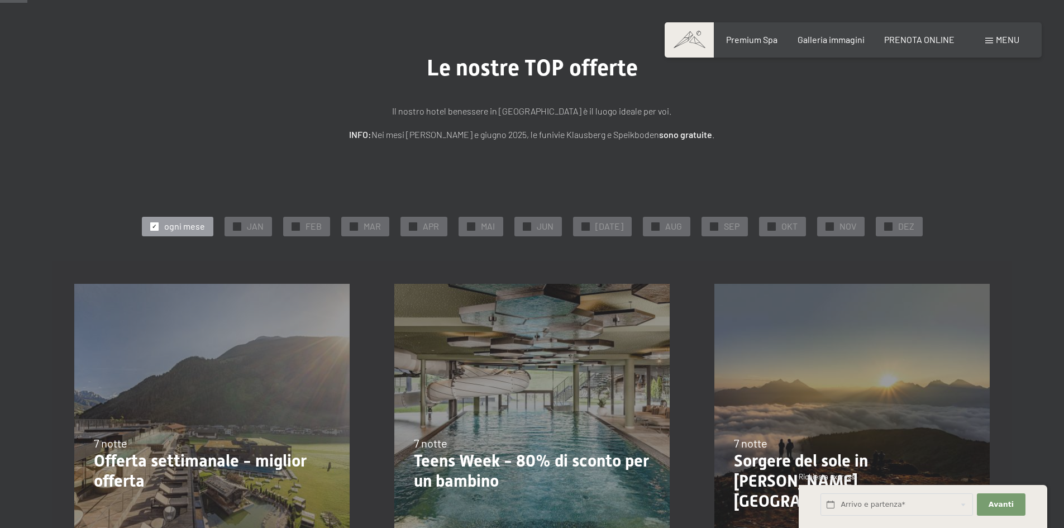
scroll to position [112, 0]
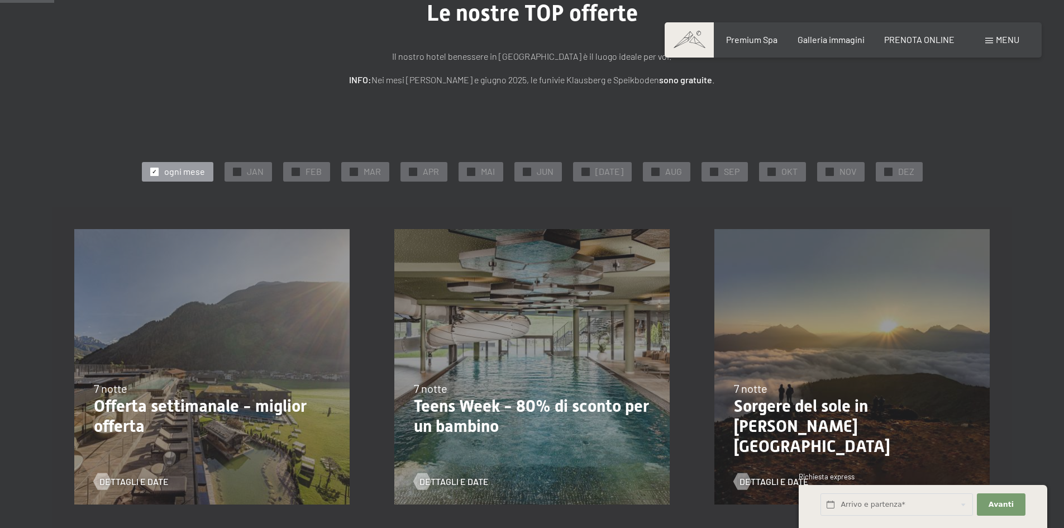
click at [216, 391] on div "7 notte" at bounding box center [212, 388] width 236 height 16
click at [159, 479] on span "Dettagli e Date" at bounding box center [145, 481] width 69 height 12
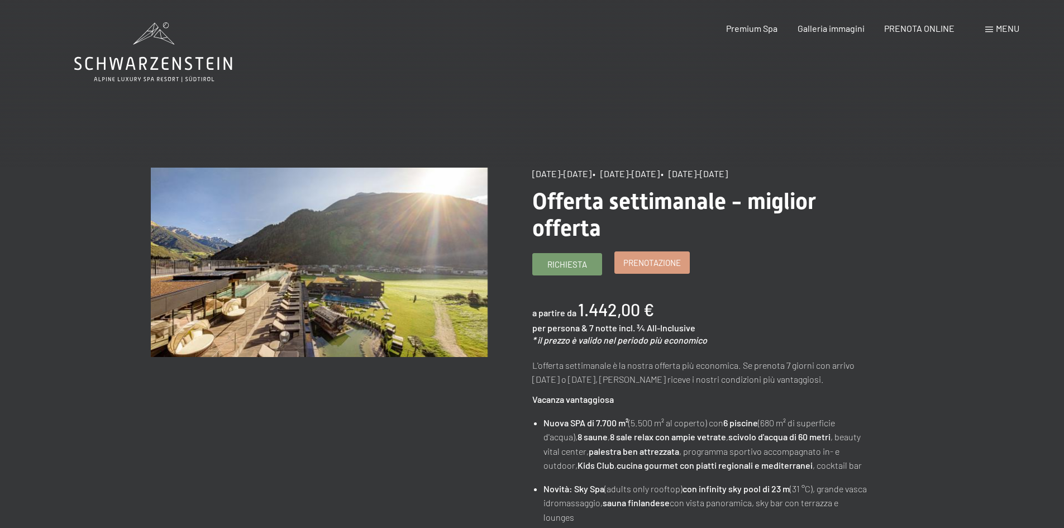
click at [652, 264] on span "Prenotazione" at bounding box center [652, 263] width 58 height 12
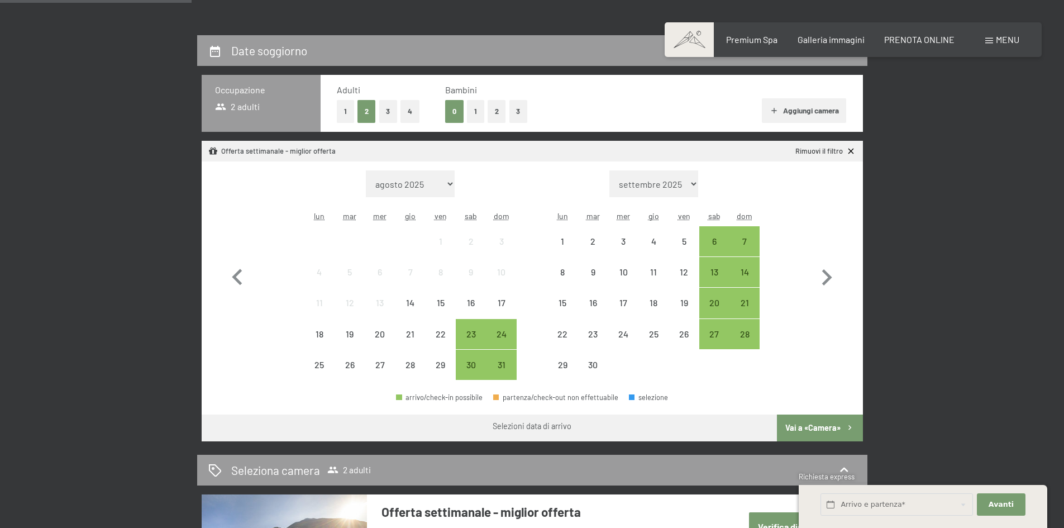
scroll to position [223, 0]
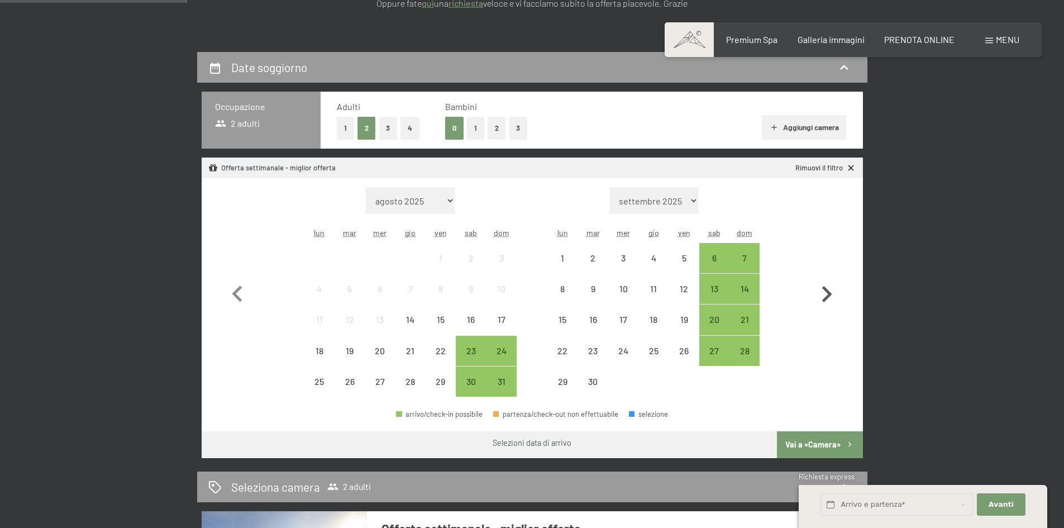
click at [825, 294] on icon "button" at bounding box center [826, 294] width 32 height 32
select select "2025-09-01"
select select "2025-10-01"
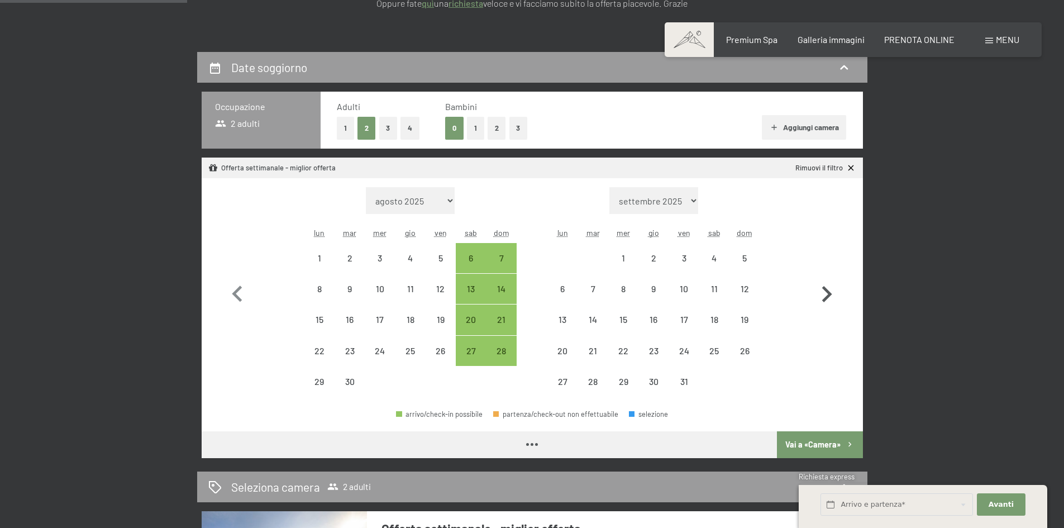
click at [825, 294] on icon "button" at bounding box center [826, 294] width 32 height 32
select select "2025-10-01"
select select "2025-11-01"
click at [825, 294] on icon "button" at bounding box center [826, 294] width 32 height 32
select select "2025-11-01"
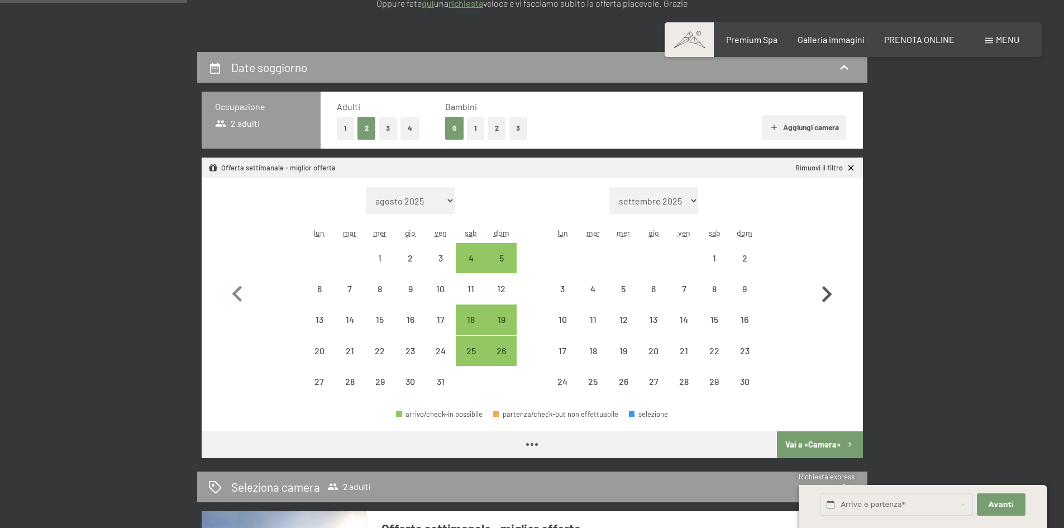
select select "2025-12-01"
click at [825, 294] on icon "button" at bounding box center [826, 294] width 32 height 32
select select "2025-12-01"
select select "2026-01-01"
select select "2025-12-01"
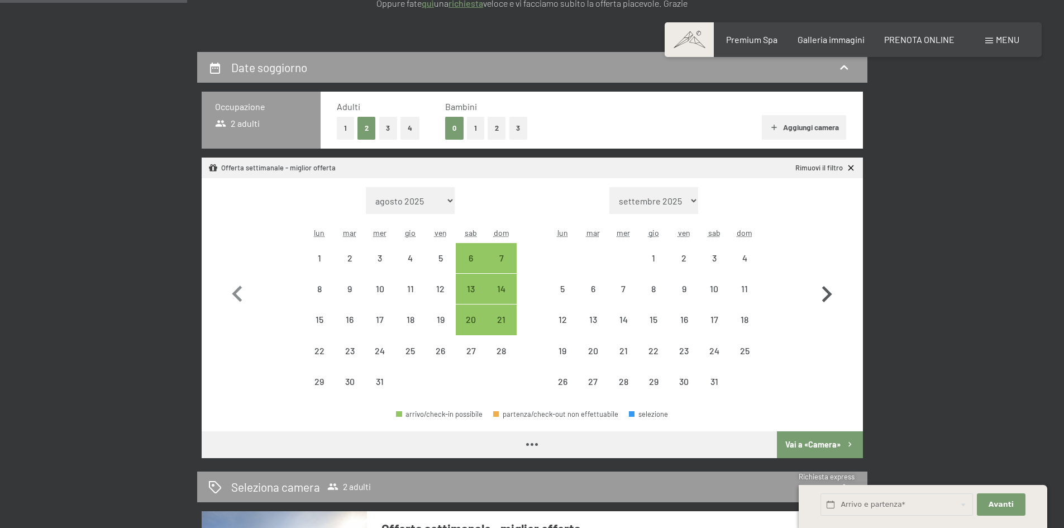
select select "2026-01-01"
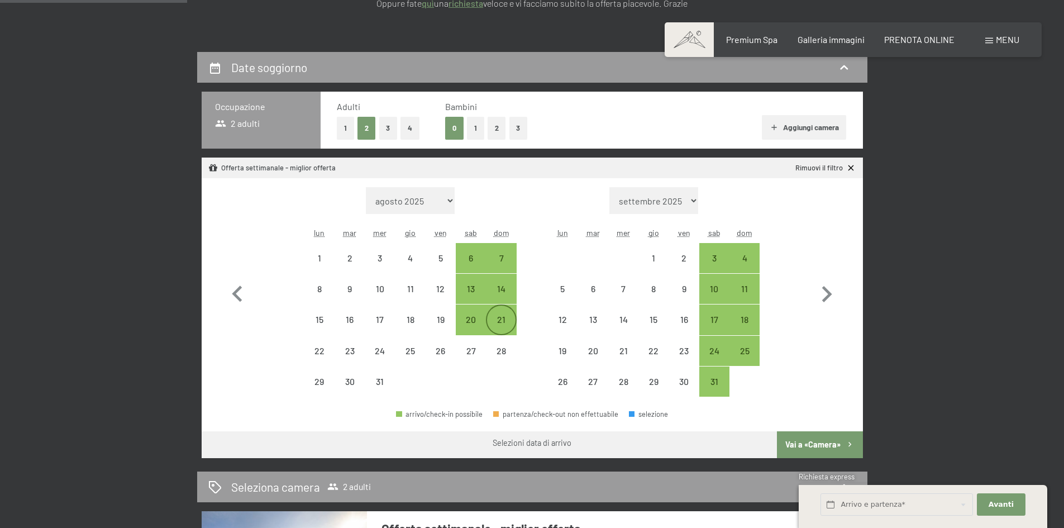
click at [506, 323] on div "21" at bounding box center [501, 329] width 28 height 28
select select "2025-12-01"
select select "2026-01-01"
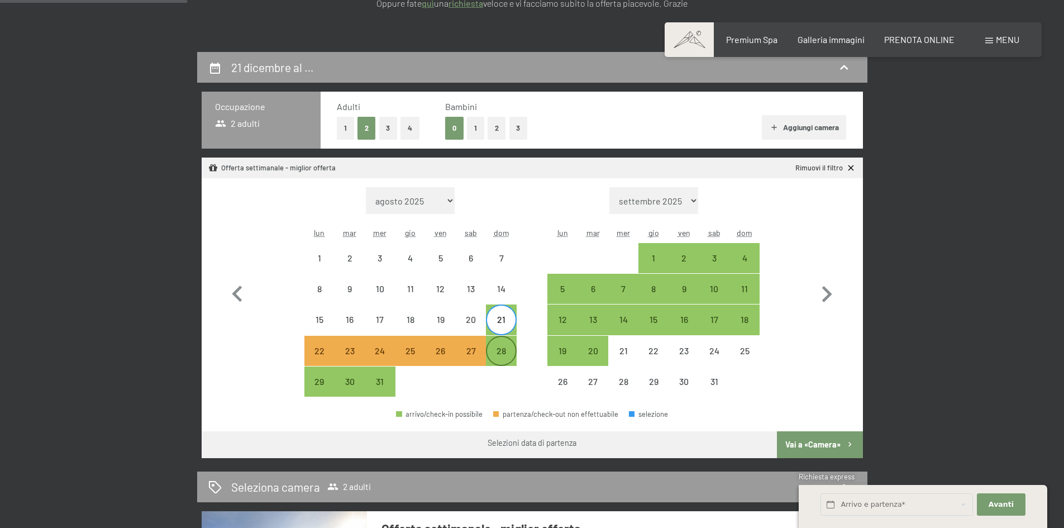
click at [504, 353] on div "28" at bounding box center [501, 360] width 28 height 28
select select "2025-12-01"
select select "2026-01-01"
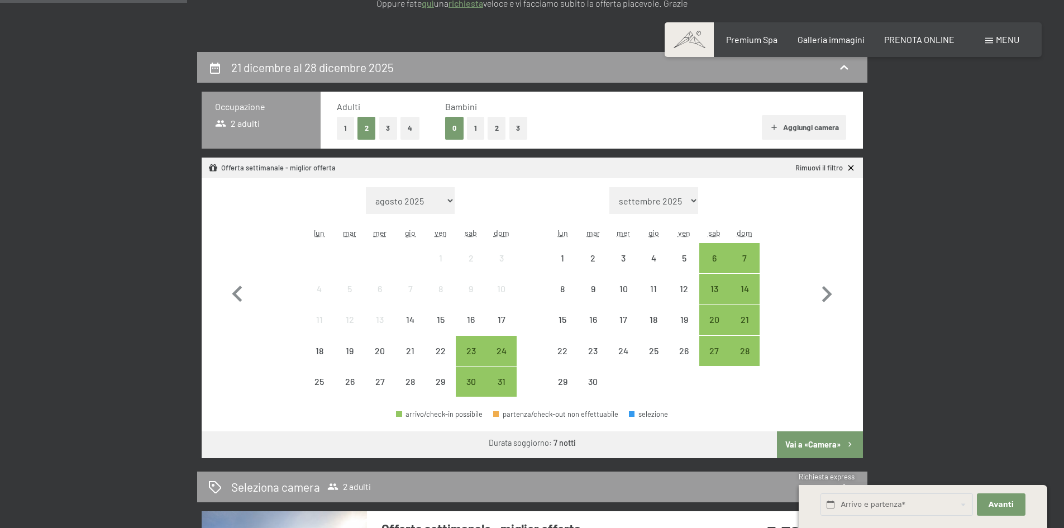
click at [825, 442] on button "Vai a «Camera»" at bounding box center [819, 444] width 85 height 27
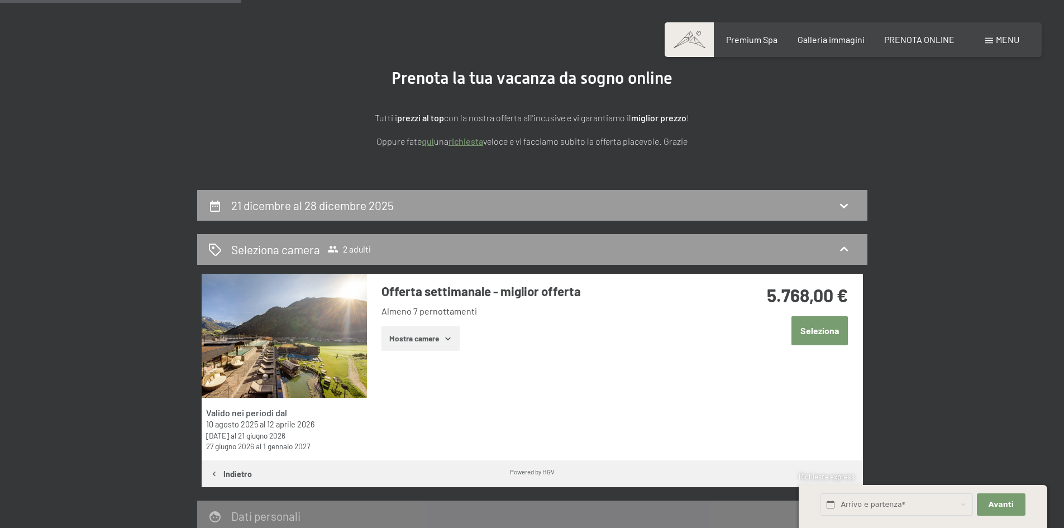
scroll to position [52, 0]
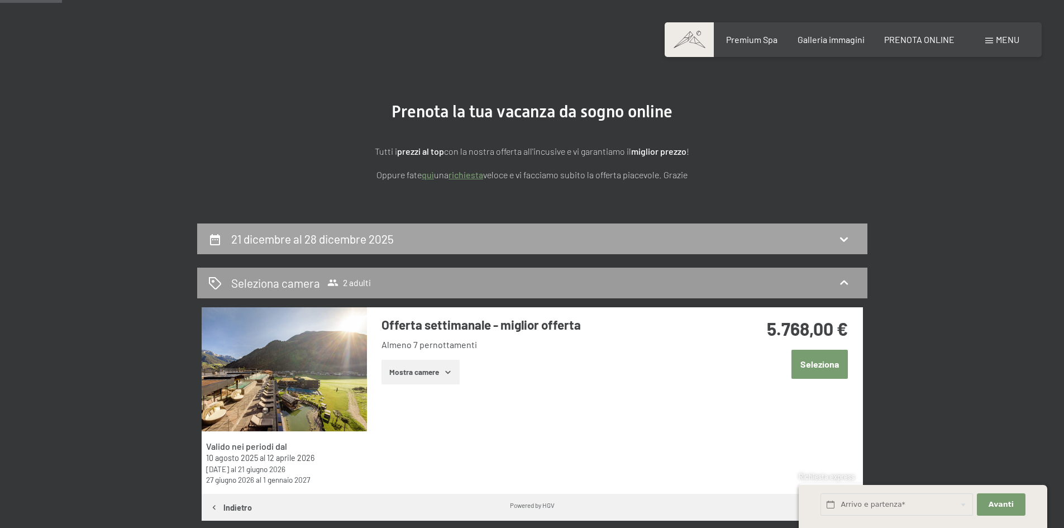
click at [848, 239] on icon at bounding box center [843, 238] width 13 height 13
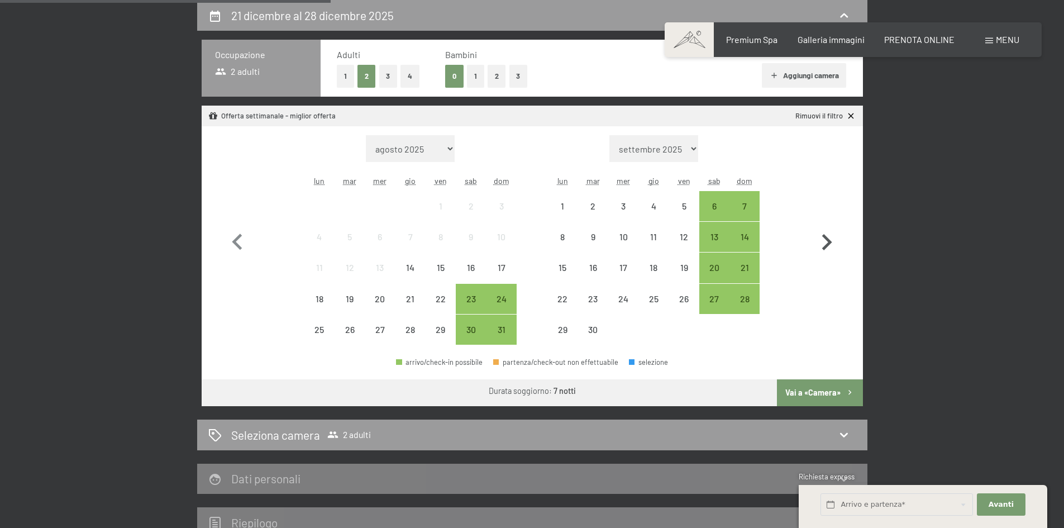
click at [829, 238] on icon "button" at bounding box center [826, 242] width 32 height 32
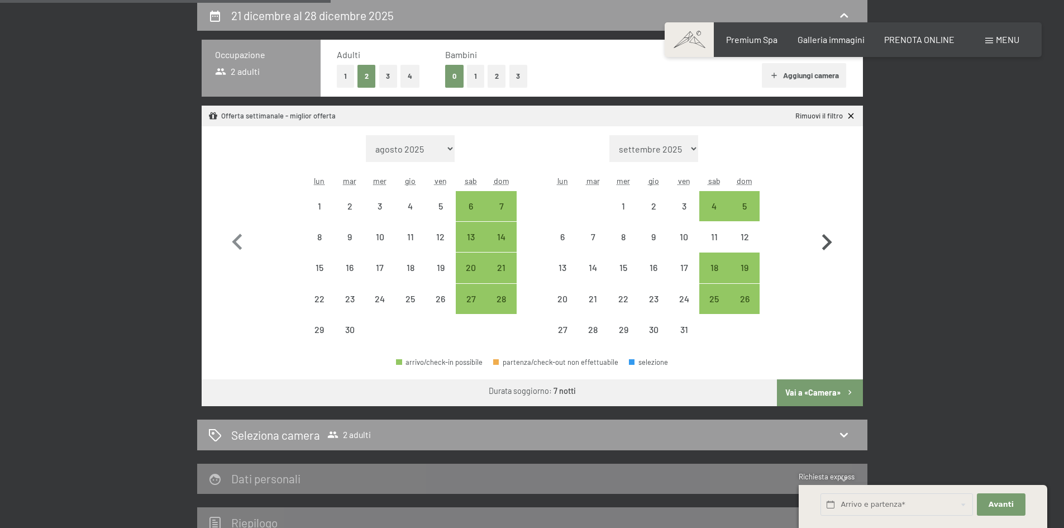
click at [829, 238] on icon "button" at bounding box center [826, 242] width 32 height 32
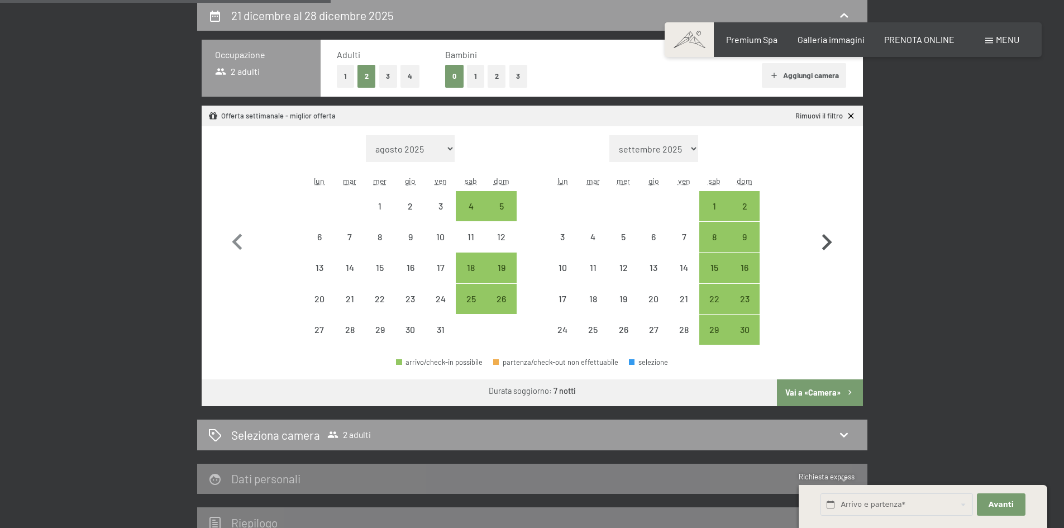
click at [829, 238] on icon "button" at bounding box center [826, 242] width 32 height 32
select select "[DATE]"
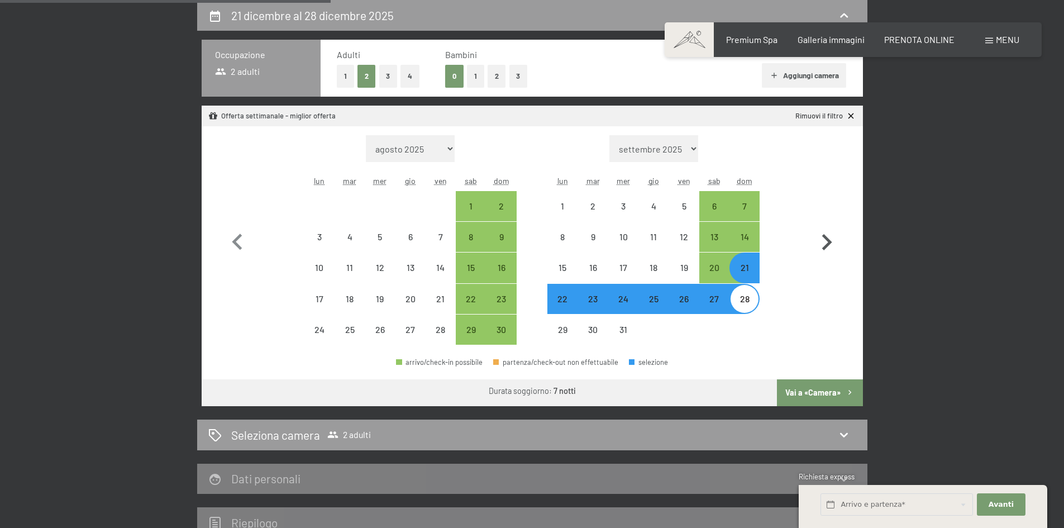
click at [827, 239] on icon "button" at bounding box center [827, 242] width 10 height 16
select select "[DATE]"
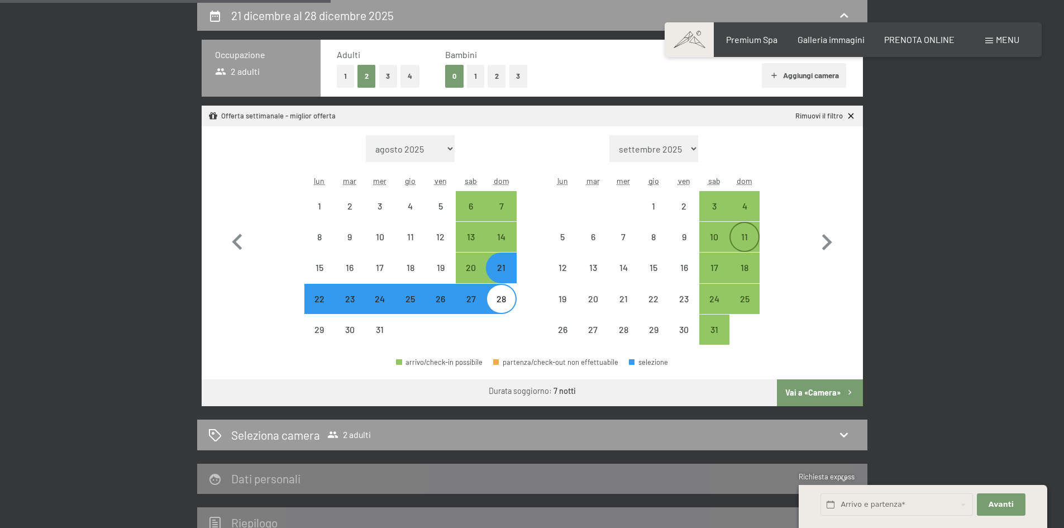
click at [750, 238] on div "11" at bounding box center [744, 246] width 28 height 28
select select "[DATE]"
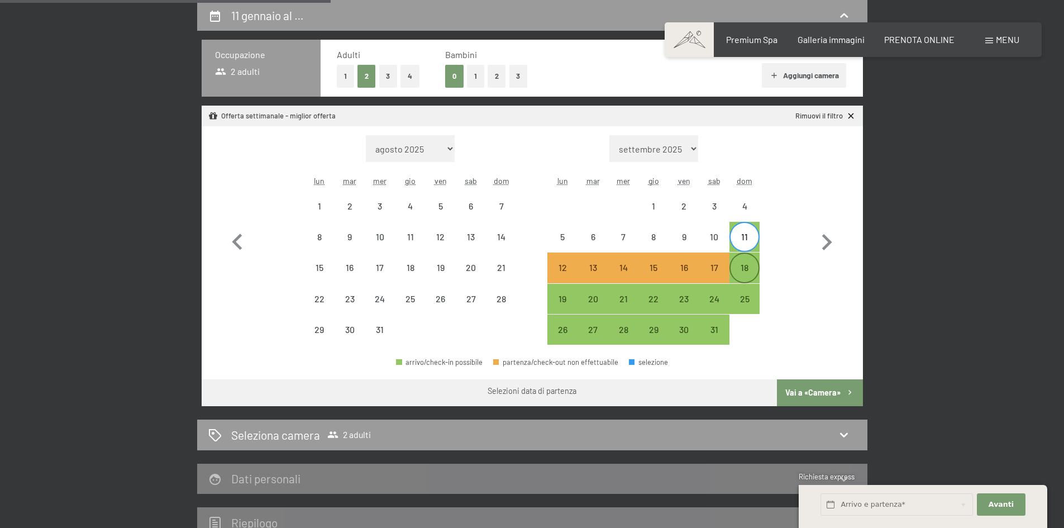
click at [746, 268] on div "18" at bounding box center [744, 277] width 28 height 28
select select "[DATE]"
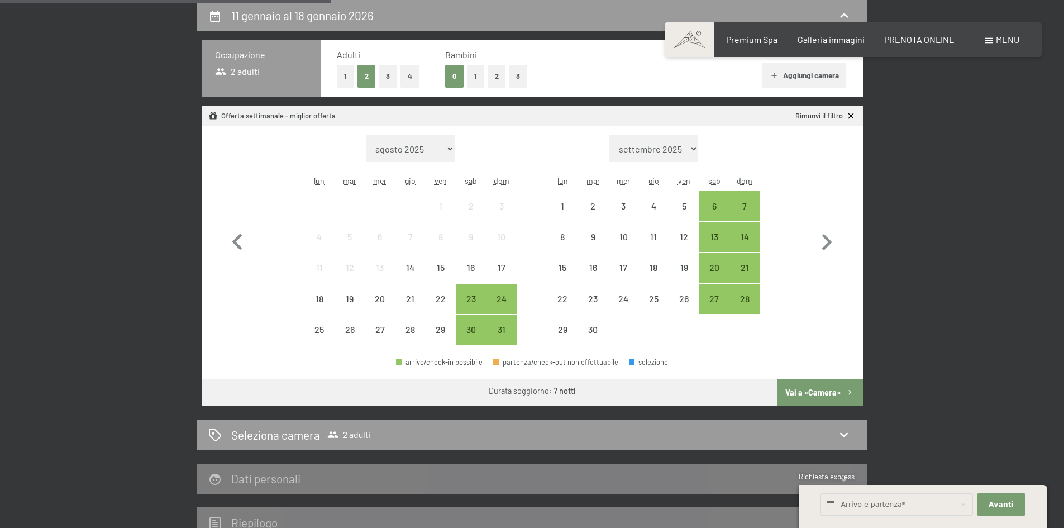
click at [813, 393] on button "Vai a «Camera»" at bounding box center [819, 392] width 85 height 27
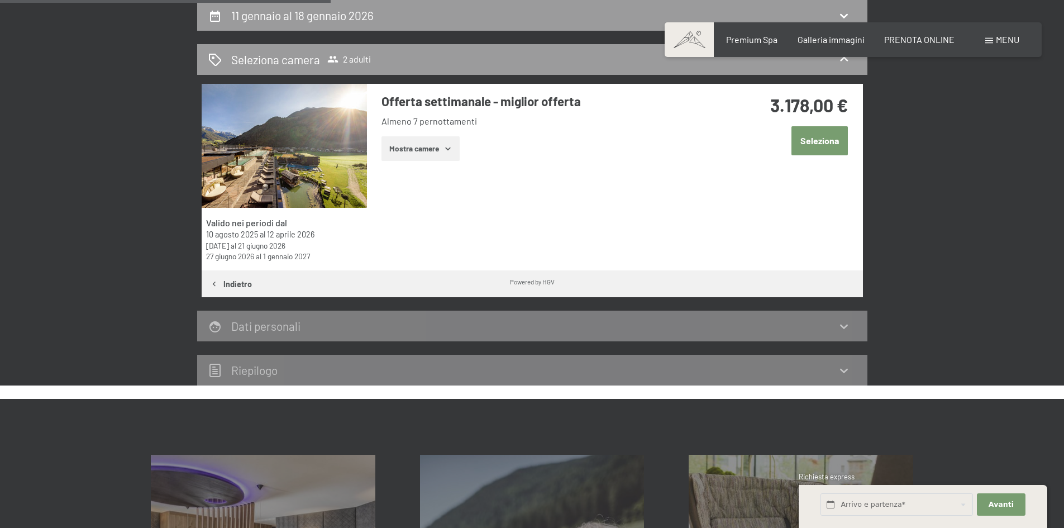
click at [824, 144] on button "Seleziona" at bounding box center [819, 140] width 56 height 28
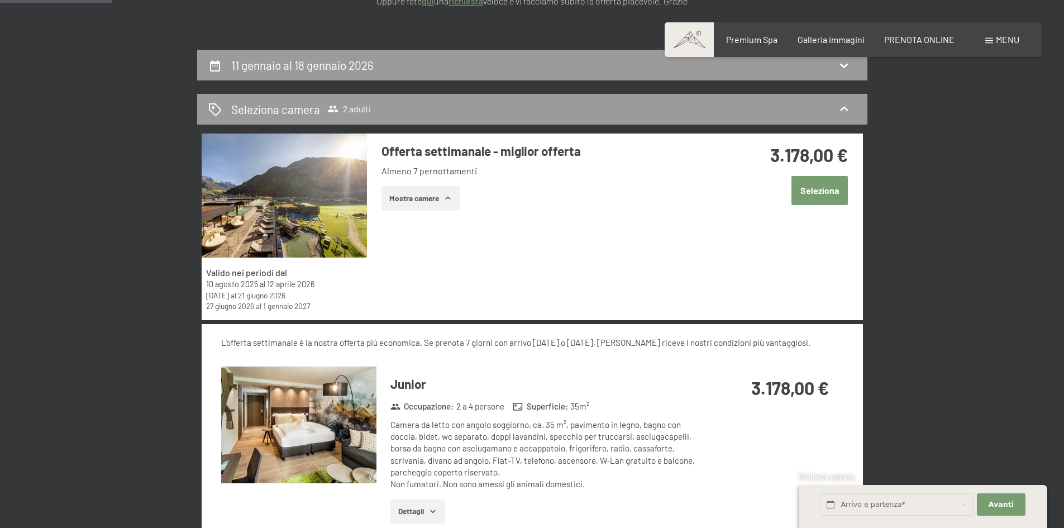
scroll to position [211, 0]
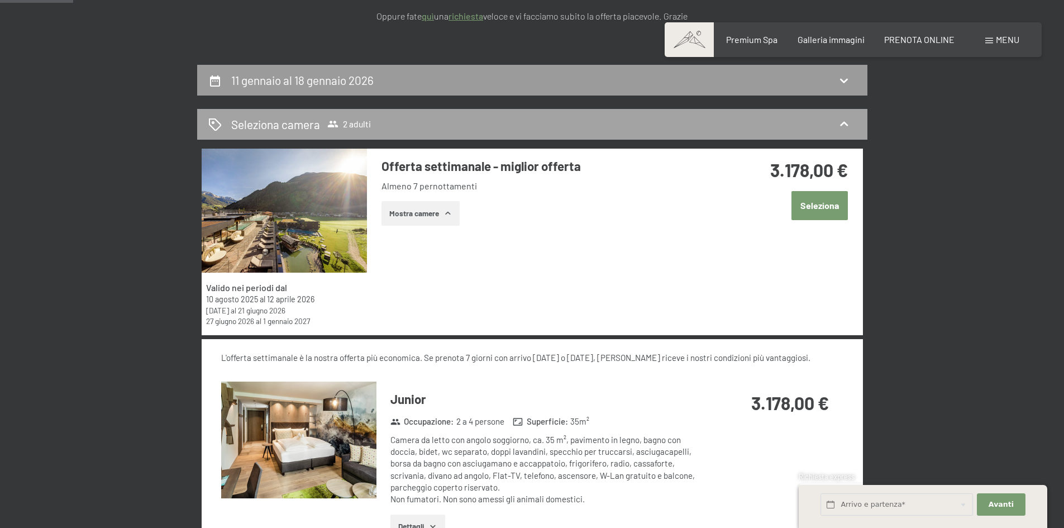
click at [679, 131] on div "Seleziona camera 2 adulti" at bounding box center [532, 124] width 648 height 16
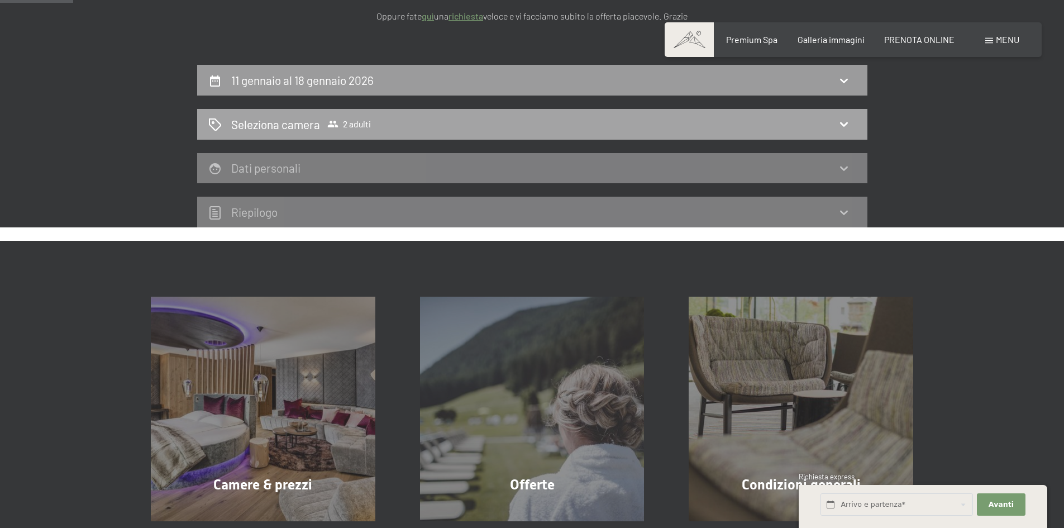
click at [749, 128] on div "Seleziona camera 2 adulti" at bounding box center [532, 124] width 648 height 16
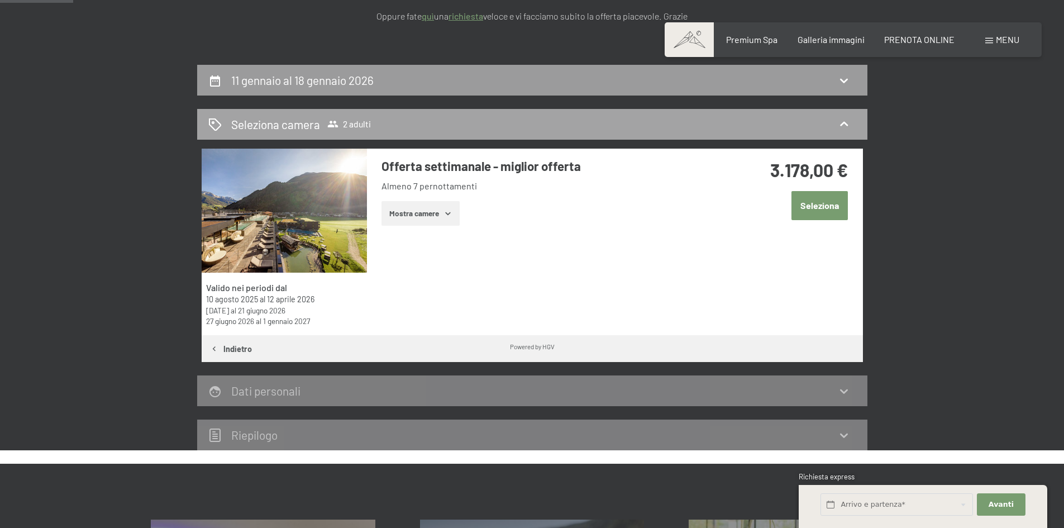
click at [750, 128] on div "Seleziona camera 2 adulti" at bounding box center [532, 124] width 648 height 16
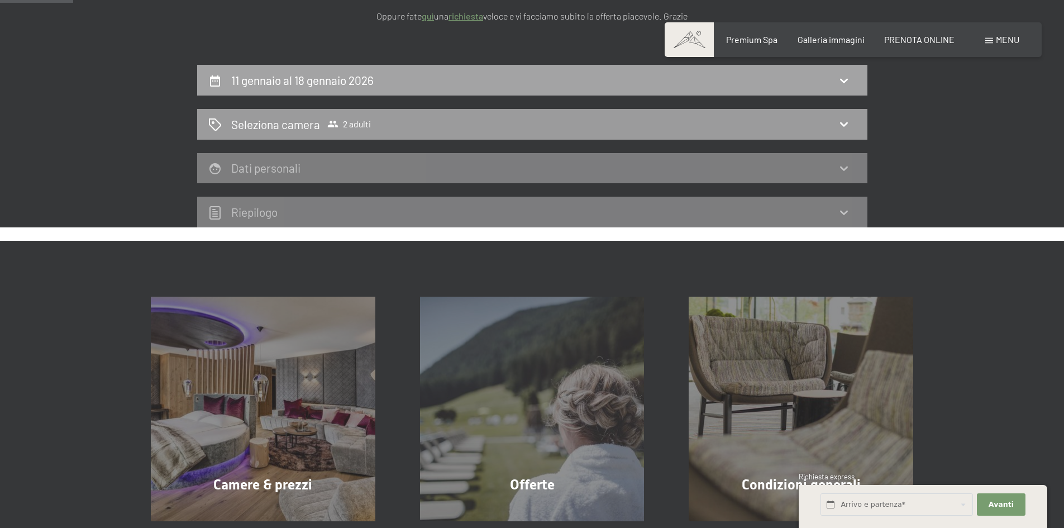
click at [705, 75] on div "11 gennaio al 18 gennaio 2026" at bounding box center [532, 80] width 648 height 16
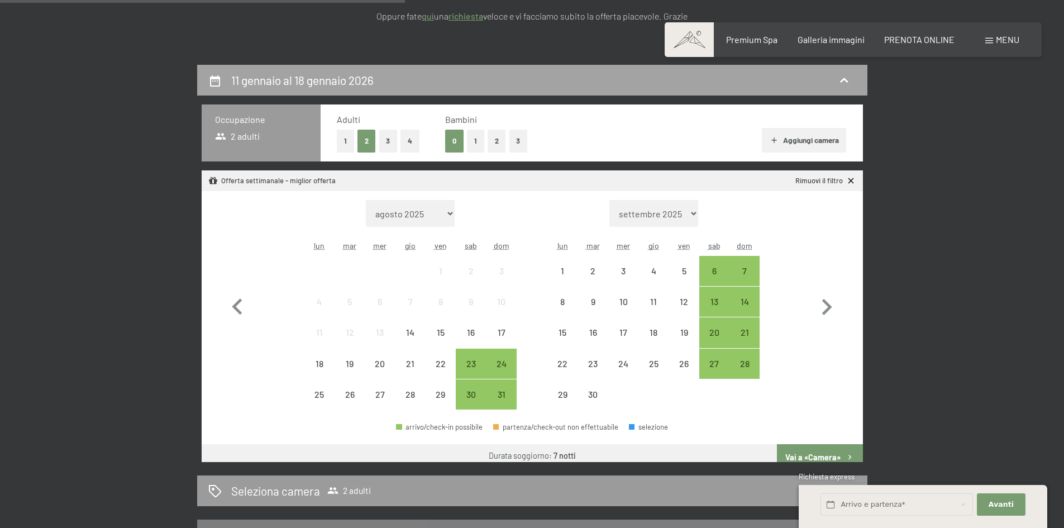
scroll to position [275, 0]
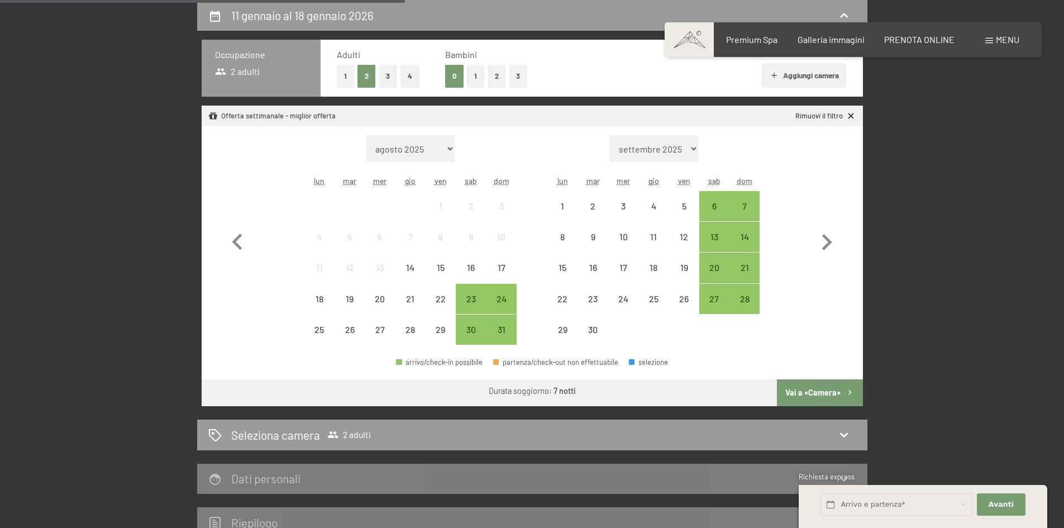
click at [497, 75] on button "2" at bounding box center [496, 76] width 18 height 23
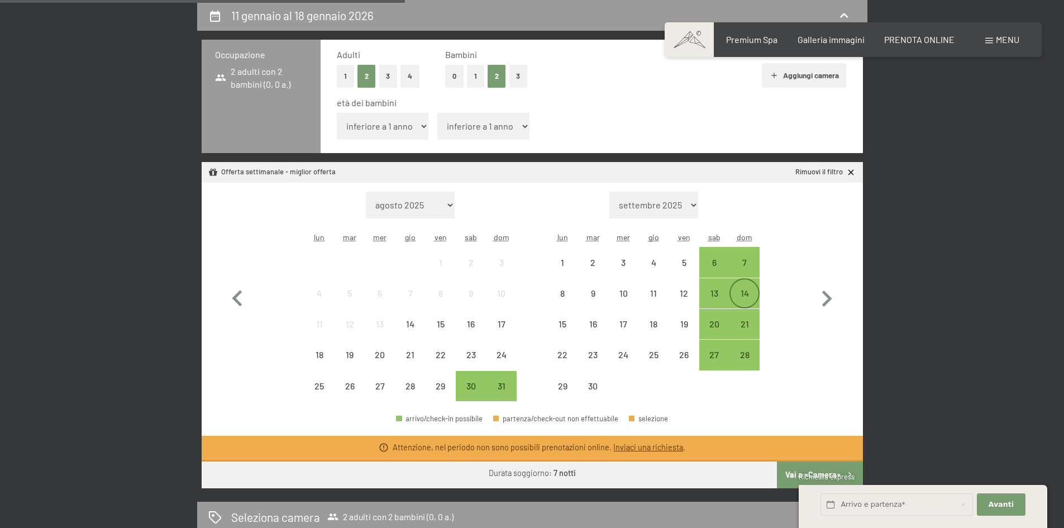
click at [749, 293] on div "14" at bounding box center [744, 303] width 28 height 28
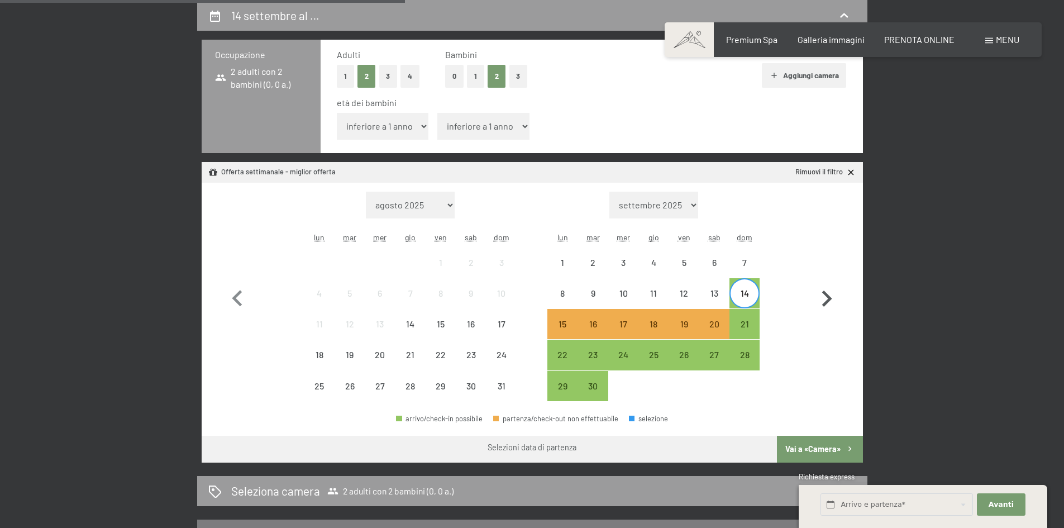
click at [833, 302] on icon "button" at bounding box center [826, 299] width 32 height 32
select select "2025-09-01"
select select "[DATE]"
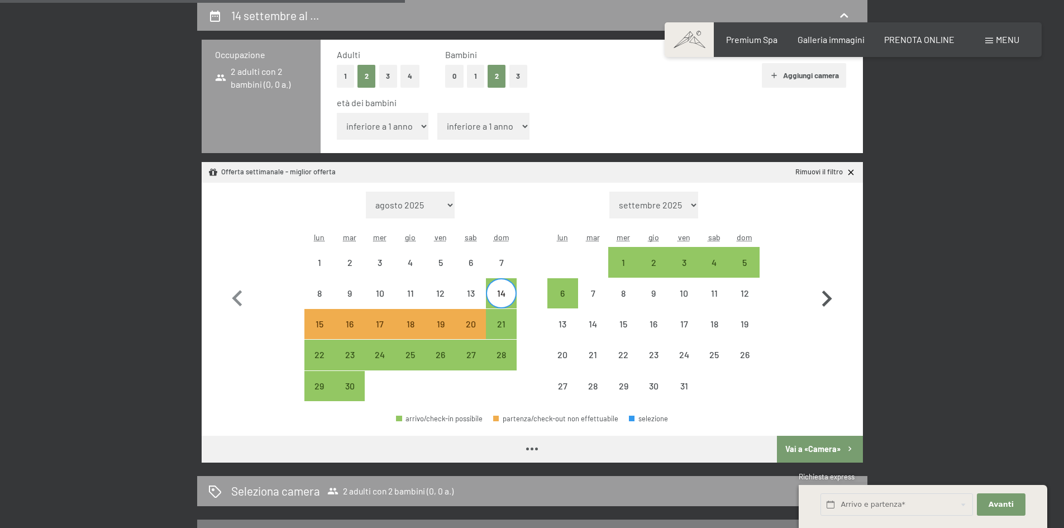
click at [833, 302] on icon "button" at bounding box center [826, 299] width 32 height 32
select select "[DATE]"
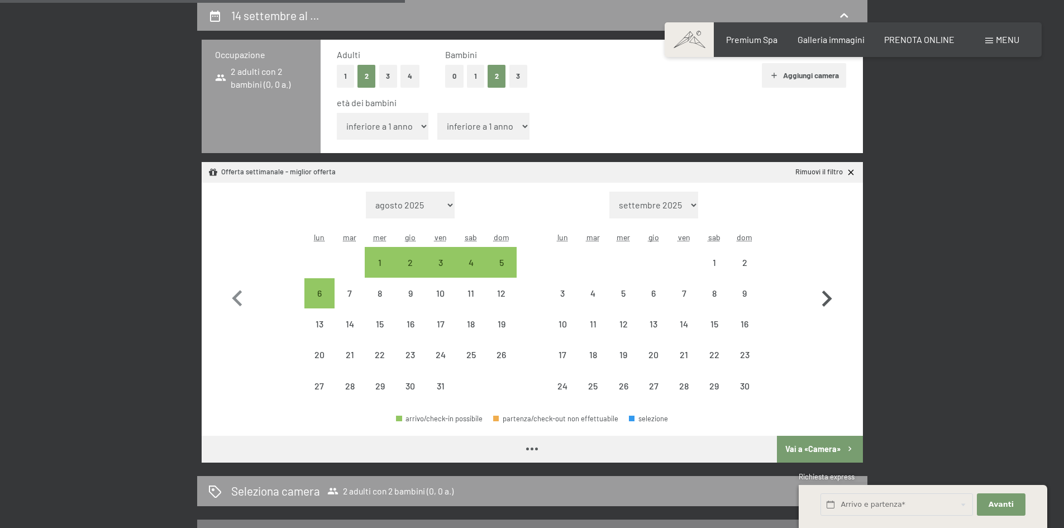
click at [833, 302] on icon "button" at bounding box center [826, 299] width 32 height 32
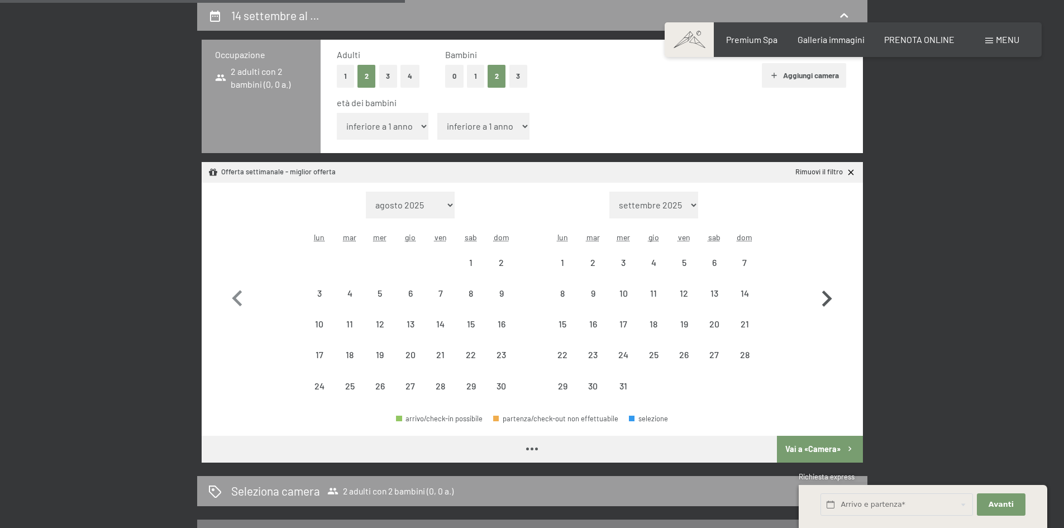
click at [833, 302] on icon "button" at bounding box center [826, 299] width 32 height 32
select select "[DATE]"
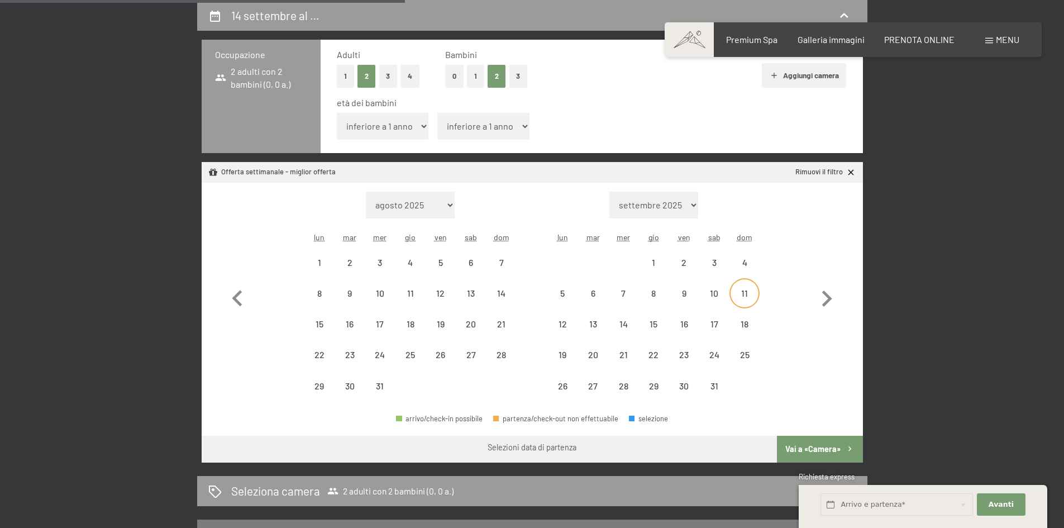
click at [748, 294] on div "11" at bounding box center [744, 303] width 28 height 28
select select "[DATE]"
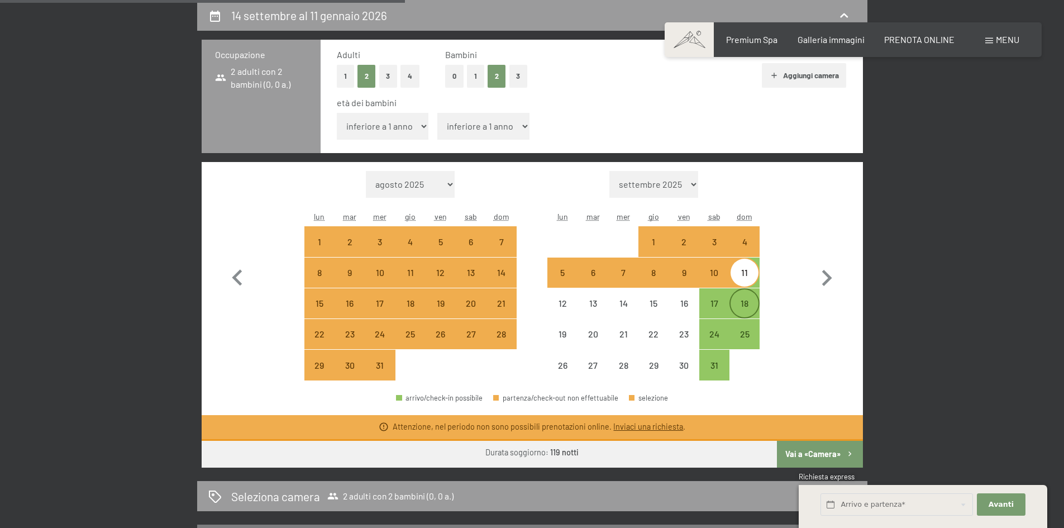
click at [748, 308] on div "18" at bounding box center [744, 313] width 28 height 28
select select "[DATE]"
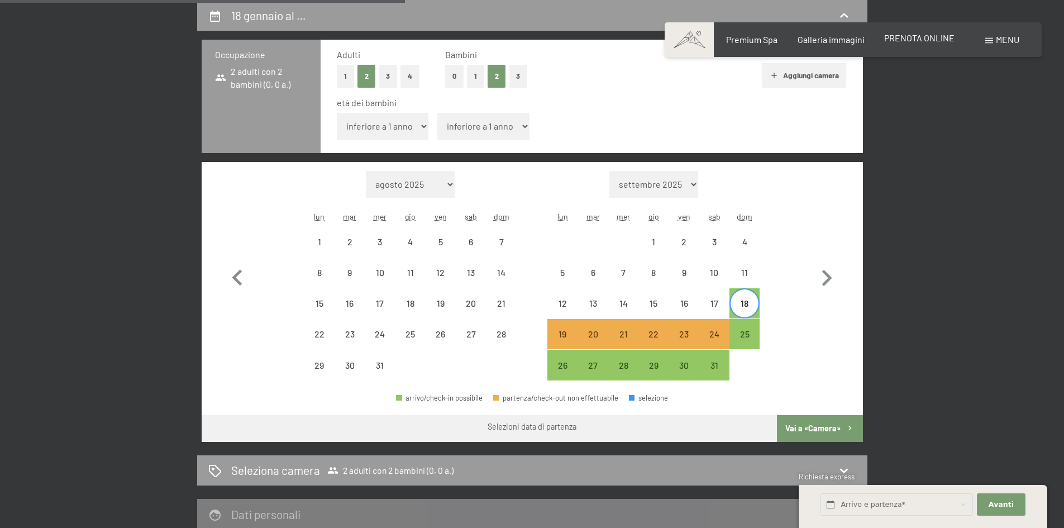
click at [910, 41] on span "PRENOTA ONLINE" at bounding box center [919, 37] width 70 height 11
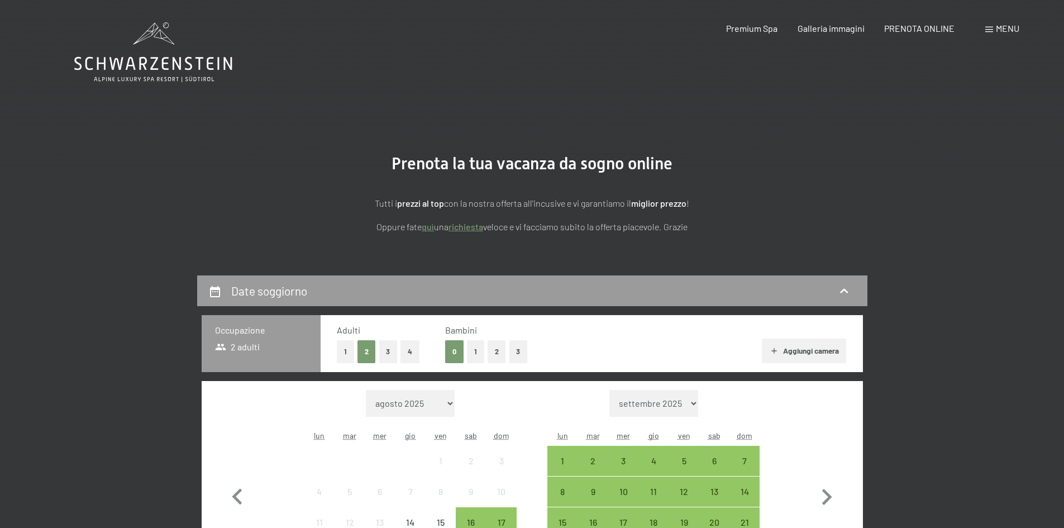
click at [162, 65] on icon at bounding box center [153, 63] width 158 height 13
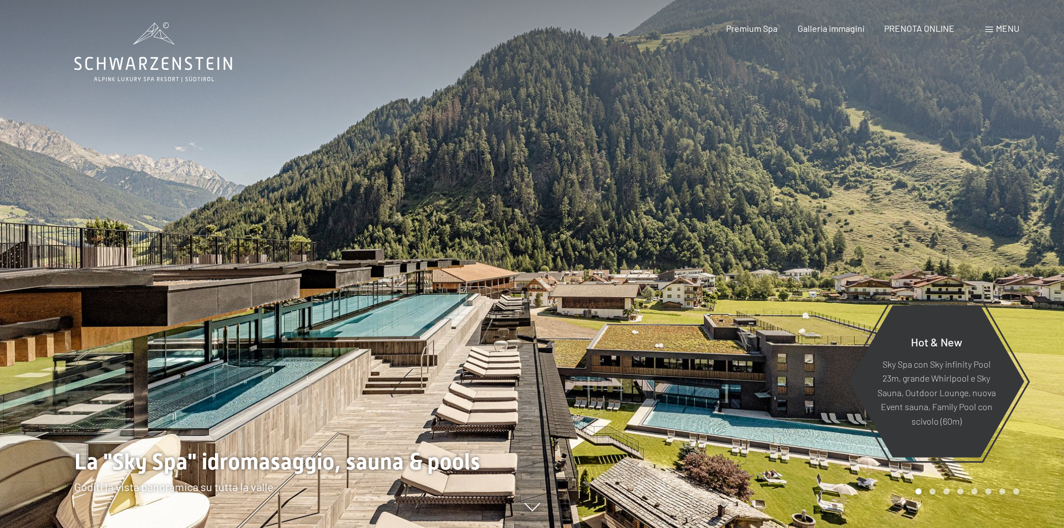
click at [988, 28] on span at bounding box center [989, 30] width 8 height 6
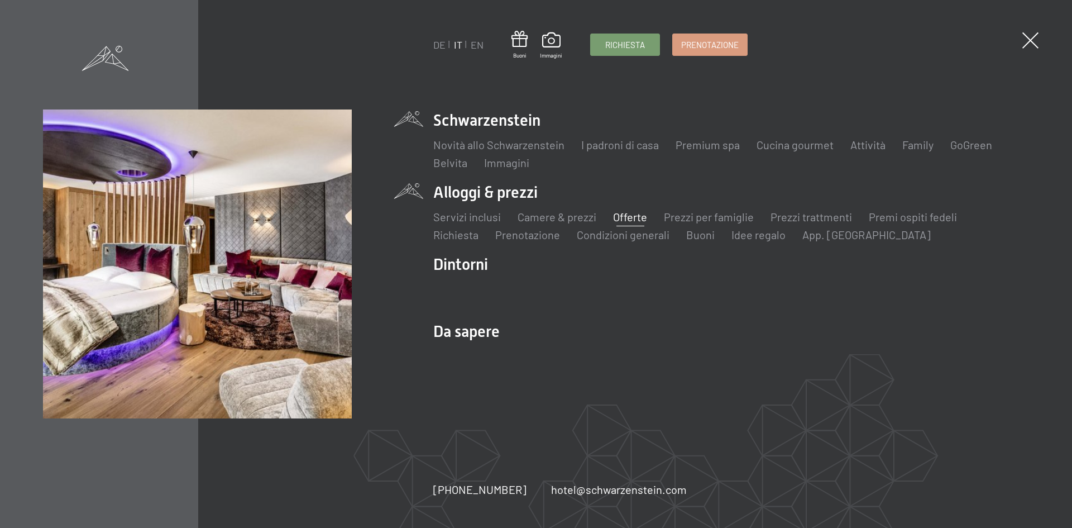
click at [615, 218] on link "Offerte" at bounding box center [630, 216] width 34 height 13
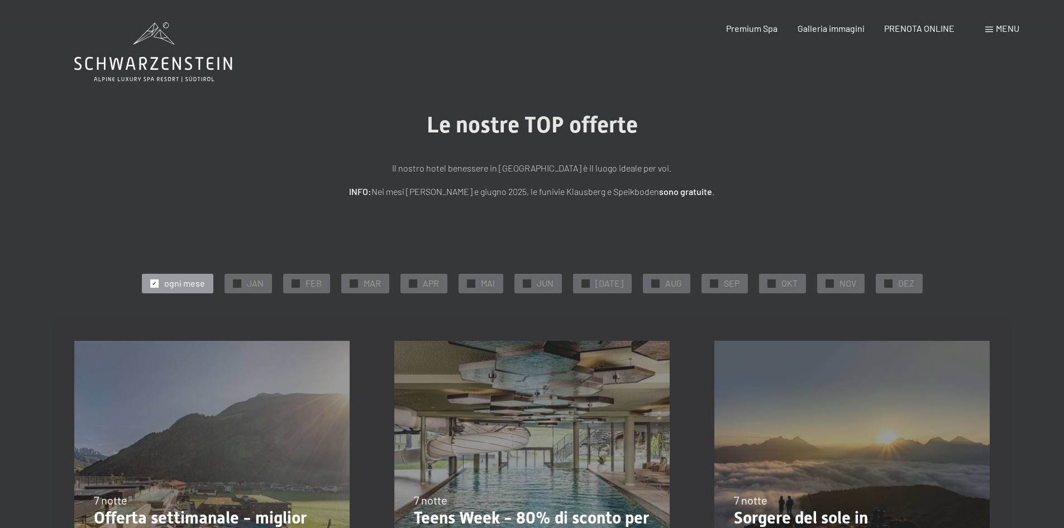
click at [242, 440] on div "10/8/2025-12/4/2026 14/5/2026-21/6/2026 27/6/2026-1/1/2027 7 notte Offerta sett…" at bounding box center [212, 478] width 320 height 320
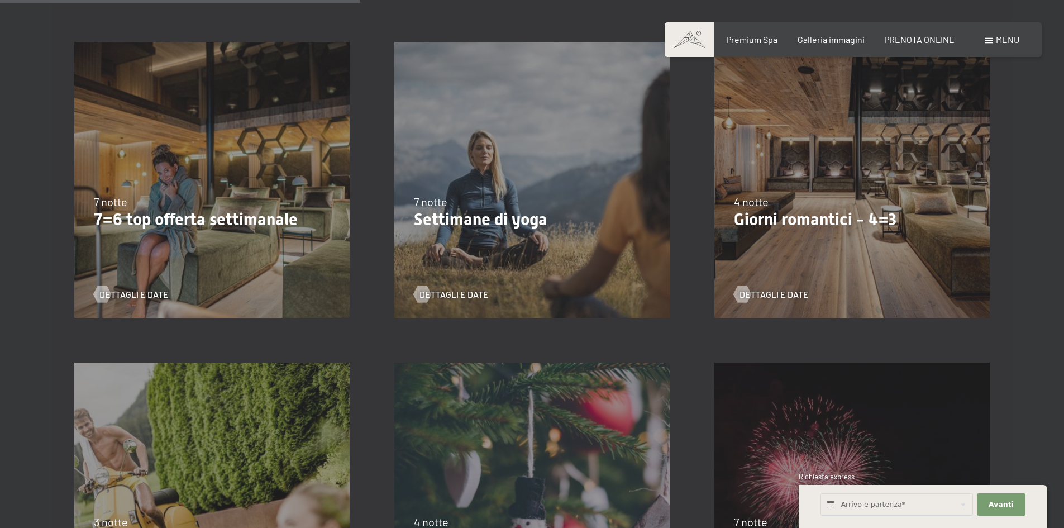
scroll to position [949, 0]
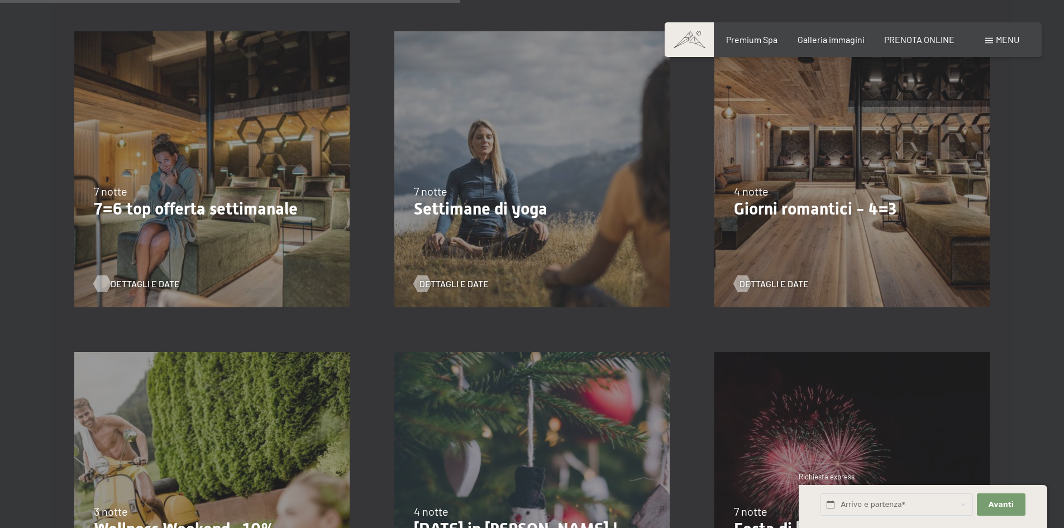
click at [156, 280] on span "Dettagli e Date" at bounding box center [145, 284] width 69 height 12
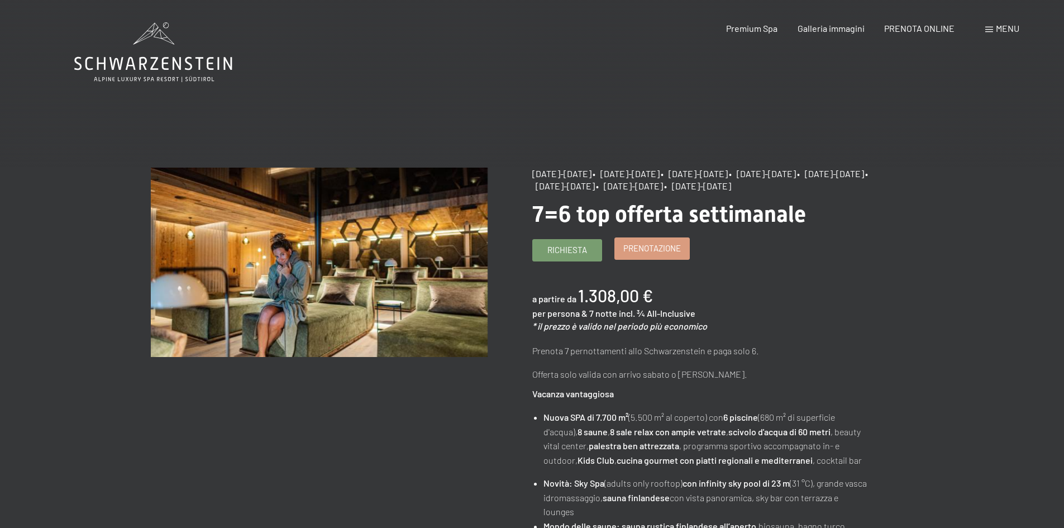
click at [652, 254] on span "Prenotazione" at bounding box center [652, 248] width 58 height 12
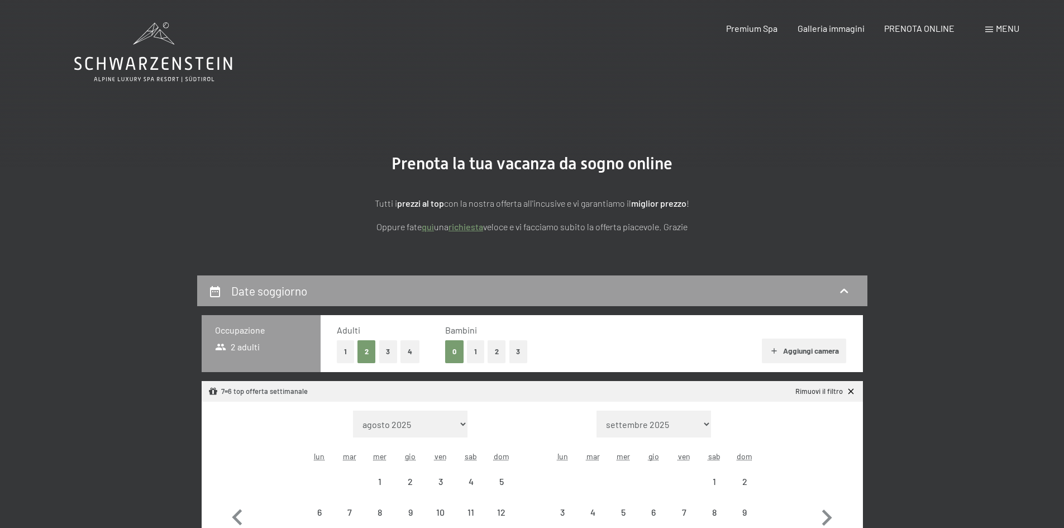
select select "[DATE]"
click at [496, 352] on button "2" at bounding box center [496, 351] width 18 height 23
select select "[DATE]"
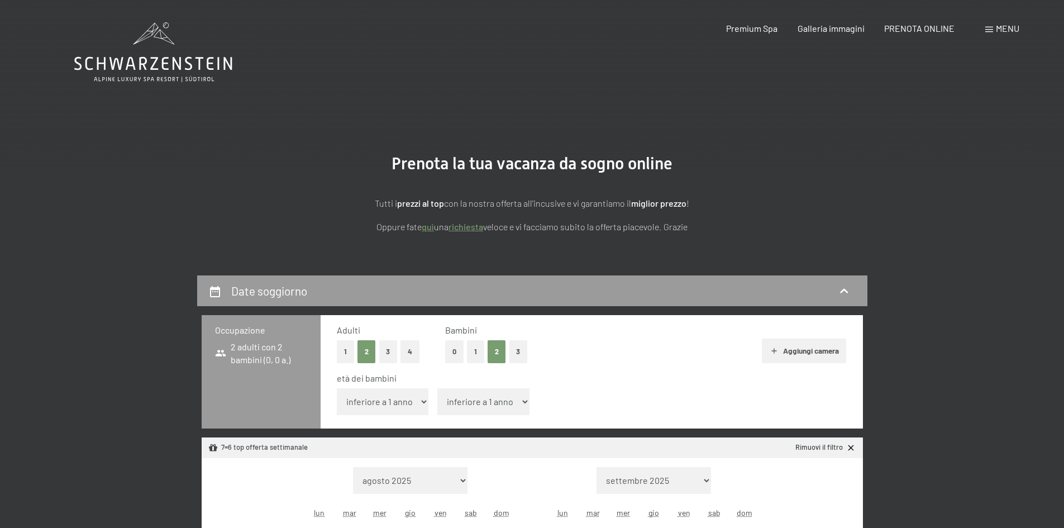
select select "[DATE]"
click at [407, 402] on select "inferiore a 1 anno 1 anno 2 anni 3 anni 4 anni 5 anni 6 anni 7 anni 8 anni 9 an…" at bounding box center [383, 401] width 92 height 27
select select "3"
click at [337, 388] on select "inferiore a 1 anno 1 anno 2 anni 3 anni 4 anni 5 anni 6 anni 7 anni 8 anni 9 an…" at bounding box center [383, 401] width 92 height 27
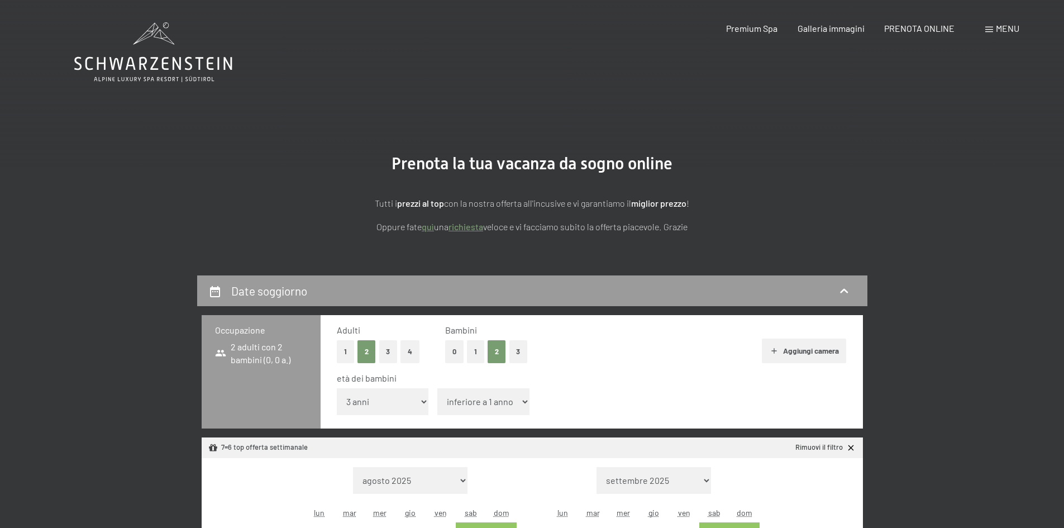
select select "[DATE]"
click at [468, 390] on select "inferiore a 1 anno 1 anno 2 anni 3 anni 4 anni 5 anni 6 anni 7 anni 8 anni 9 an…" at bounding box center [483, 401] width 92 height 27
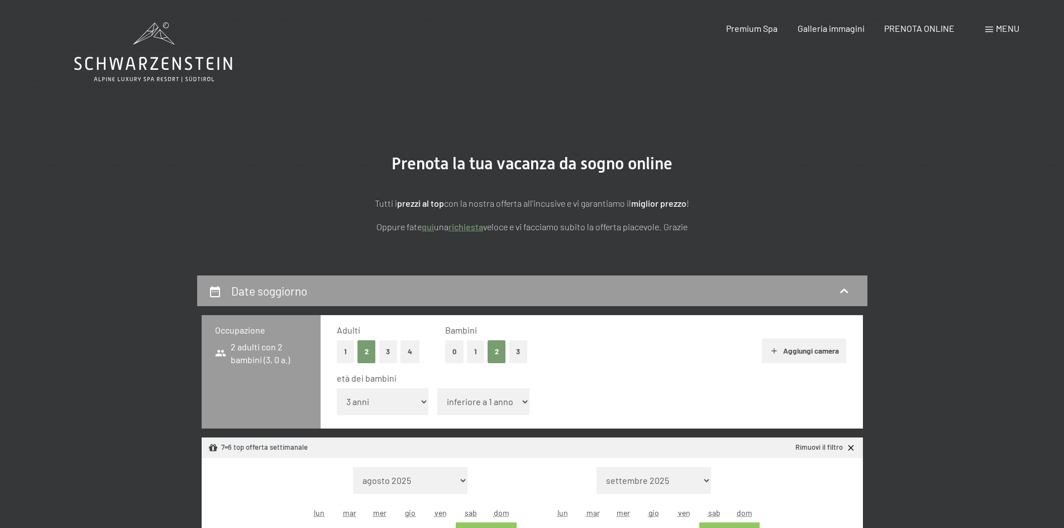
select select "7"
click at [437, 388] on select "inferiore a 1 anno 1 anno 2 anni 3 anni 4 anni 5 anni 6 anni 7 anni 8 anni 9 an…" at bounding box center [483, 401] width 92 height 27
select select "[DATE]"
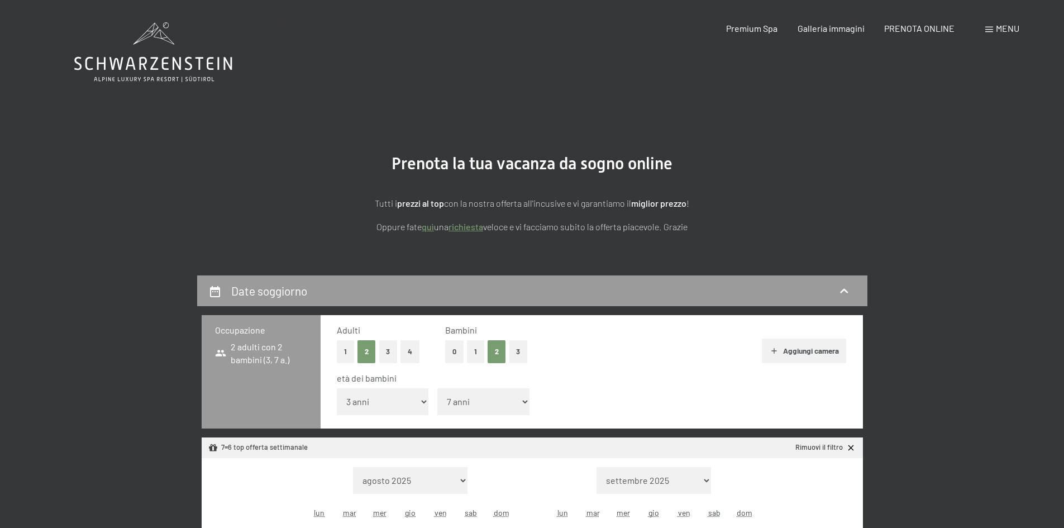
select select "[DATE]"
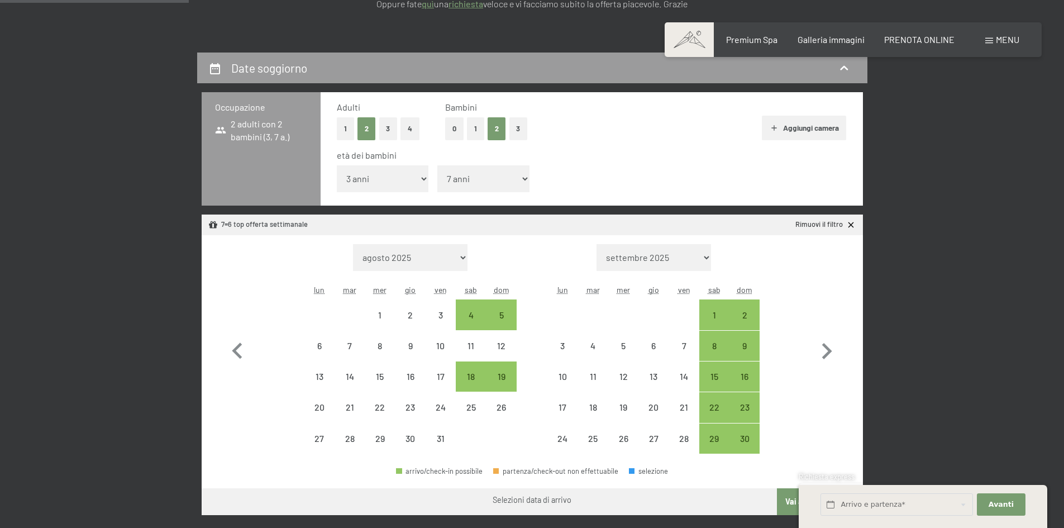
scroll to position [223, 0]
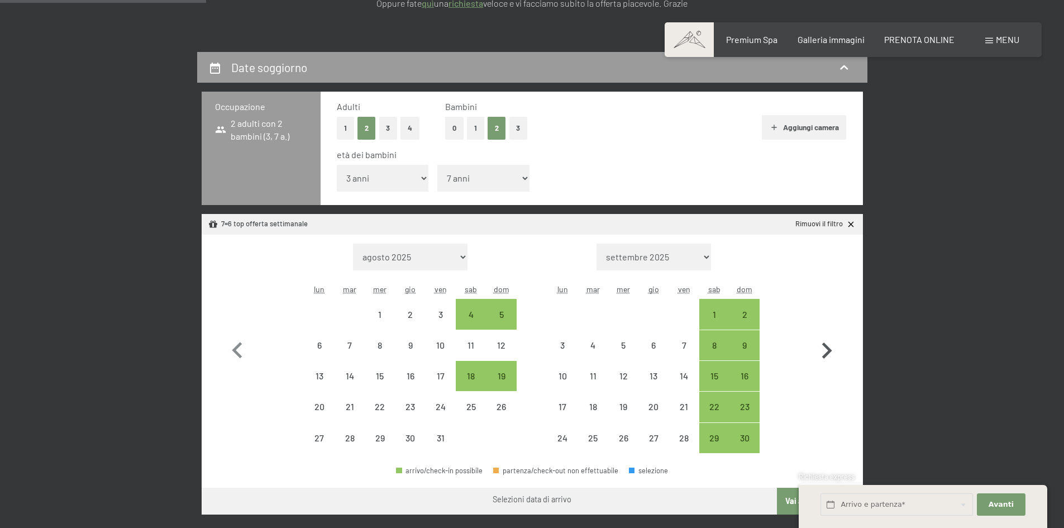
click at [829, 354] on icon "button" at bounding box center [826, 350] width 32 height 32
select select "[DATE]"
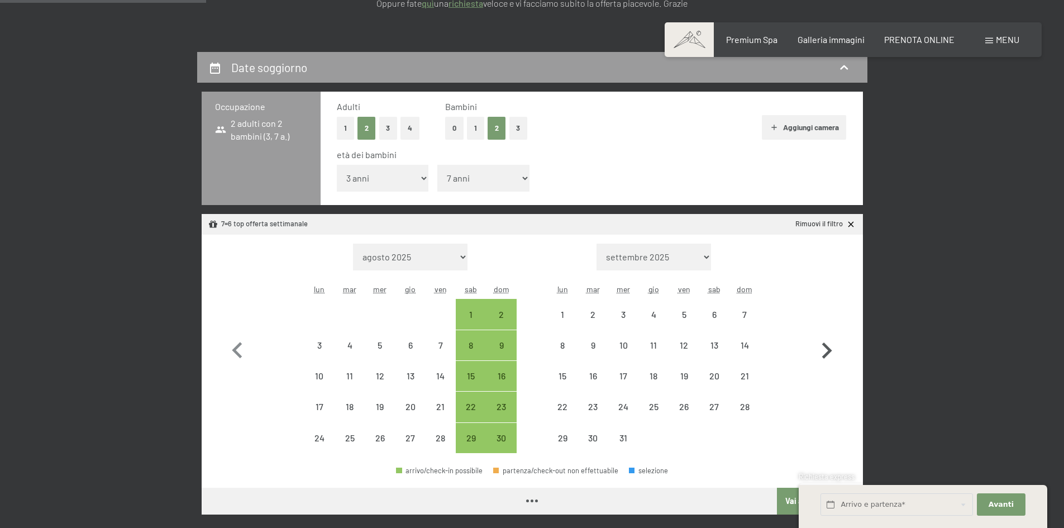
click at [829, 354] on icon "button" at bounding box center [826, 350] width 32 height 32
select select "[DATE]"
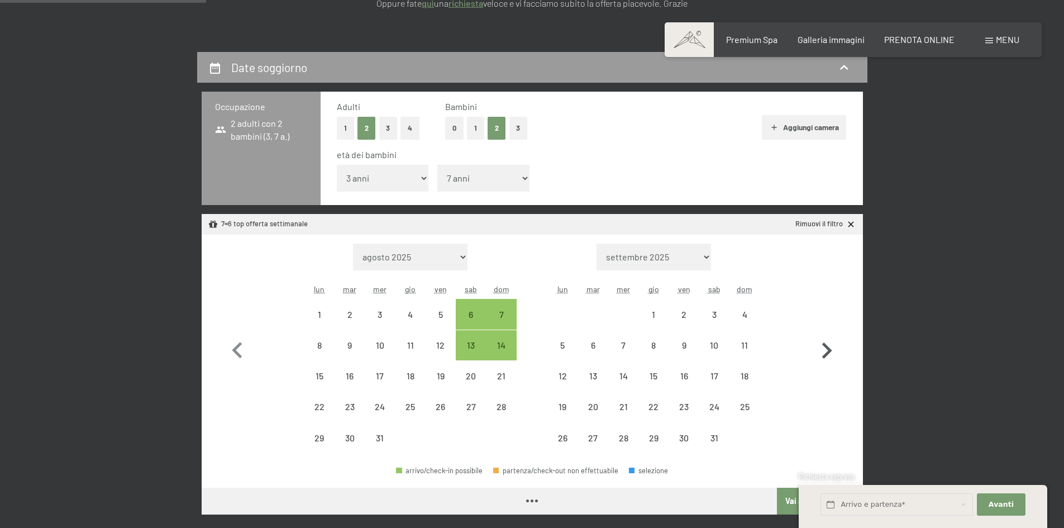
click at [829, 354] on icon "button" at bounding box center [826, 350] width 32 height 32
select select "[DATE]"
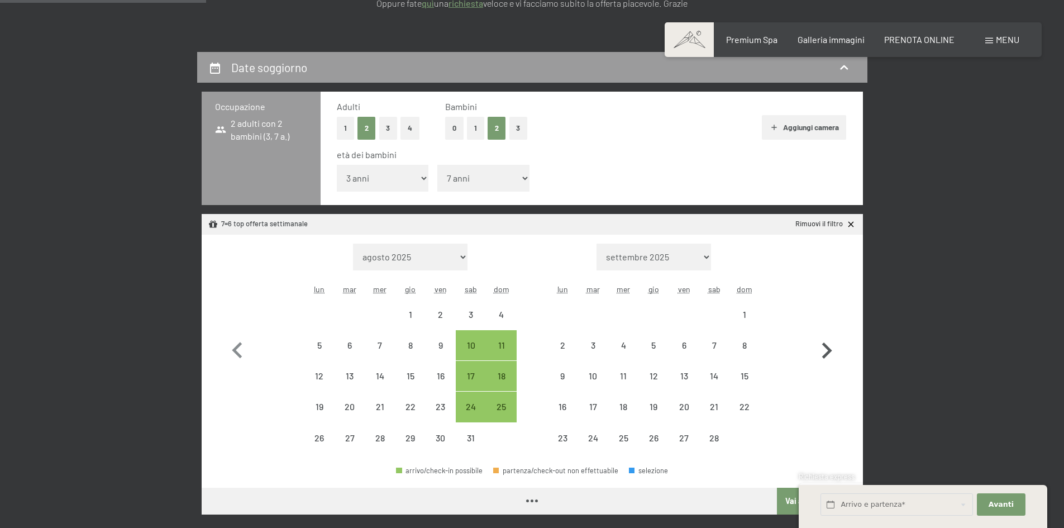
select select "[DATE]"
click at [508, 346] on div "11" at bounding box center [501, 355] width 28 height 28
select select "[DATE]"
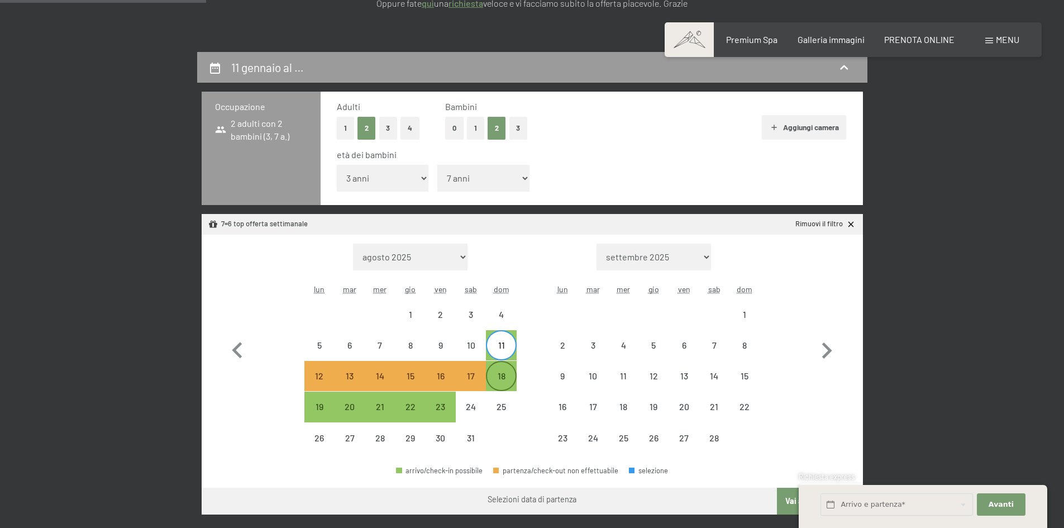
click at [505, 379] on div "18" at bounding box center [501, 385] width 28 height 28
select select "[DATE]"
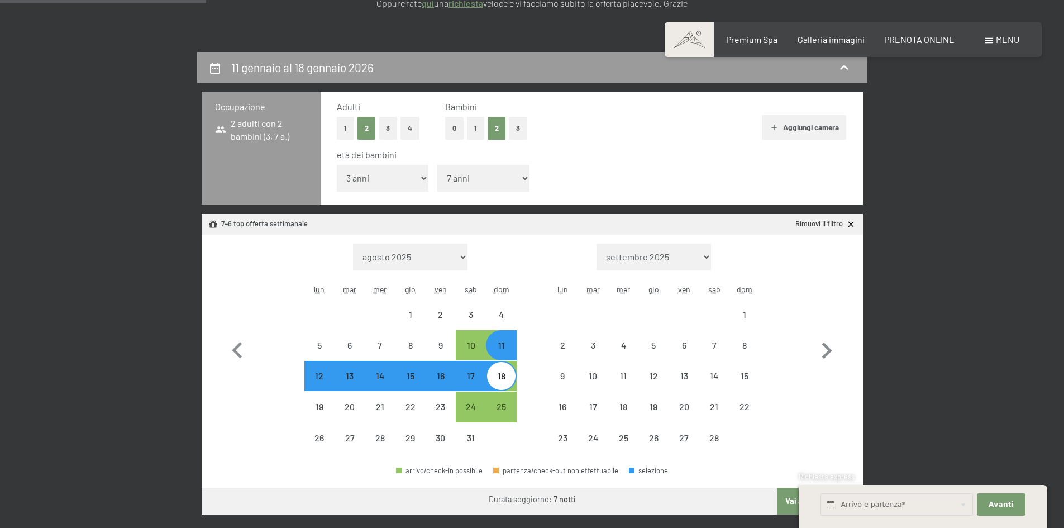
select select "[DATE]"
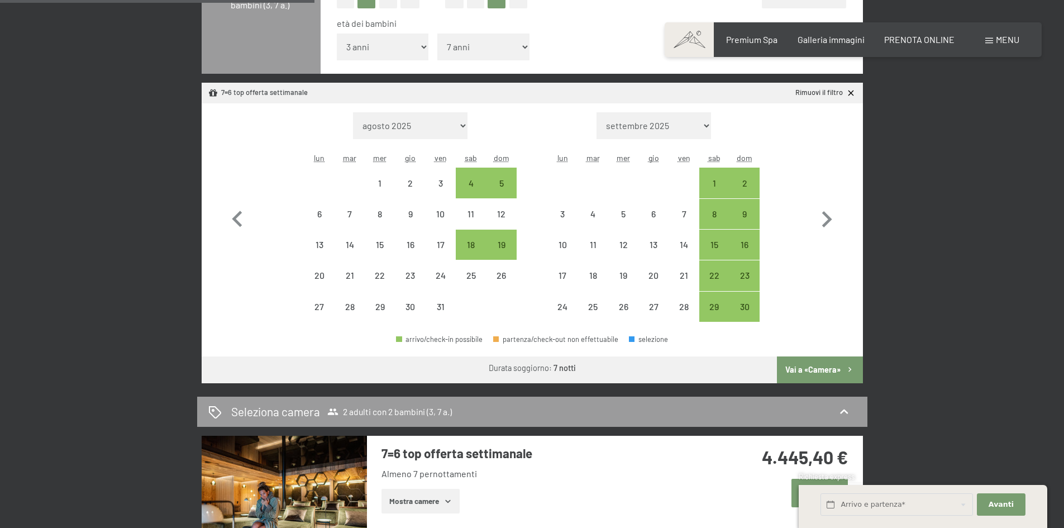
scroll to position [335, 0]
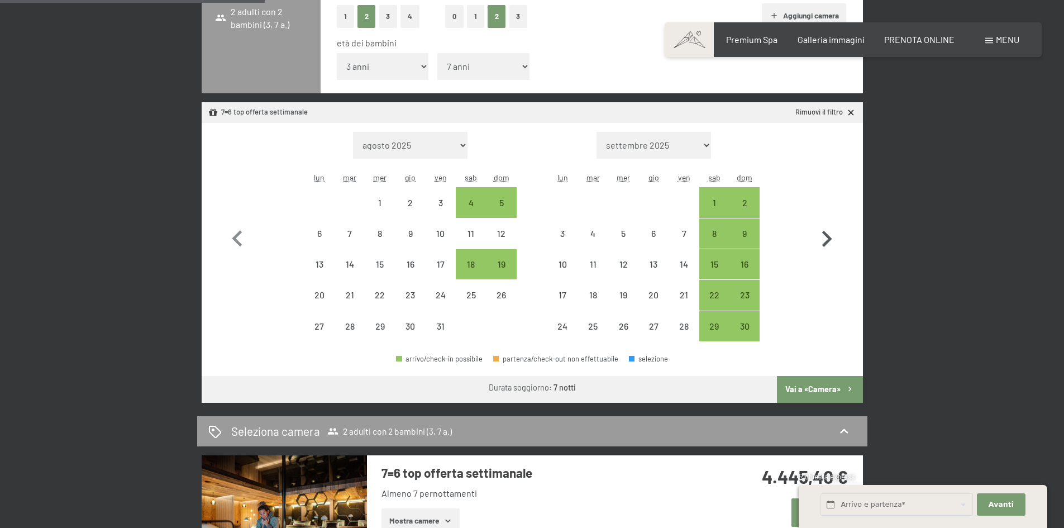
click at [827, 241] on icon "button" at bounding box center [827, 239] width 10 height 16
select select "[DATE]"
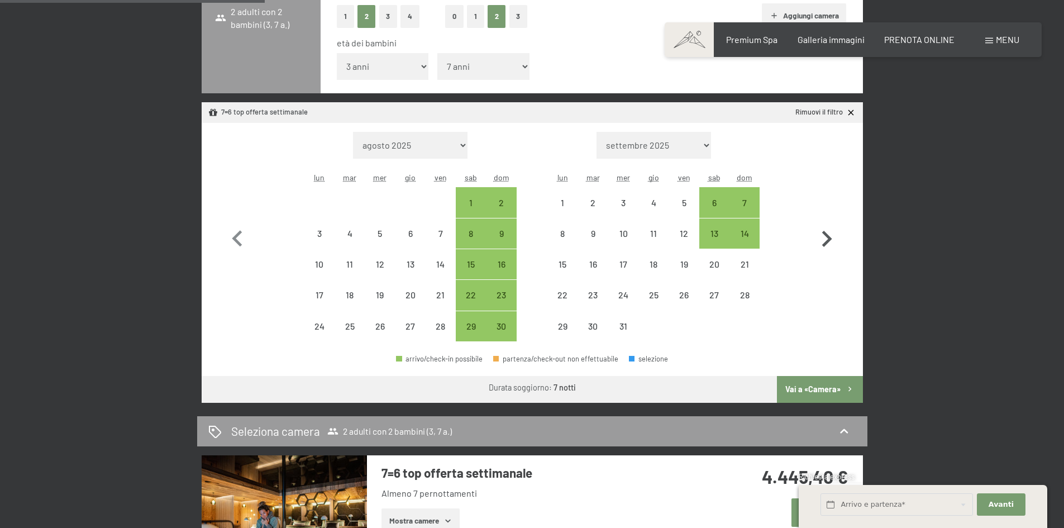
click at [827, 241] on icon "button" at bounding box center [827, 239] width 10 height 16
select select "[DATE]"
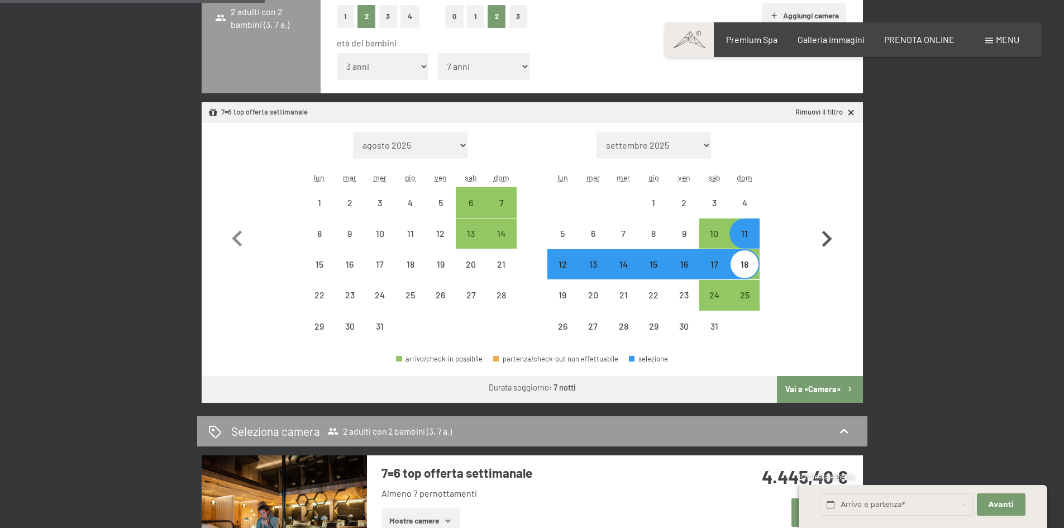
click at [827, 241] on icon "button" at bounding box center [827, 239] width 10 height 16
select select "[DATE]"
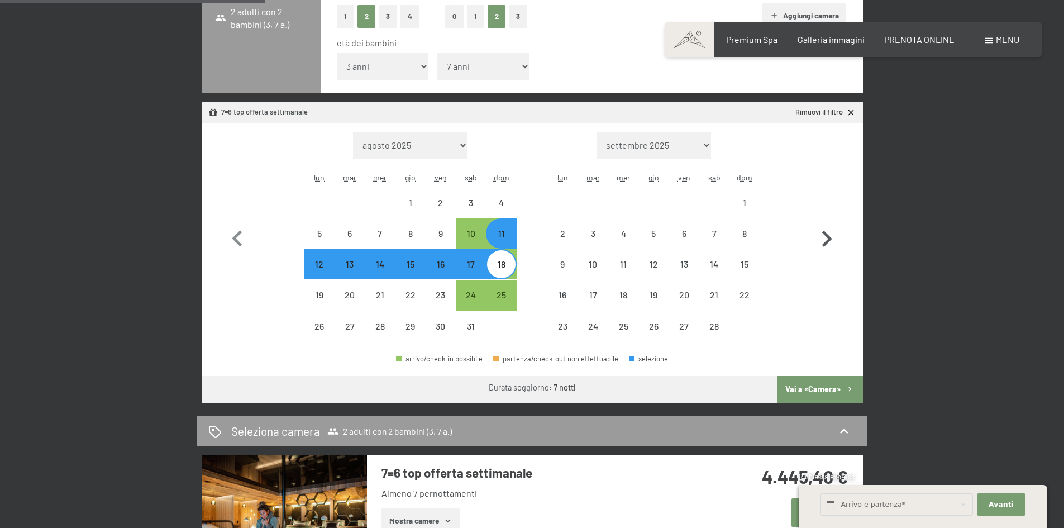
click at [827, 241] on icon "button" at bounding box center [827, 239] width 10 height 16
select select "[DATE]"
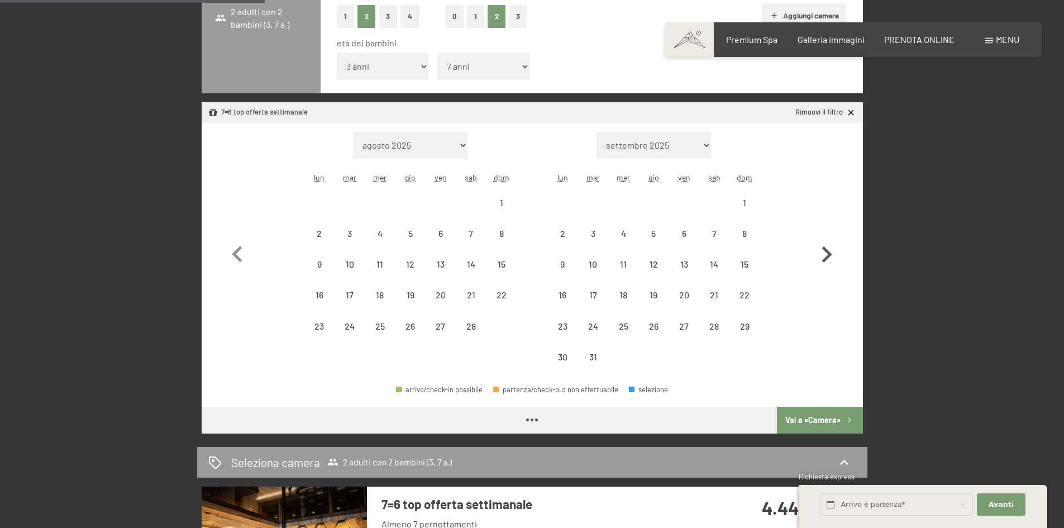
select select "[DATE]"
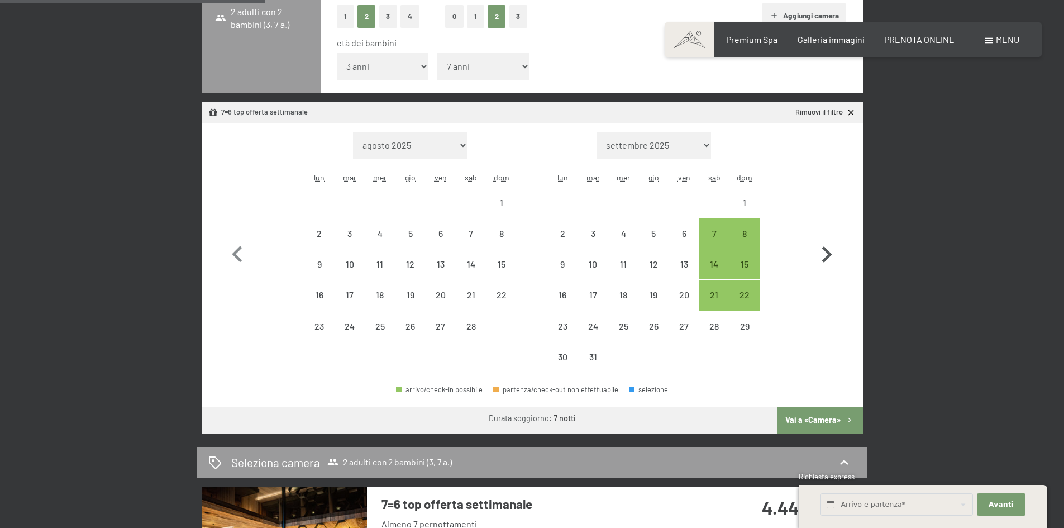
click at [827, 241] on icon "button" at bounding box center [826, 254] width 32 height 32
select select "[DATE]"
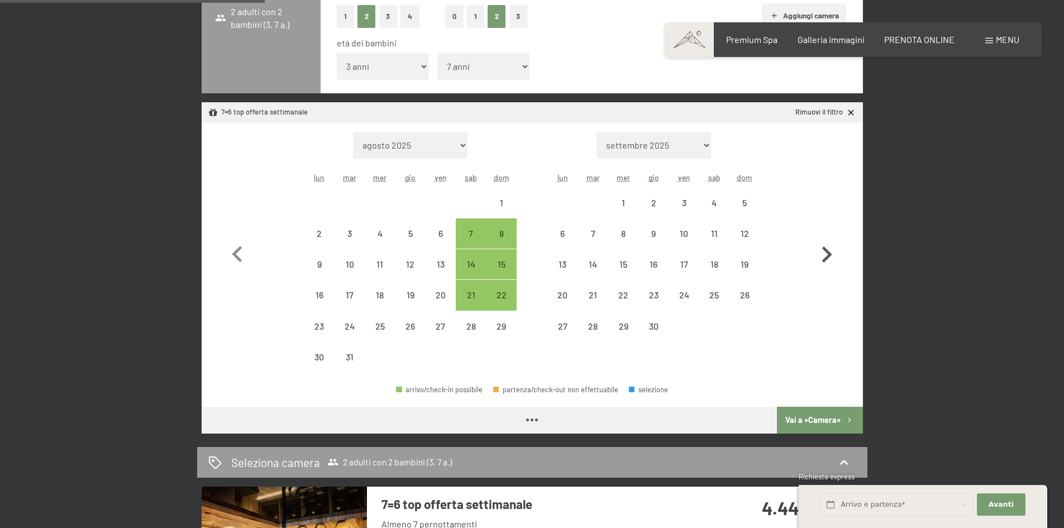
select select "2026-03-01"
select select "2026-04-01"
click at [242, 256] on icon "button" at bounding box center [237, 254] width 32 height 32
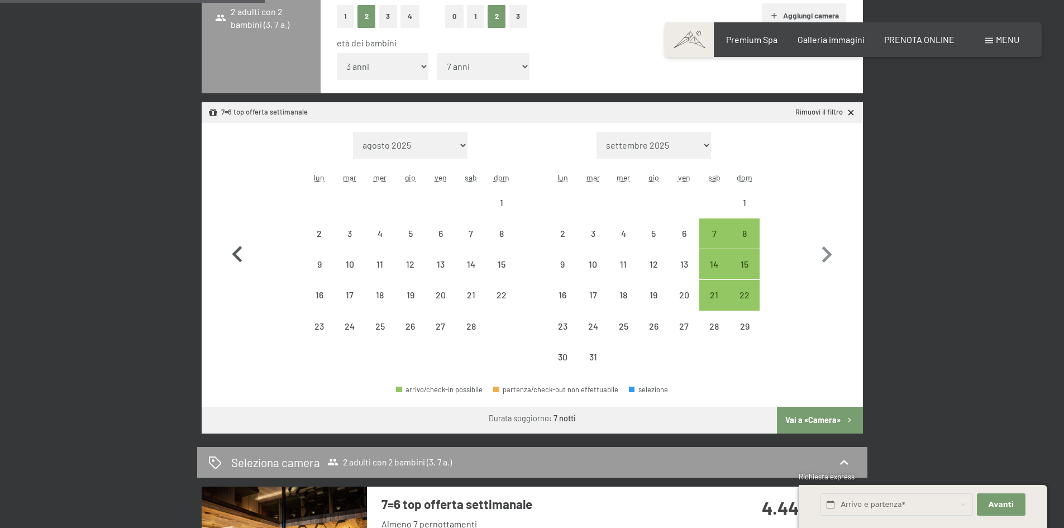
click at [242, 256] on icon "button" at bounding box center [237, 254] width 32 height 32
select select "2026-01-01"
select select "2026-02-01"
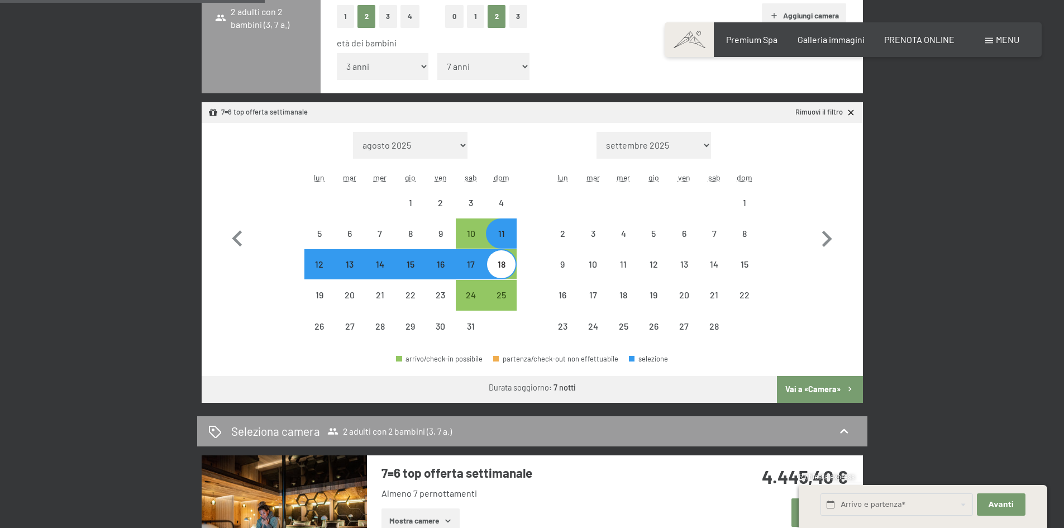
click at [831, 389] on button "Vai a «Camera»" at bounding box center [819, 389] width 85 height 27
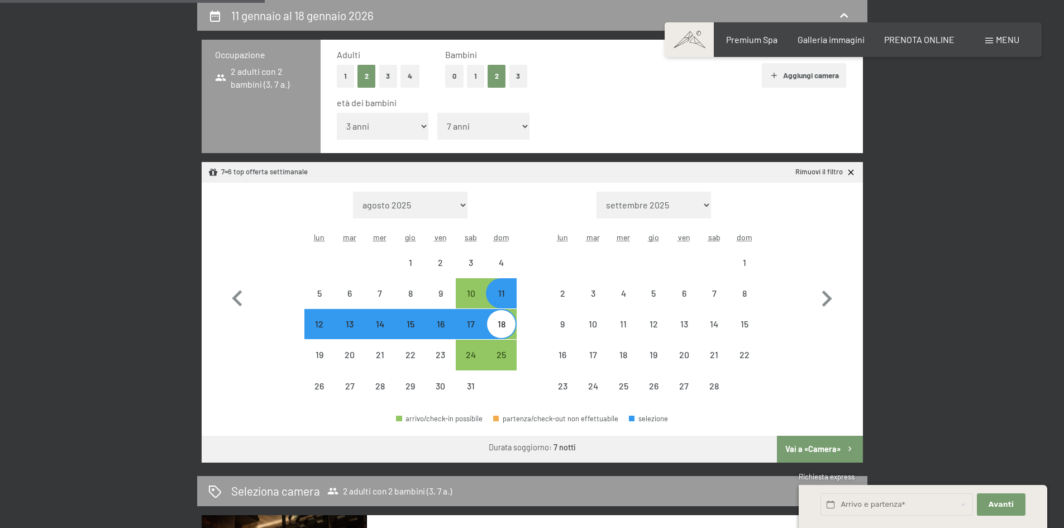
select select "2026-01-01"
select select "2026-02-01"
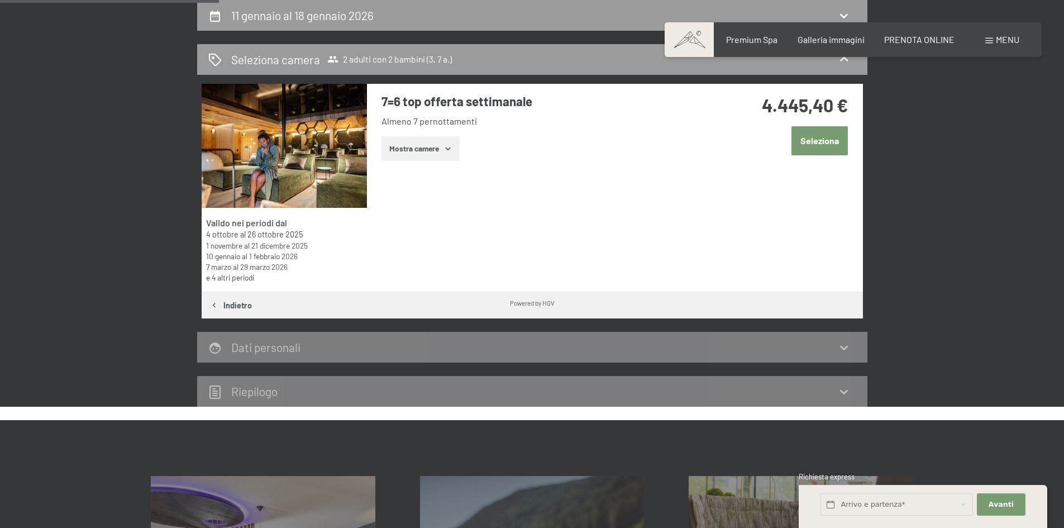
click at [819, 146] on button "Seleziona" at bounding box center [819, 140] width 56 height 28
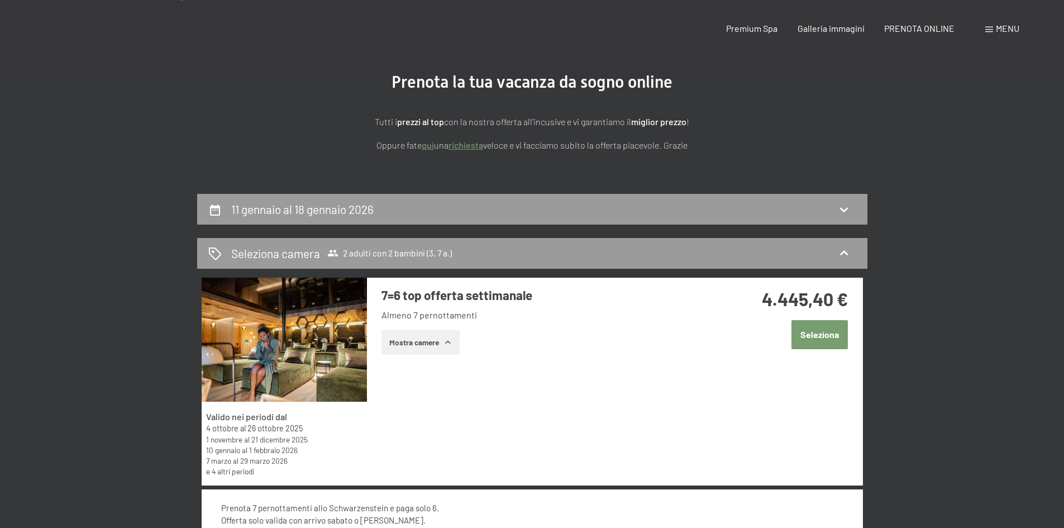
scroll to position [0, 0]
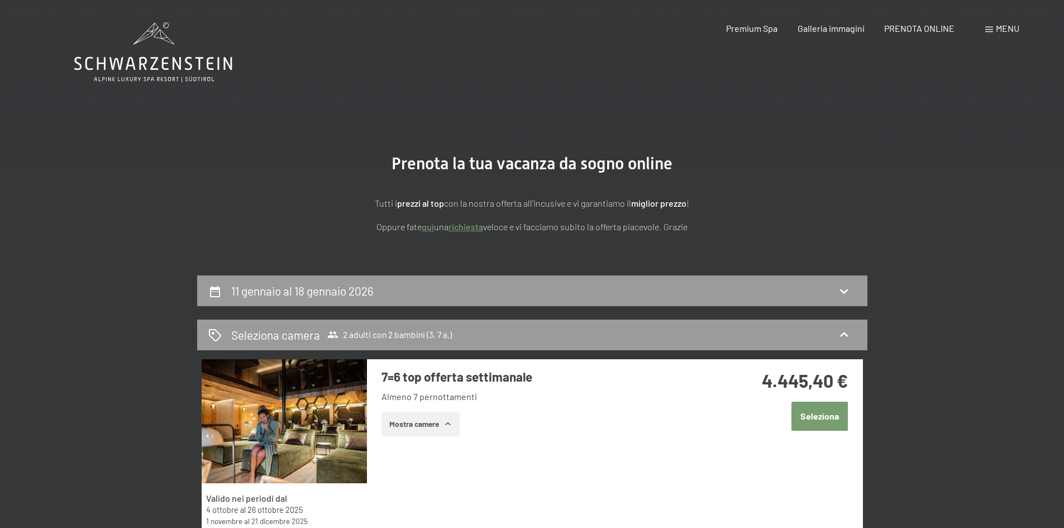
click at [121, 60] on icon at bounding box center [153, 52] width 158 height 60
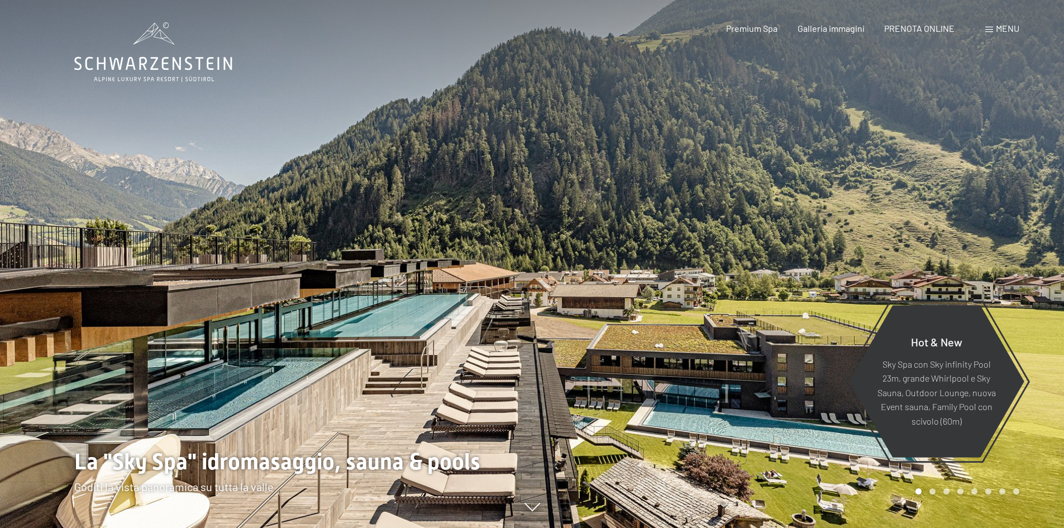
click at [989, 31] on span at bounding box center [989, 30] width 8 height 6
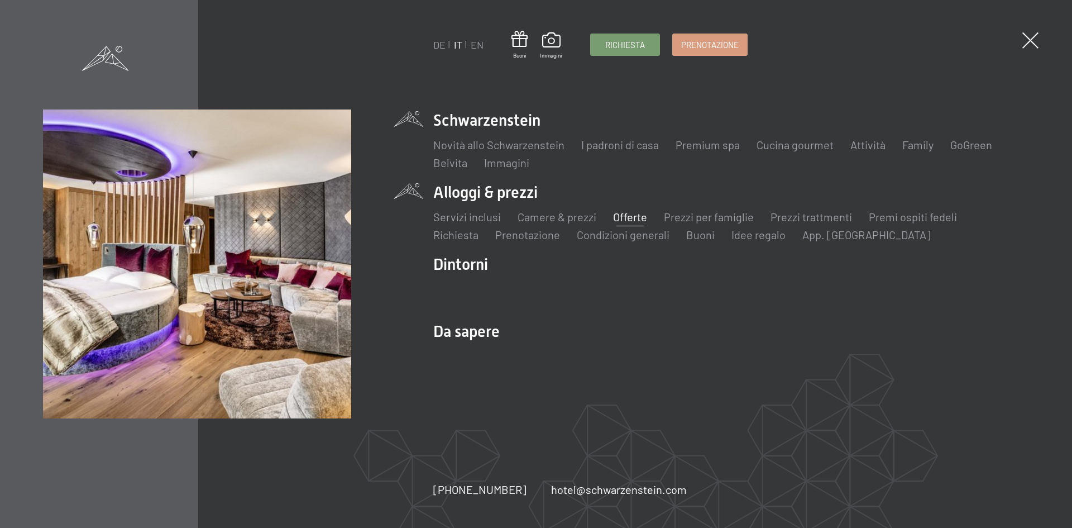
click at [633, 222] on link "Offerte" at bounding box center [630, 216] width 34 height 13
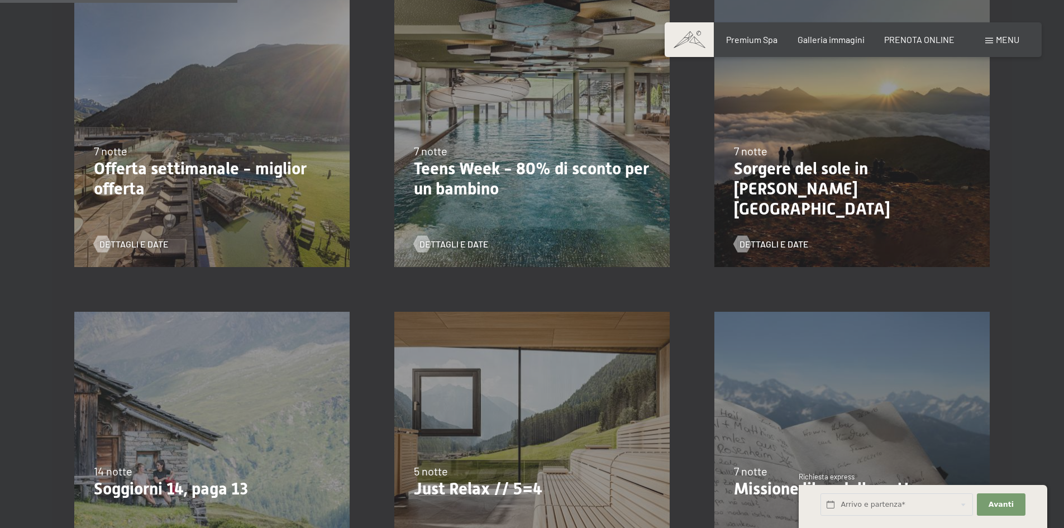
scroll to position [503, 0]
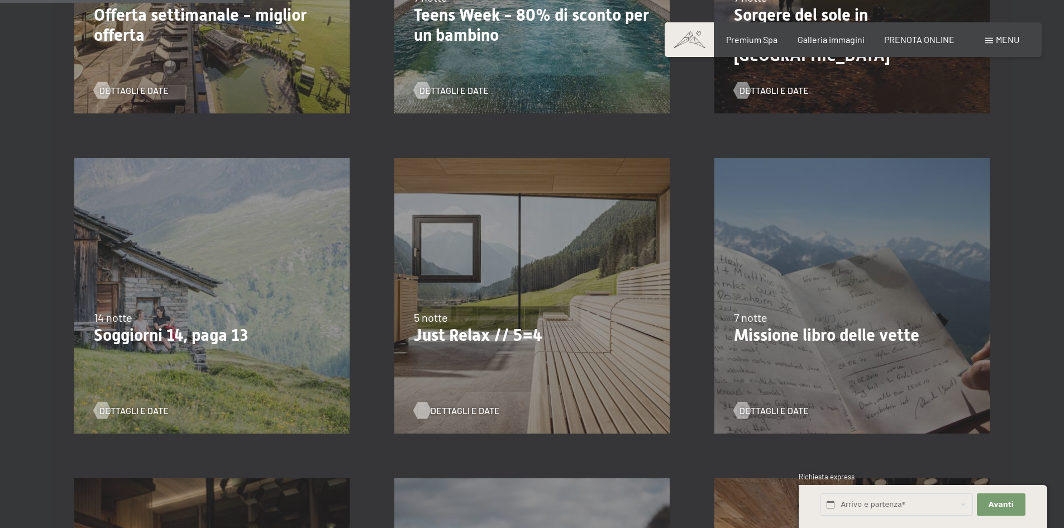
click at [461, 411] on span "Dettagli e Date" at bounding box center [464, 410] width 69 height 12
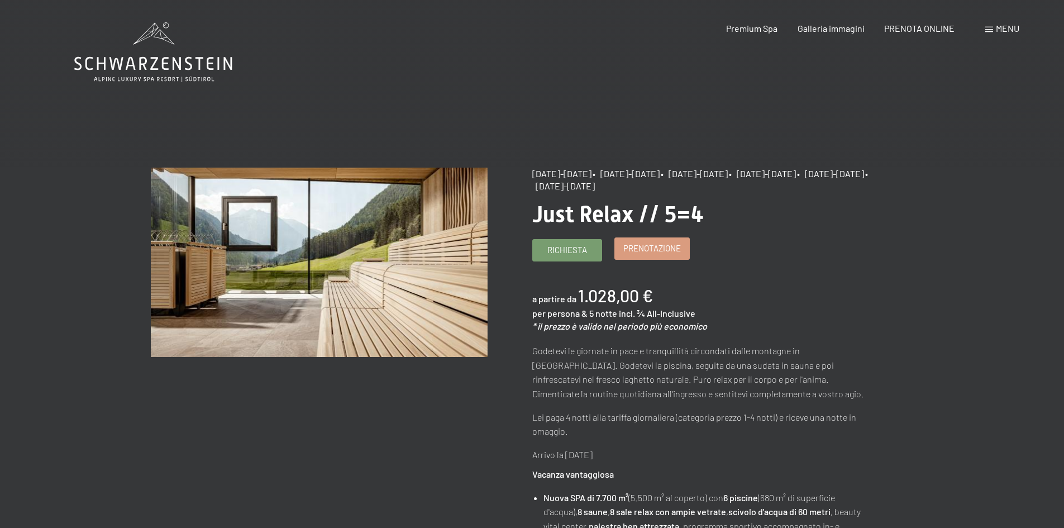
click at [653, 254] on span "Prenotazione" at bounding box center [652, 248] width 58 height 12
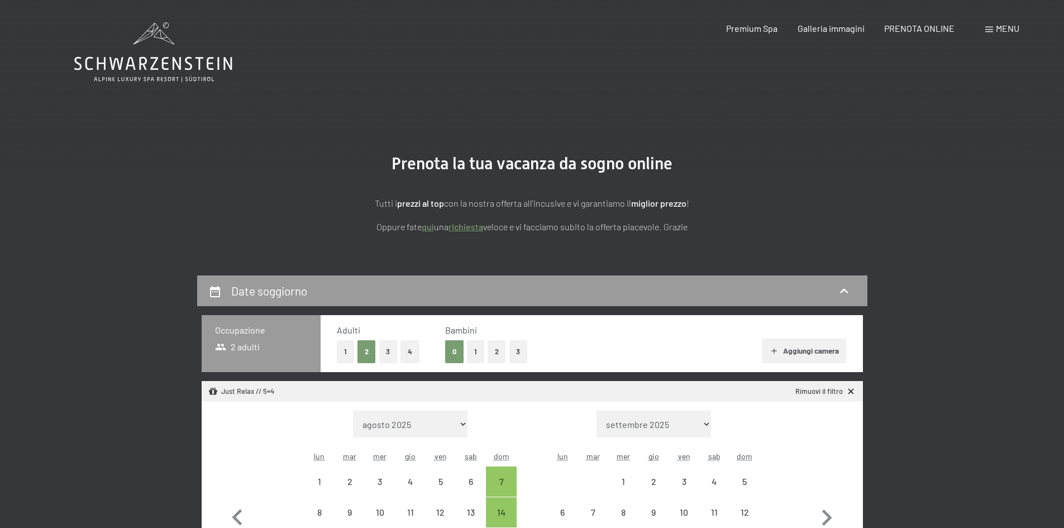
select select "[DATE]"
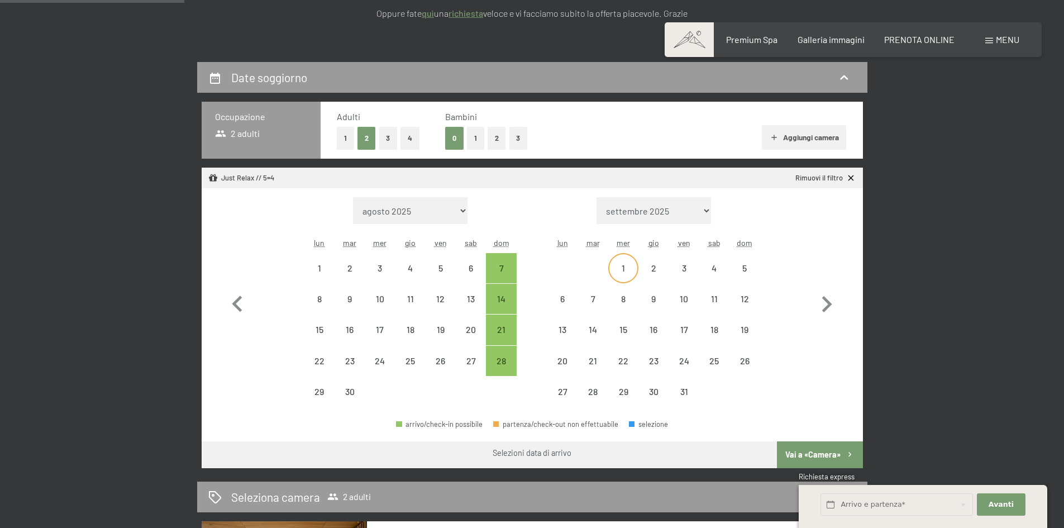
scroll to position [223, 0]
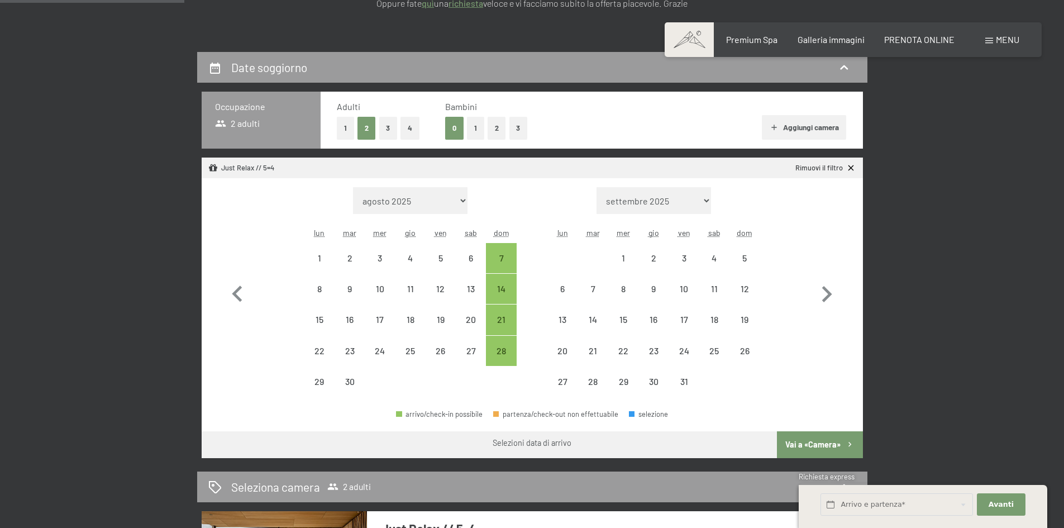
click at [494, 128] on button "2" at bounding box center [496, 128] width 18 height 23
select select "[DATE]"
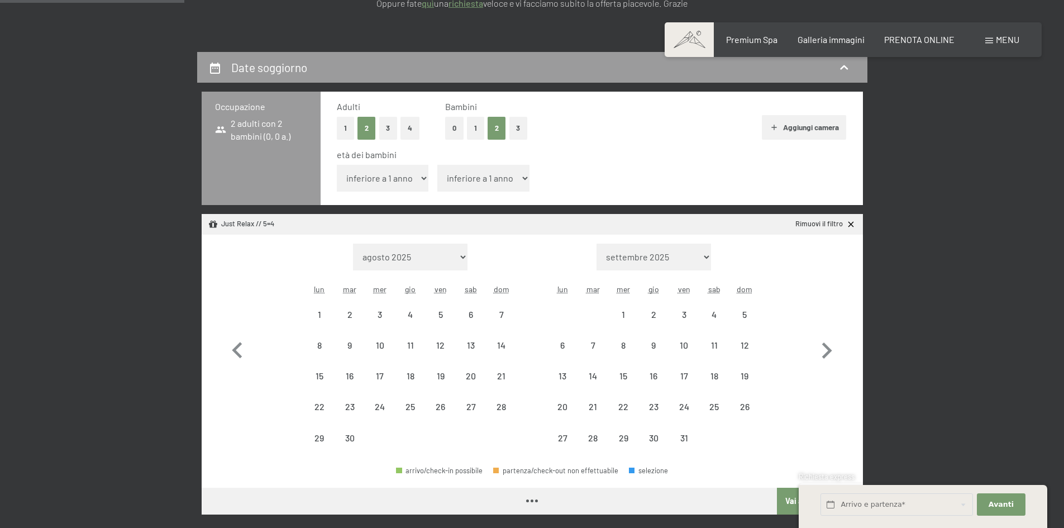
select select "[DATE]"
click at [408, 178] on select "inferiore a 1 anno 1 anno 2 anni 3 anni 4 anni 5 anni 6 anni 7 anni 8 anni 9 an…" at bounding box center [383, 178] width 92 height 27
select select "3"
click at [337, 165] on select "inferiore a 1 anno 1 anno 2 anni 3 anni 4 anni 5 anni 6 anni 7 anni 8 anni 9 an…" at bounding box center [383, 178] width 92 height 27
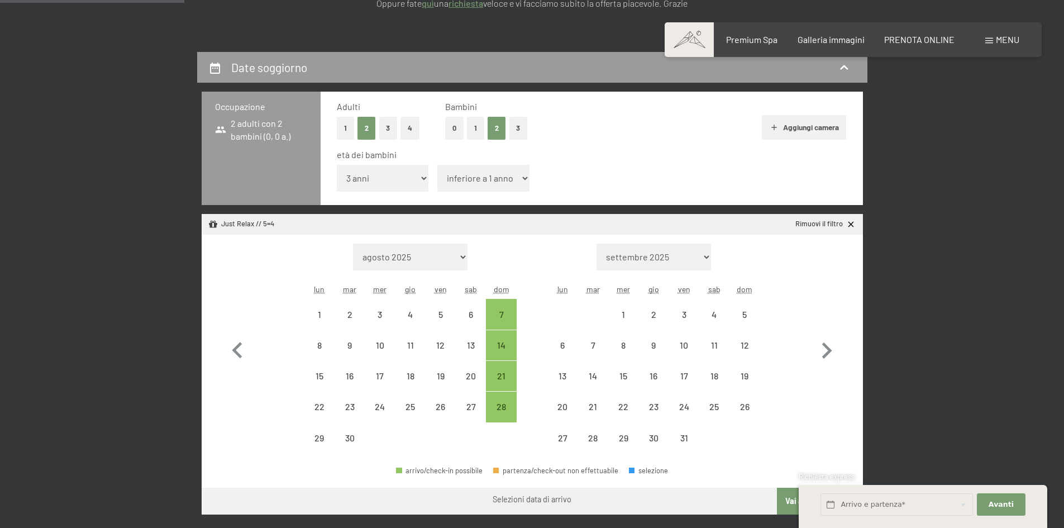
select select "[DATE]"
click at [506, 173] on select "inferiore a 1 anno 1 anno 2 anni 3 anni 4 anni 5 anni 6 anni 7 anni 8 anni 9 an…" at bounding box center [483, 178] width 92 height 27
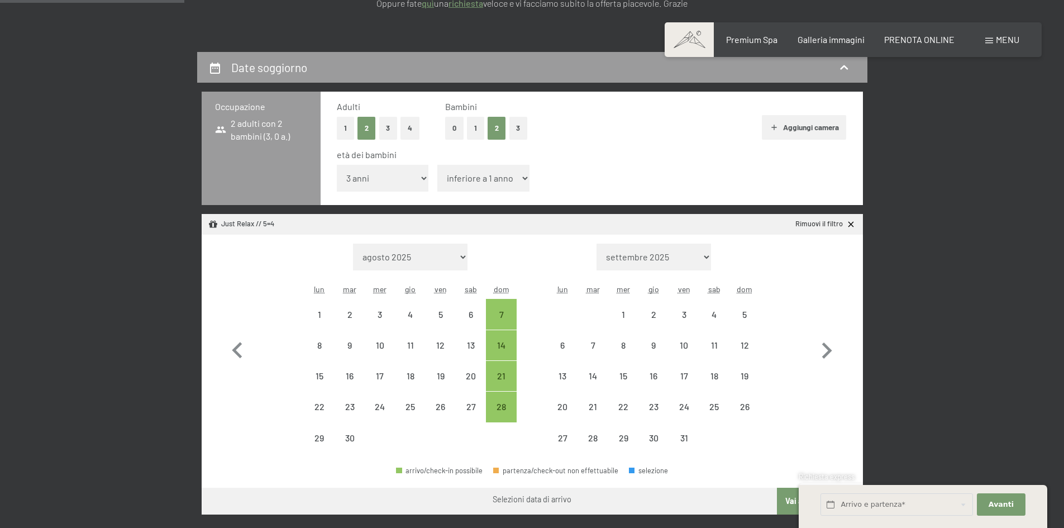
select select "7"
click at [437, 165] on select "inferiore a 1 anno 1 anno 2 anni 3 anni 4 anni 5 anni 6 anni 7 anni 8 anni 9 an…" at bounding box center [483, 178] width 92 height 27
select select "[DATE]"
click at [825, 350] on icon "button" at bounding box center [826, 350] width 32 height 32
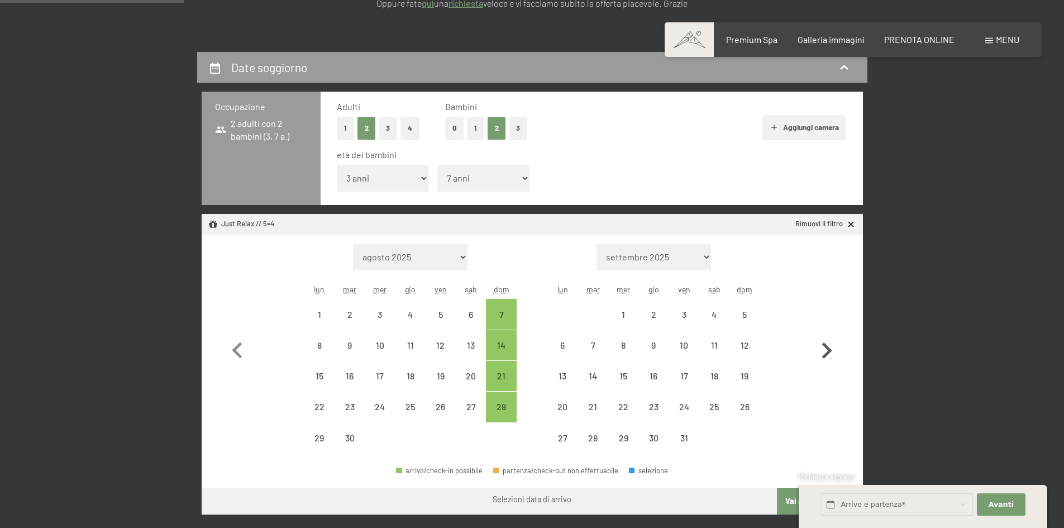
select select "[DATE]"
click at [825, 350] on icon "button" at bounding box center [826, 350] width 32 height 32
select select "[DATE]"
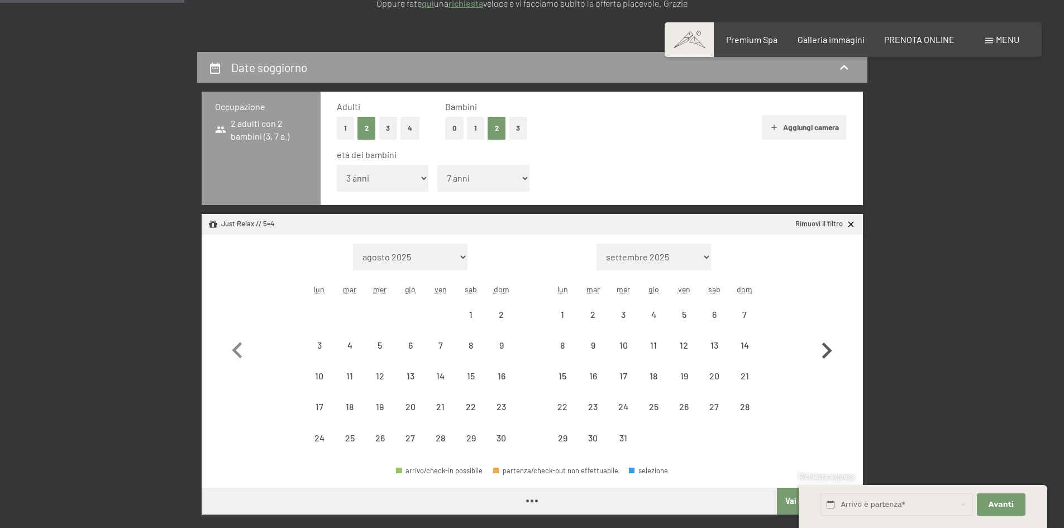
select select "[DATE]"
click at [825, 350] on icon "button" at bounding box center [826, 350] width 32 height 32
select select "[DATE]"
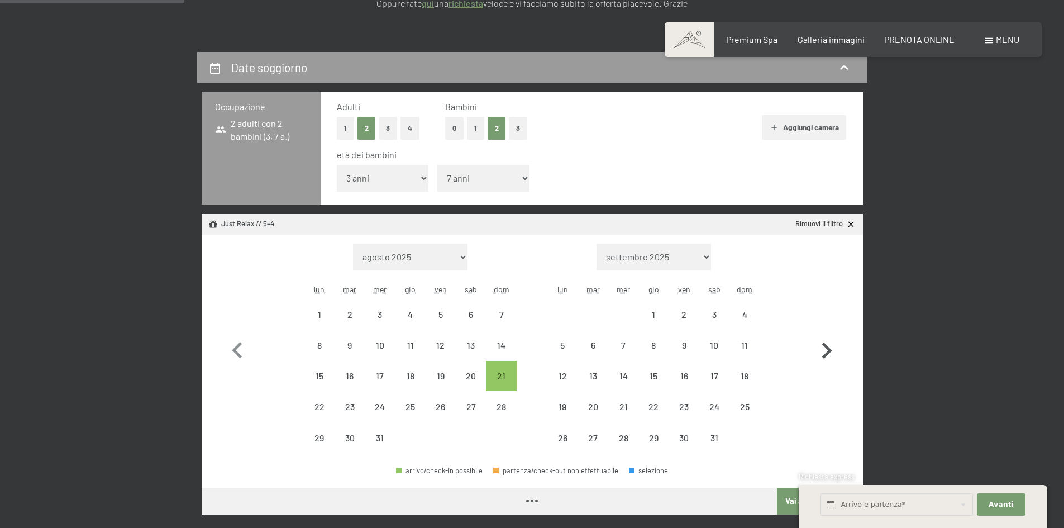
select select "[DATE]"
click at [739, 343] on div "11" at bounding box center [744, 355] width 28 height 28
select select "[DATE]"
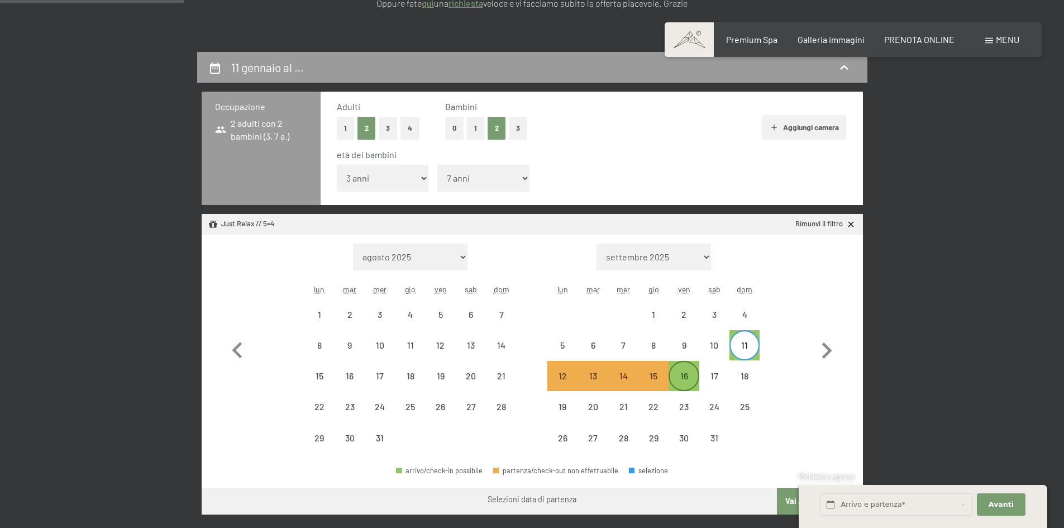
click at [689, 377] on div "16" at bounding box center [683, 385] width 28 height 28
select select "[DATE]"
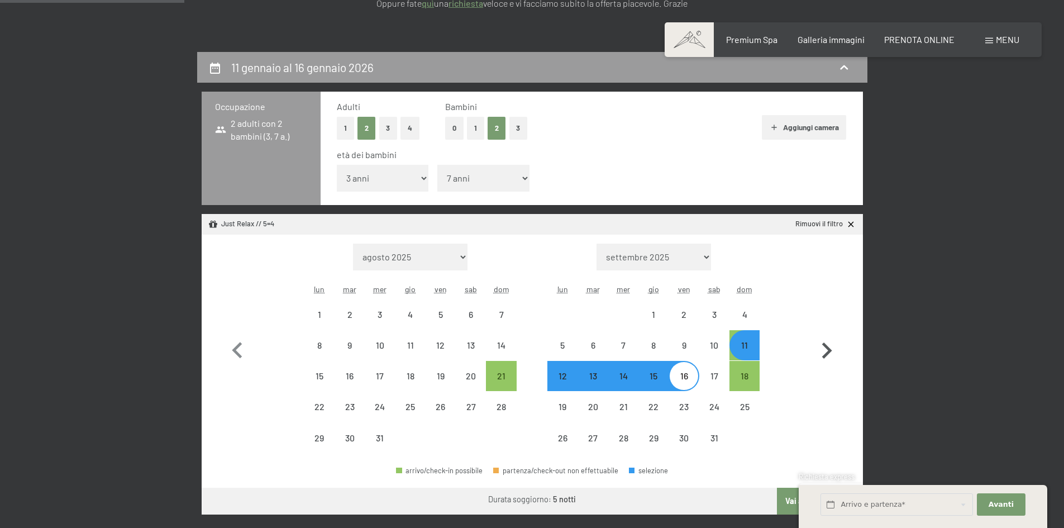
select select "[DATE]"
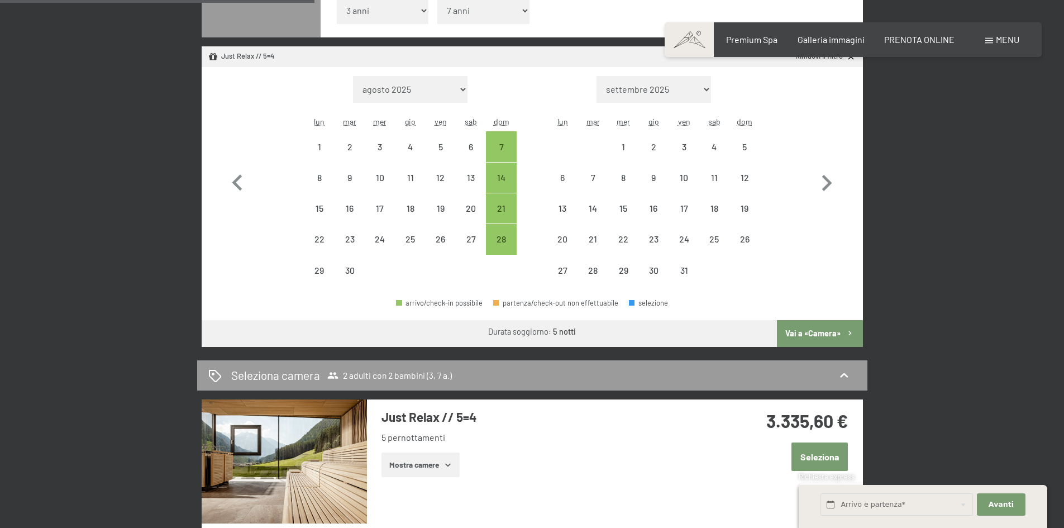
click at [812, 327] on button "Vai a «Camera»" at bounding box center [819, 333] width 85 height 27
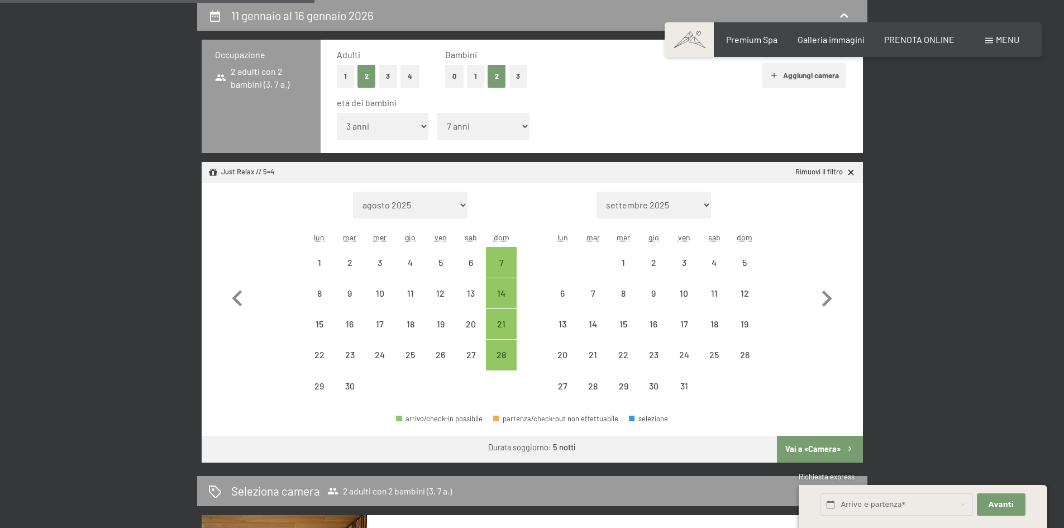
select select "[DATE]"
